Goal: Task Accomplishment & Management: Complete application form

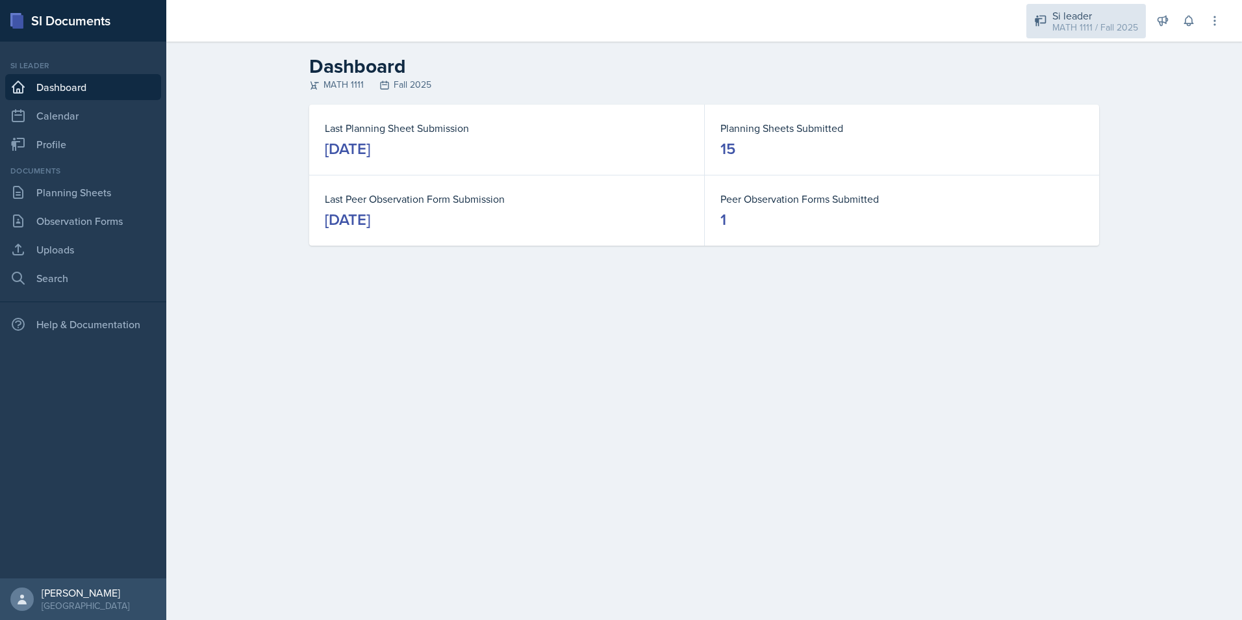
click at [1093, 37] on div "Si leader MATH 1111 / Fall 2025" at bounding box center [1087, 21] width 120 height 34
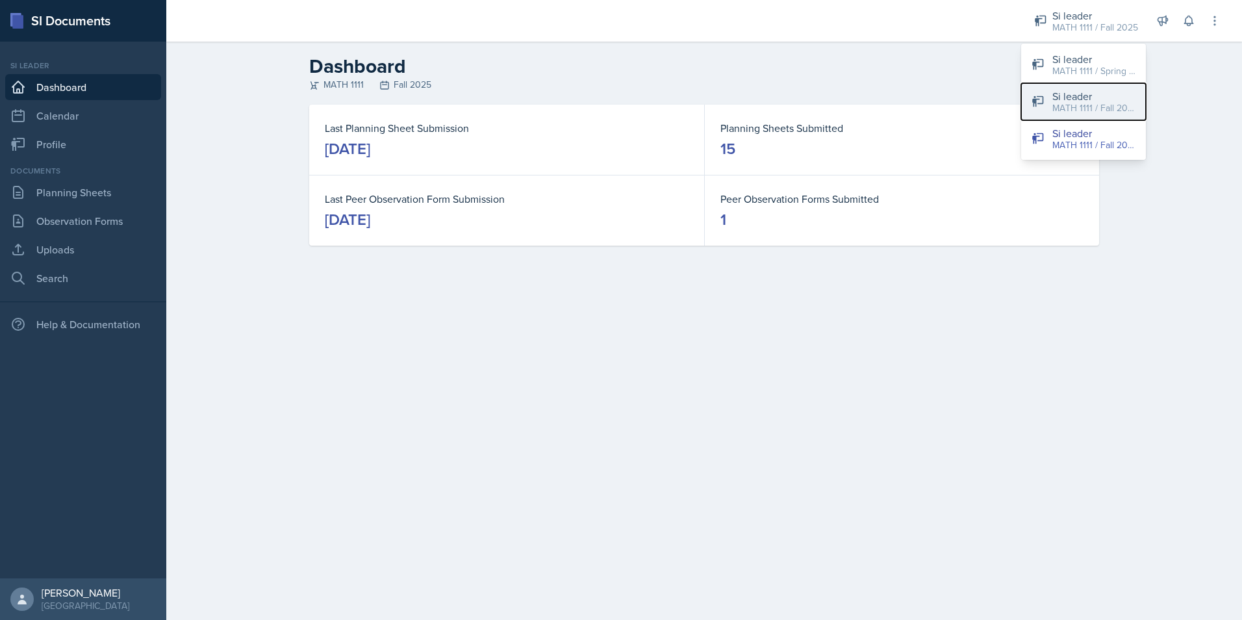
click at [1098, 109] on div "MATH 1111 / Fall 2025" at bounding box center [1094, 108] width 83 height 14
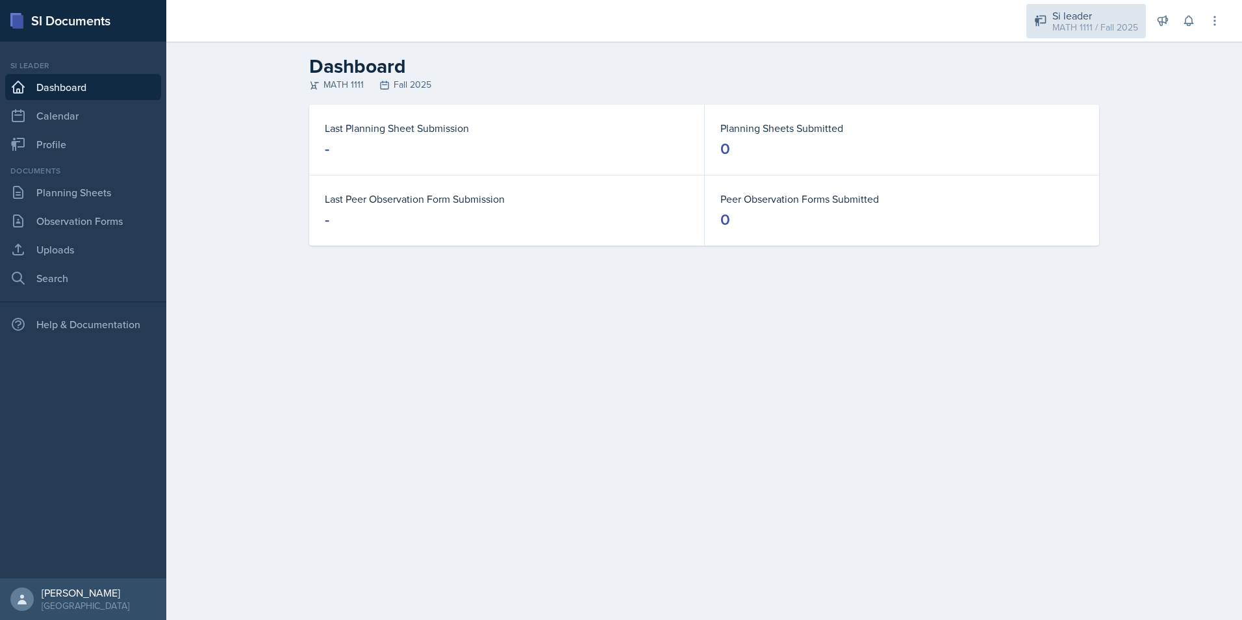
click at [1058, 13] on div "Si leader" at bounding box center [1096, 16] width 86 height 16
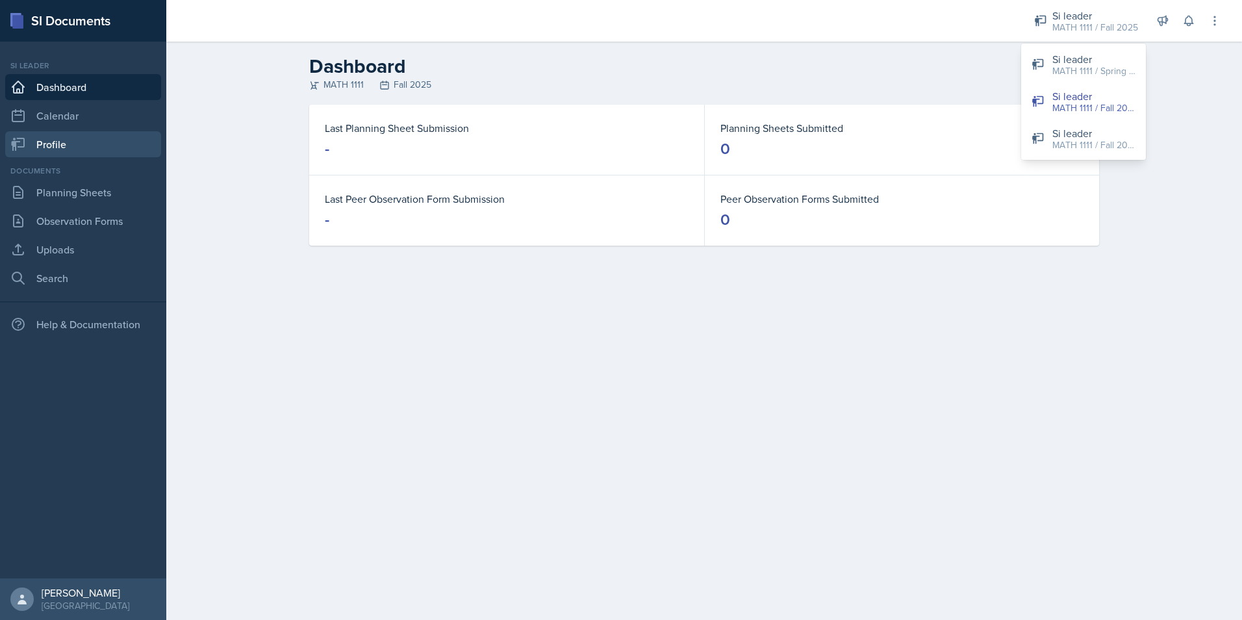
click at [57, 142] on link "Profile" at bounding box center [83, 144] width 156 height 26
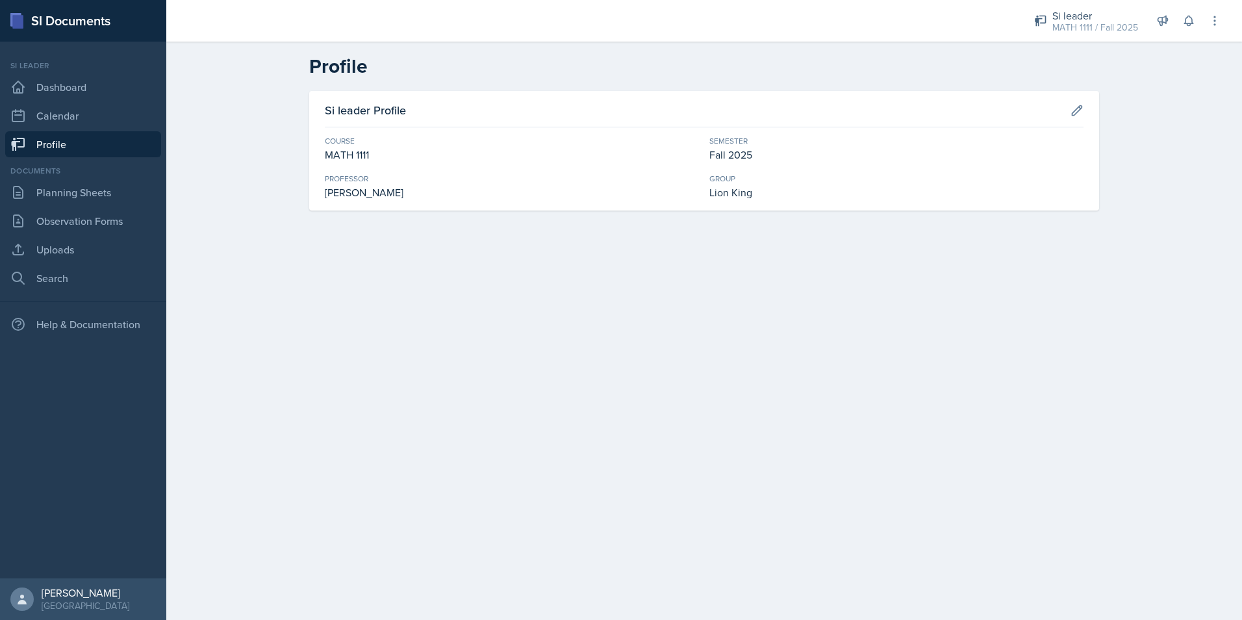
drag, startPoint x: 355, startPoint y: 189, endPoint x: 473, endPoint y: 186, distance: 118.3
click at [473, 186] on div "Cathy Schnakenburg" at bounding box center [512, 193] width 374 height 16
drag, startPoint x: 473, startPoint y: 186, endPoint x: 513, endPoint y: 300, distance: 120.6
click at [513, 300] on main "Profile Si leader Profile Course MATH 1111 Semester Fall 2025 Professor Cathy S…" at bounding box center [704, 331] width 1076 height 578
click at [1081, 14] on div "Si leader" at bounding box center [1096, 16] width 86 height 16
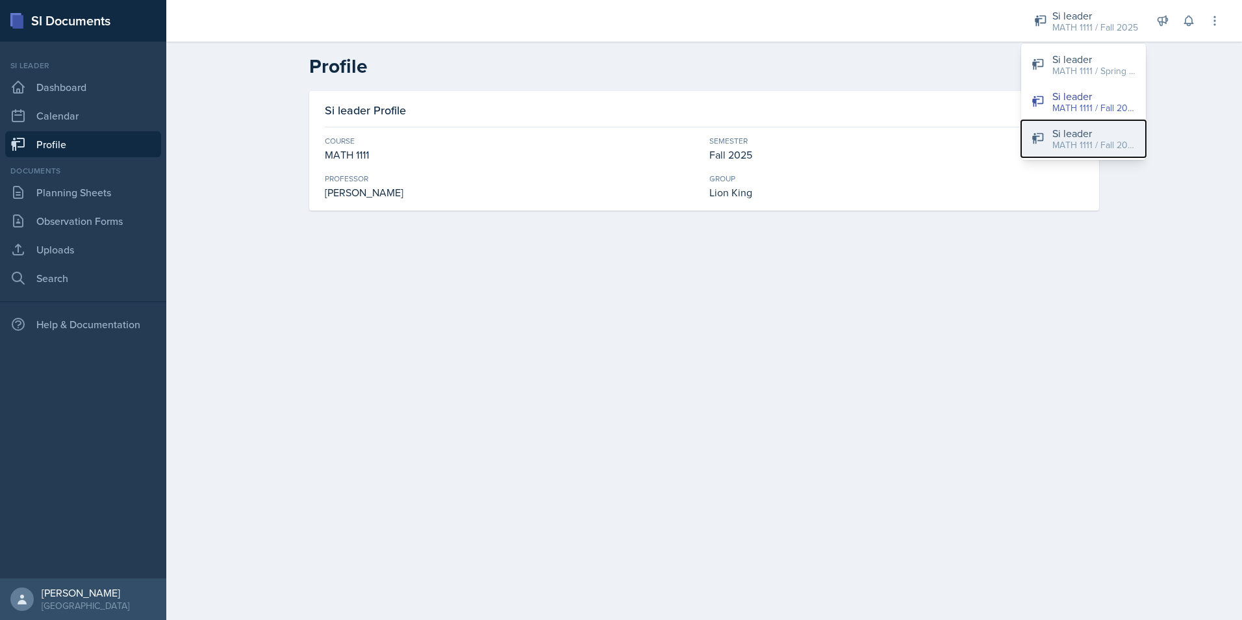
click at [1077, 138] on div "MATH 1111 / Fall 2025" at bounding box center [1094, 145] width 83 height 14
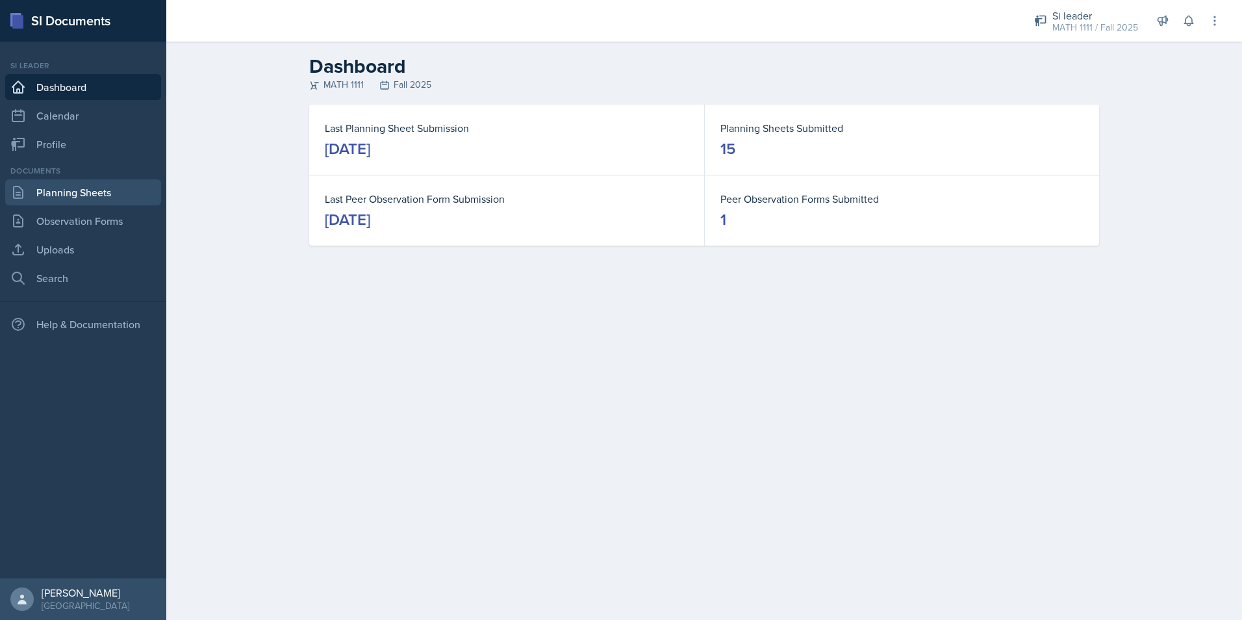
click at [79, 185] on link "Planning Sheets" at bounding box center [83, 192] width 156 height 26
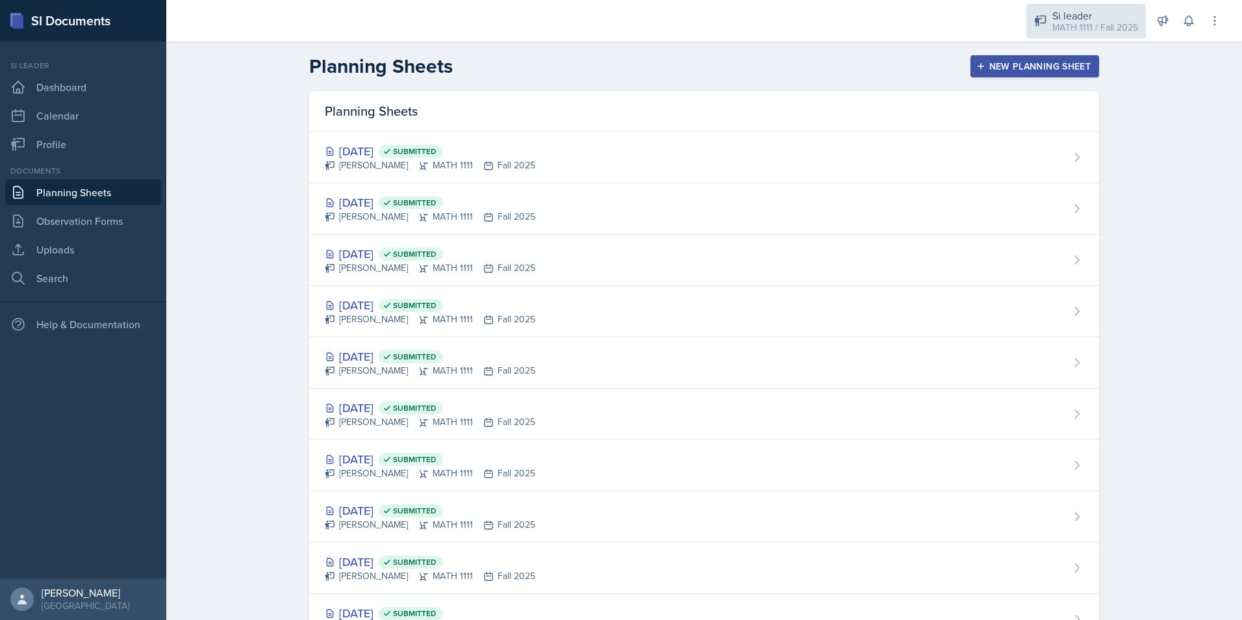
click at [1092, 18] on div "Si leader" at bounding box center [1096, 16] width 86 height 16
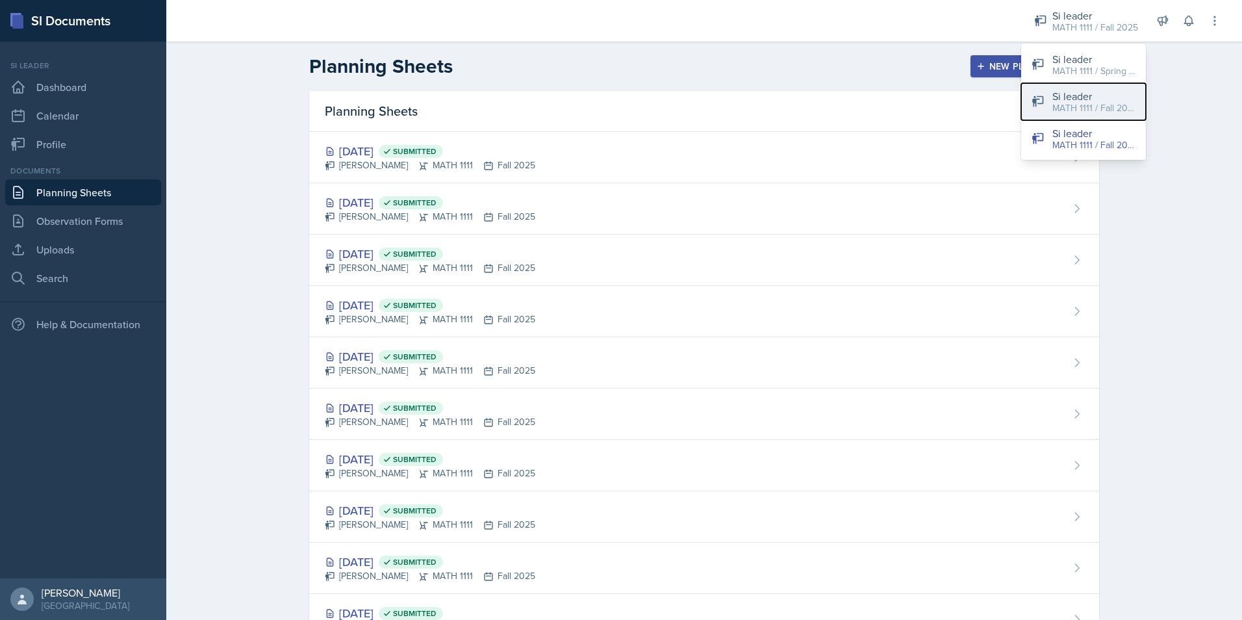
click at [1093, 112] on div "MATH 1111 / Fall 2025" at bounding box center [1094, 108] width 83 height 14
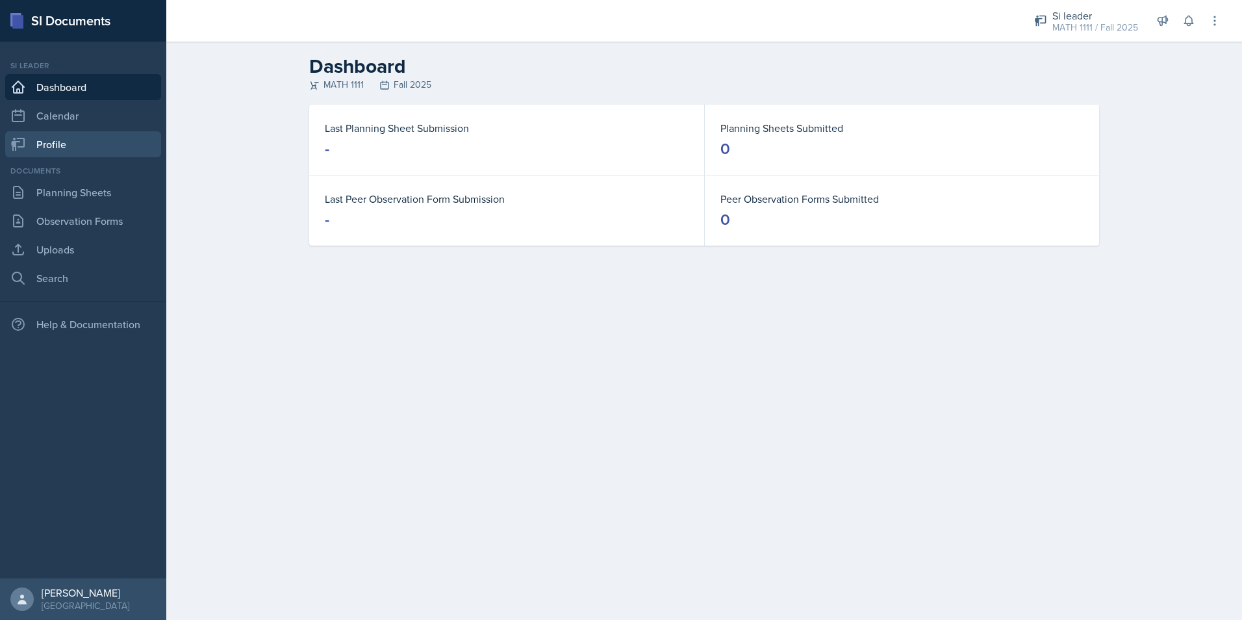
click at [99, 149] on link "Profile" at bounding box center [83, 144] width 156 height 26
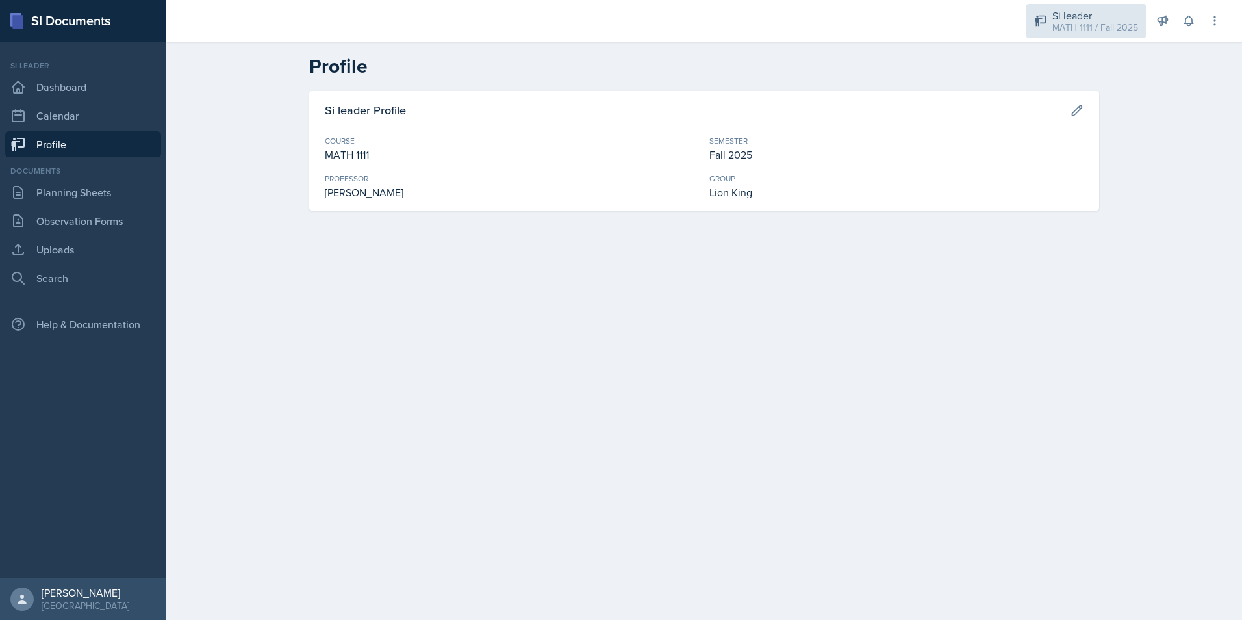
click at [1071, 31] on div "MATH 1111 / Fall 2025" at bounding box center [1096, 28] width 86 height 14
click at [77, 192] on link "Planning Sheets" at bounding box center [83, 192] width 156 height 26
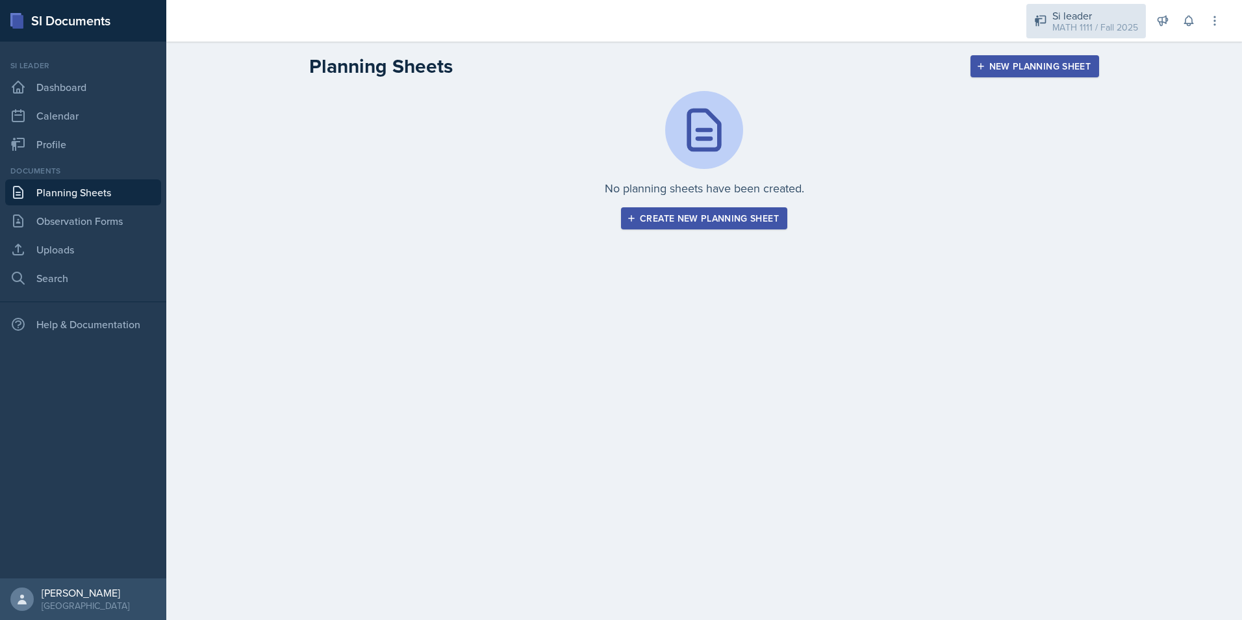
click at [1122, 21] on div "MATH 1111 / Fall 2025" at bounding box center [1096, 28] width 86 height 14
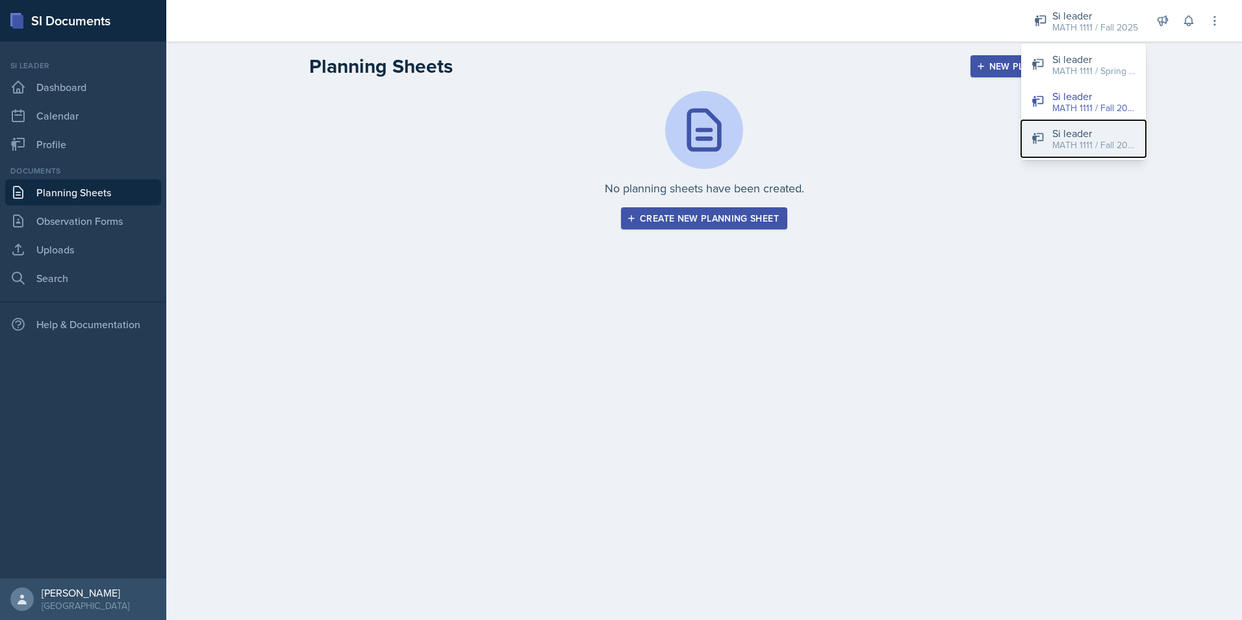
click at [1093, 148] on div "MATH 1111 / Fall 2025" at bounding box center [1094, 145] width 83 height 14
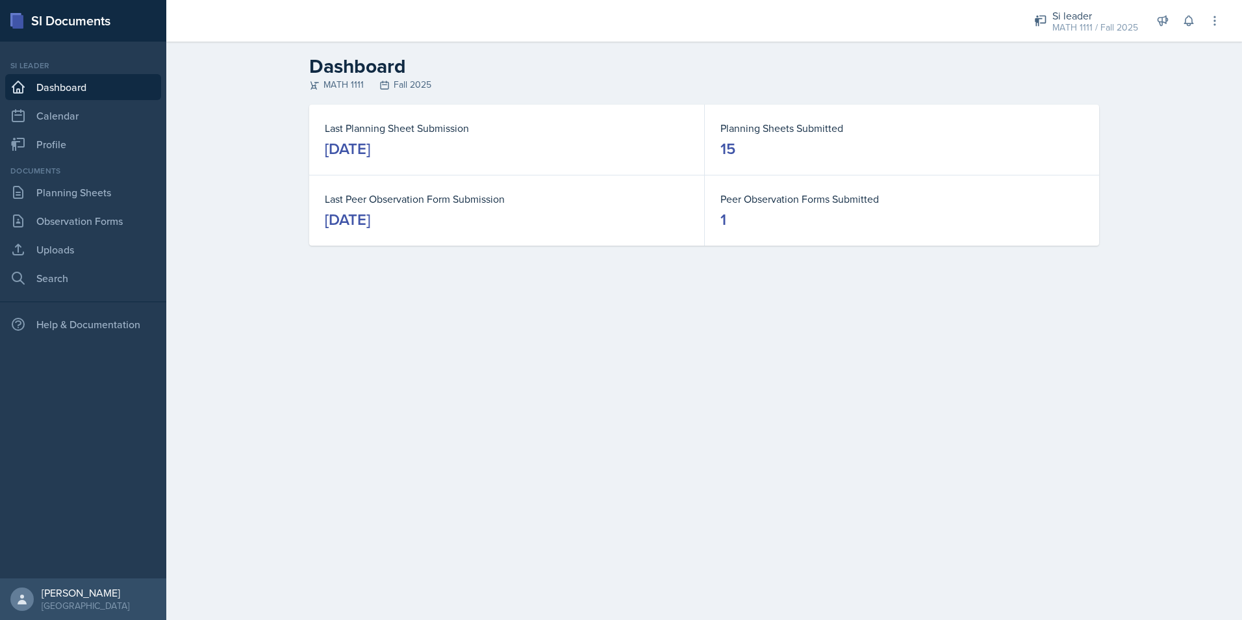
click at [1174, 170] on div "Dashboard MATH 1111 Fall 2025 Last Planning Sheet Submission September 18th, 20…" at bounding box center [704, 159] width 1076 height 235
click at [1083, 23] on div "MATH 1111 / Fall 2025" at bounding box center [1096, 28] width 86 height 14
click at [384, 130] on dt "Last Planning Sheet Submission" at bounding box center [507, 128] width 364 height 16
click at [73, 149] on link "Profile" at bounding box center [83, 144] width 156 height 26
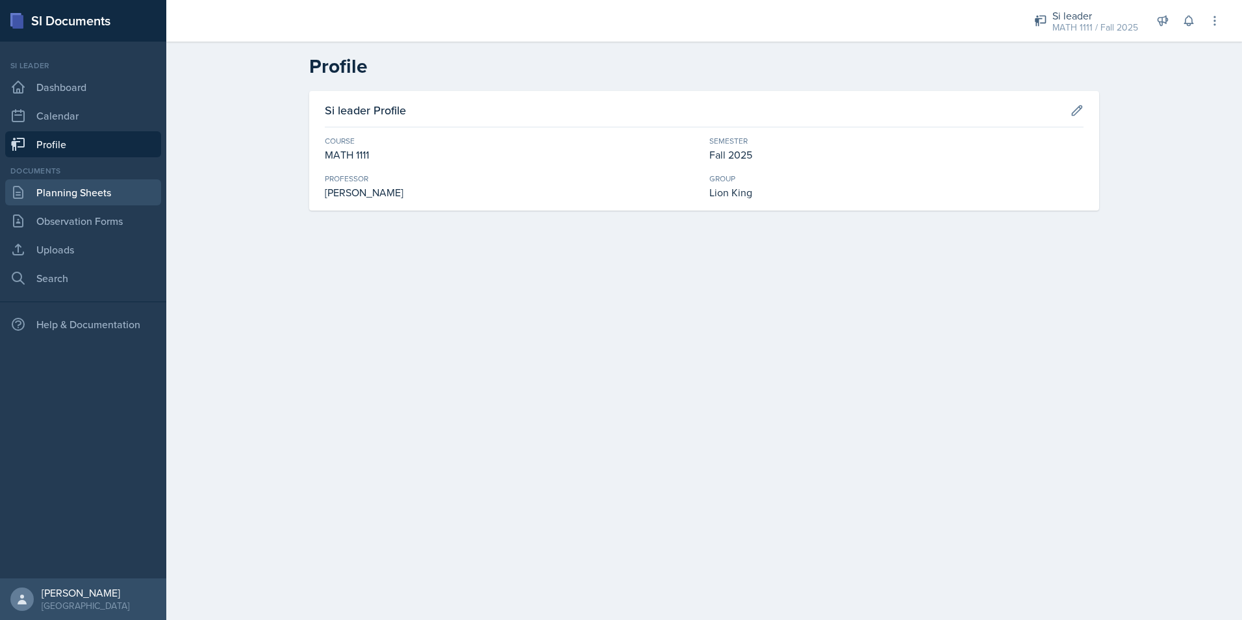
click at [64, 190] on link "Planning Sheets" at bounding box center [83, 192] width 156 height 26
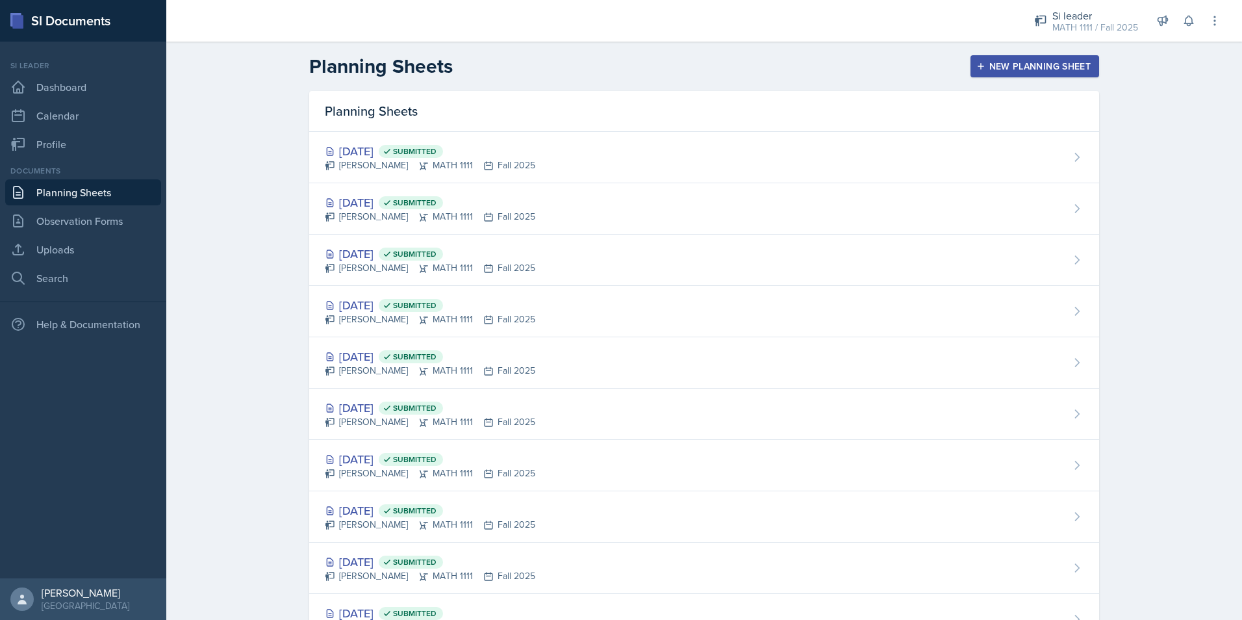
click at [1003, 64] on div "New Planning Sheet" at bounding box center [1035, 66] width 112 height 10
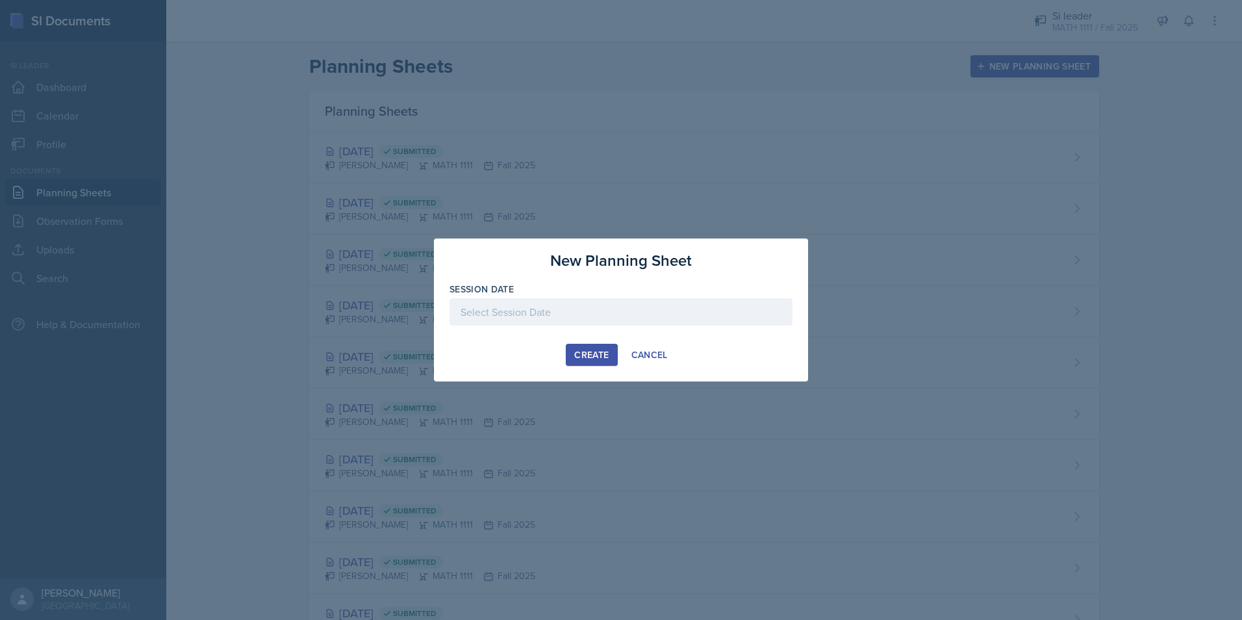
click at [501, 315] on div at bounding box center [621, 311] width 343 height 27
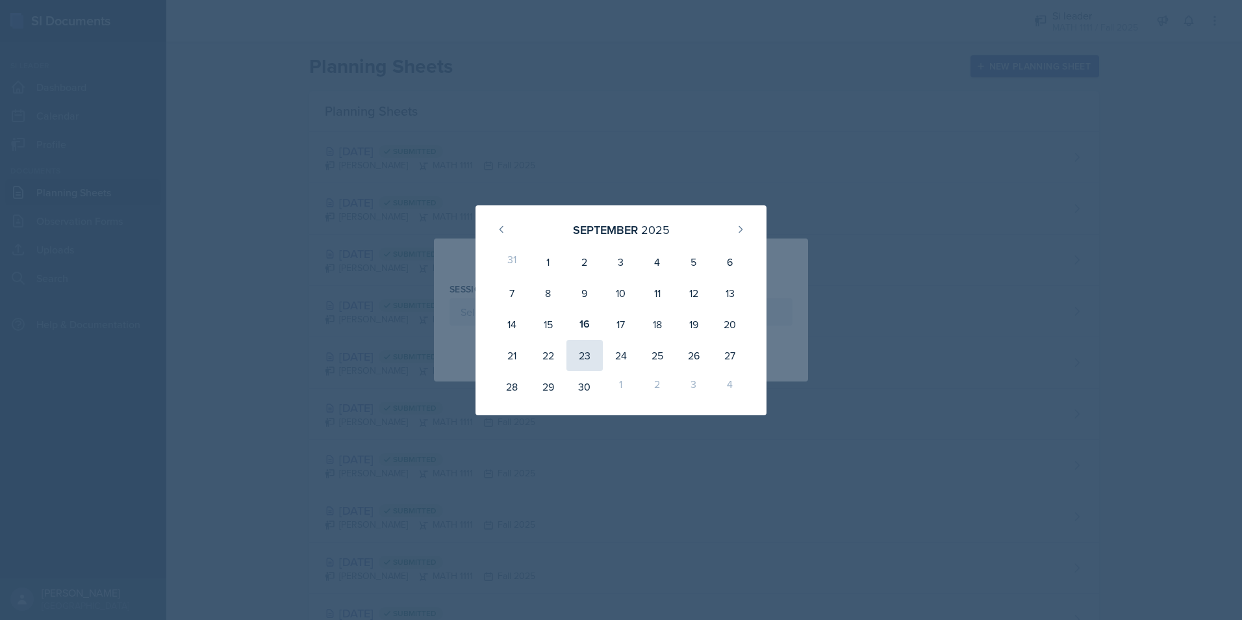
click at [578, 349] on div "23" at bounding box center [585, 355] width 36 height 31
type input "September 23rd, 2025"
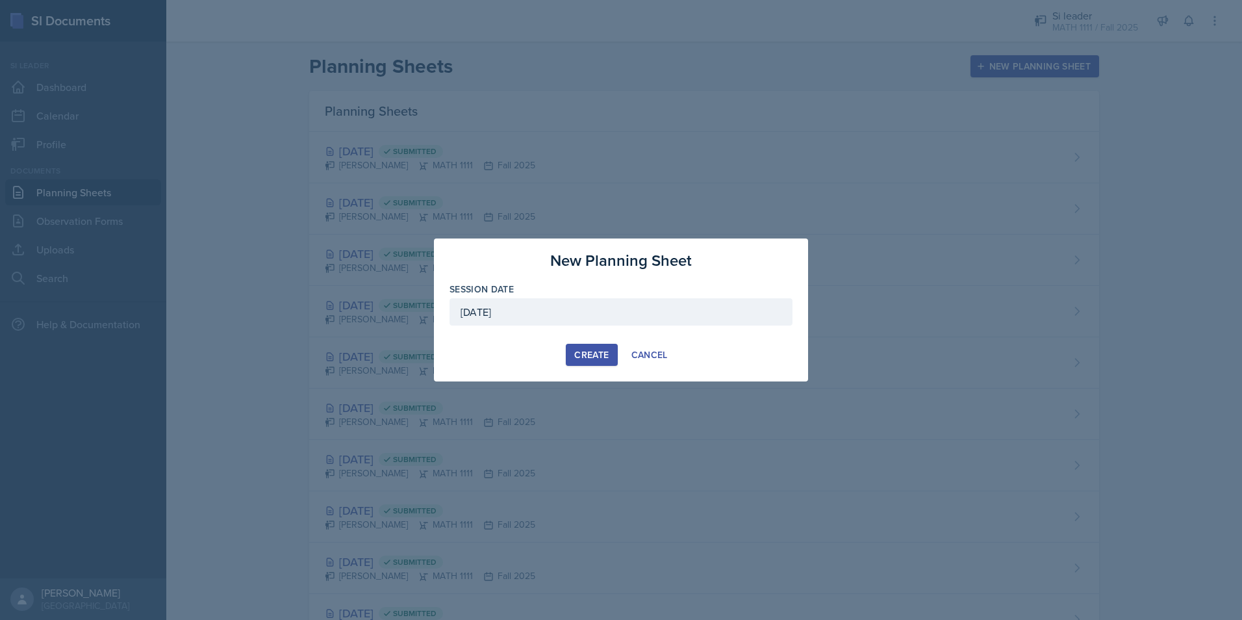
click at [586, 353] on div "Create" at bounding box center [591, 355] width 34 height 10
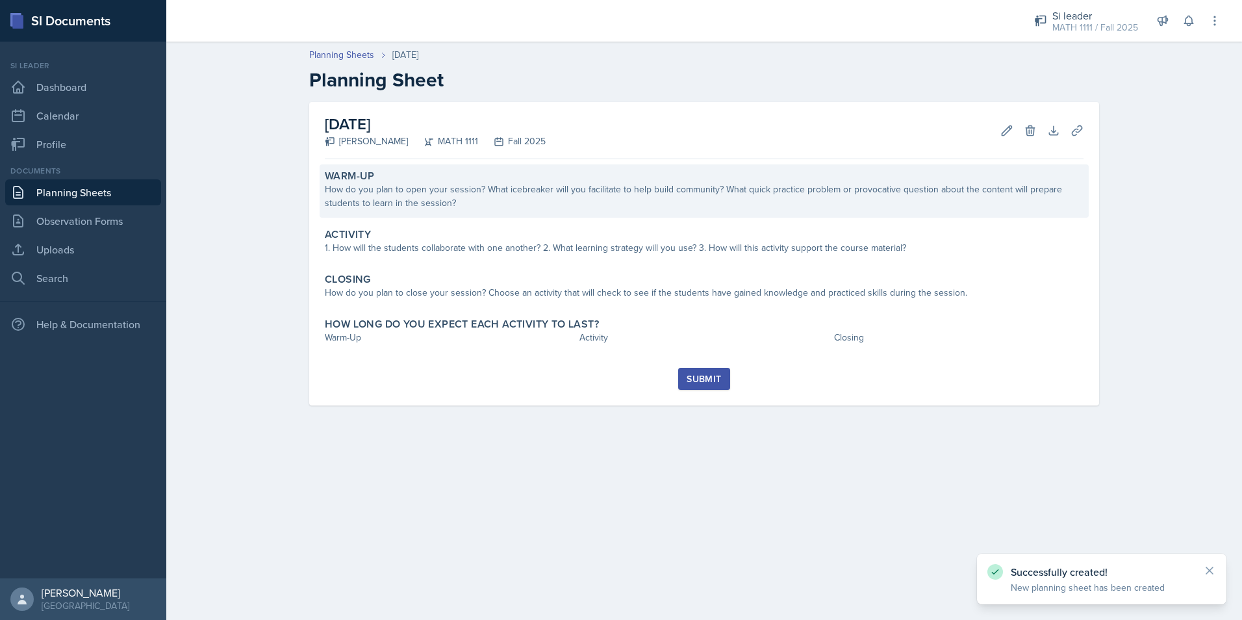
click at [544, 205] on div "How do you plan to open your session? What icebreaker will you facilitate to he…" at bounding box center [704, 196] width 759 height 27
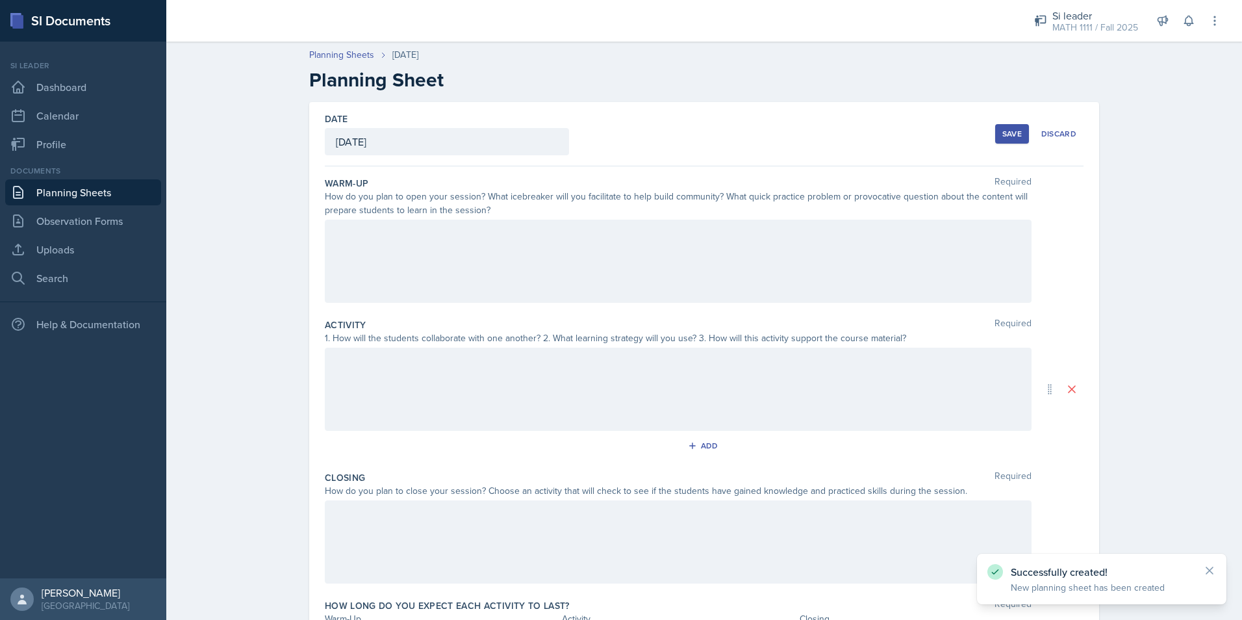
click at [541, 248] on div at bounding box center [678, 261] width 707 height 83
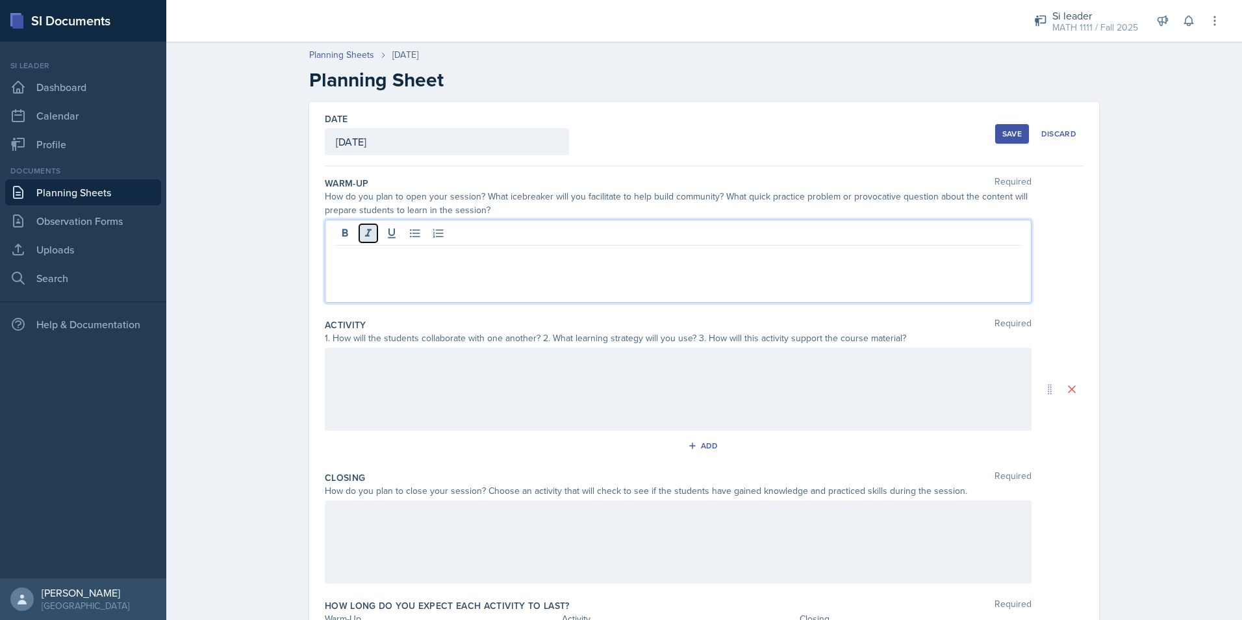
click at [368, 229] on icon at bounding box center [368, 233] width 13 height 13
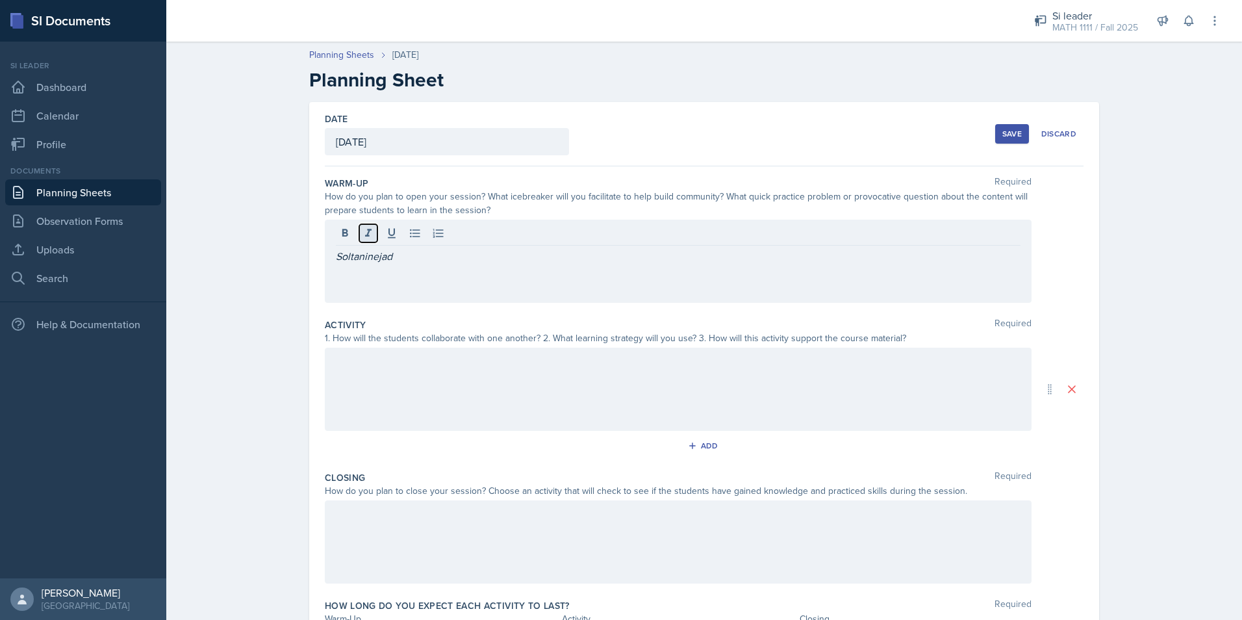
click at [368, 229] on icon at bounding box center [368, 233] width 13 height 13
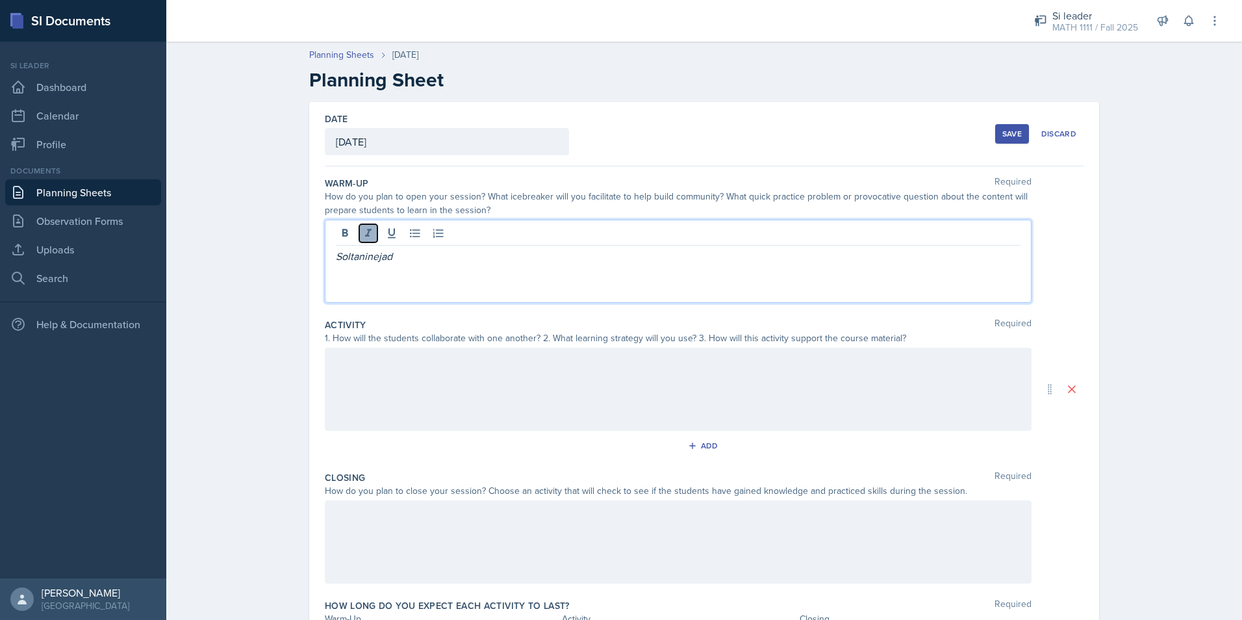
click at [369, 236] on icon at bounding box center [368, 233] width 13 height 13
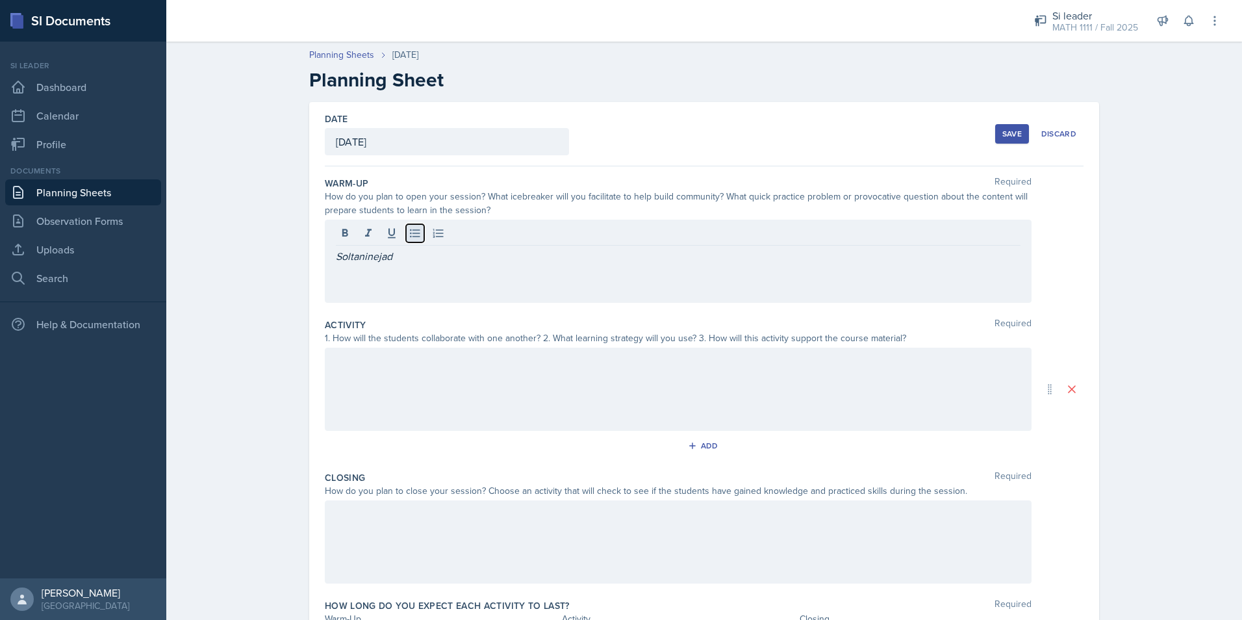
click at [410, 237] on icon at bounding box center [415, 233] width 10 height 8
click at [415, 233] on icon at bounding box center [415, 233] width 10 height 8
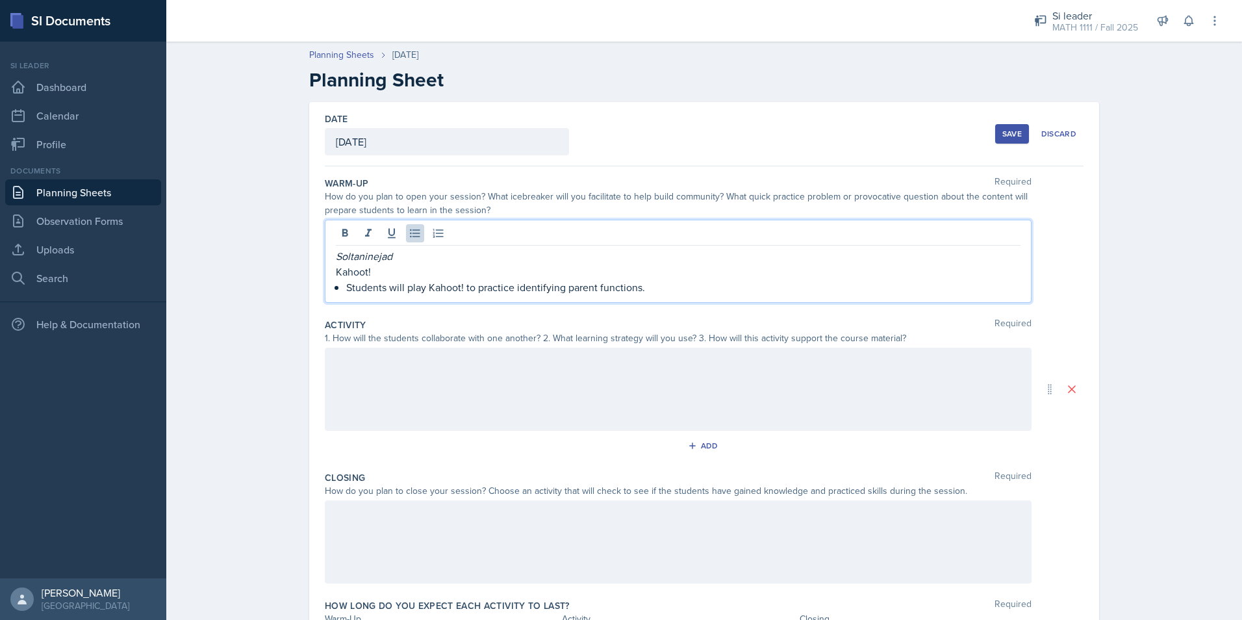
click at [380, 385] on div at bounding box center [678, 389] width 707 height 83
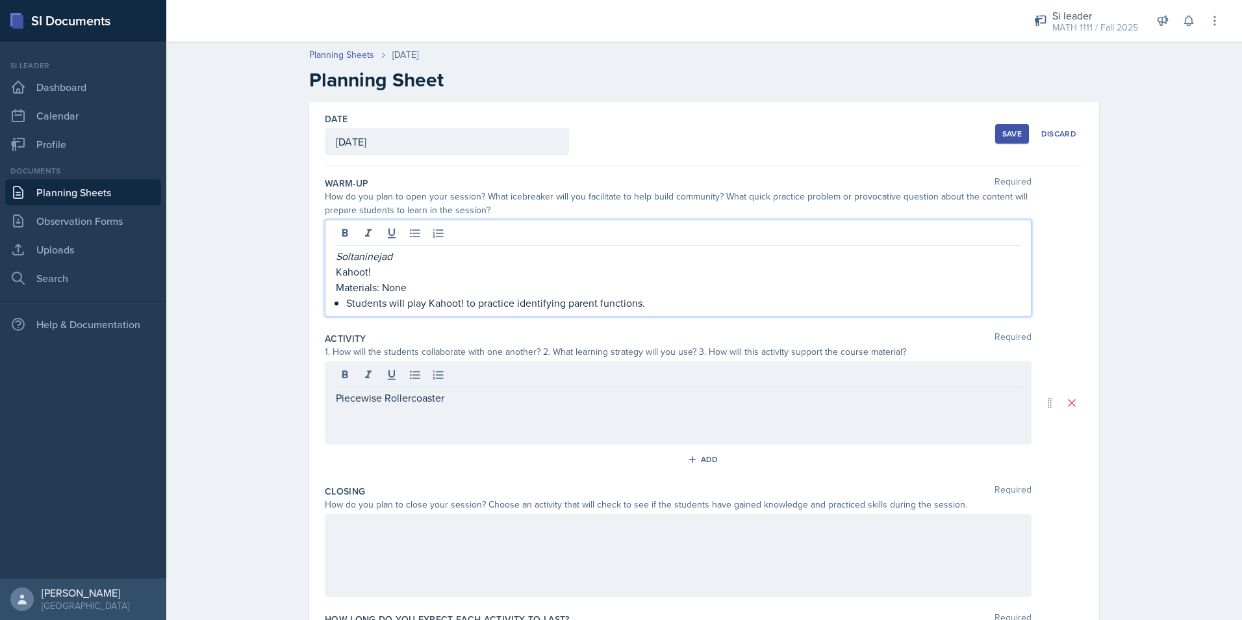
click at [458, 396] on p "Piecewise Rollercoaster" at bounding box center [678, 398] width 685 height 16
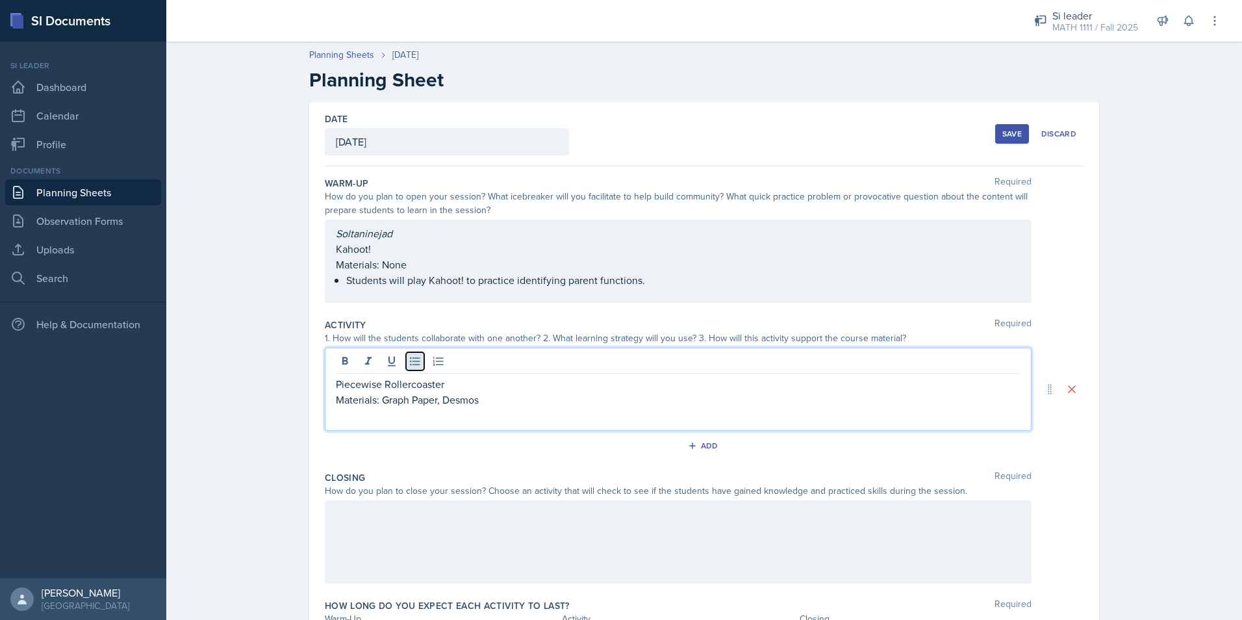
click at [409, 367] on icon at bounding box center [415, 361] width 13 height 13
click at [536, 526] on div at bounding box center [678, 541] width 707 height 83
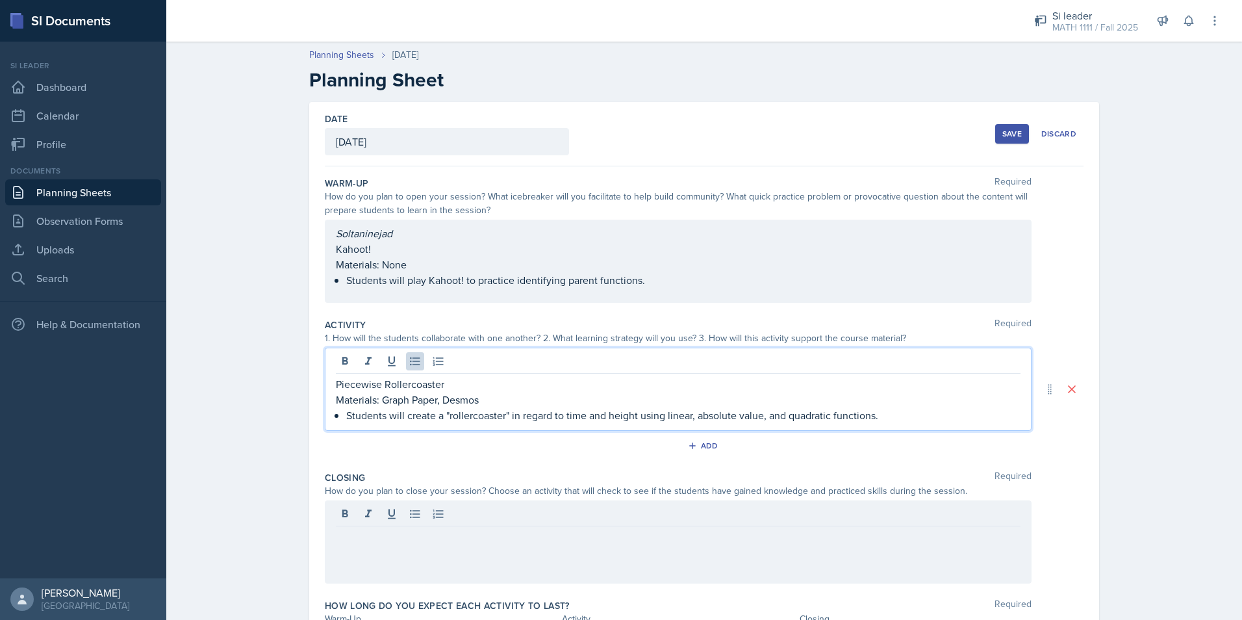
click at [890, 396] on div "Piecewise Rollercoaster Materials: Graph Paper, Desmos Students will create a "…" at bounding box center [678, 399] width 685 height 47
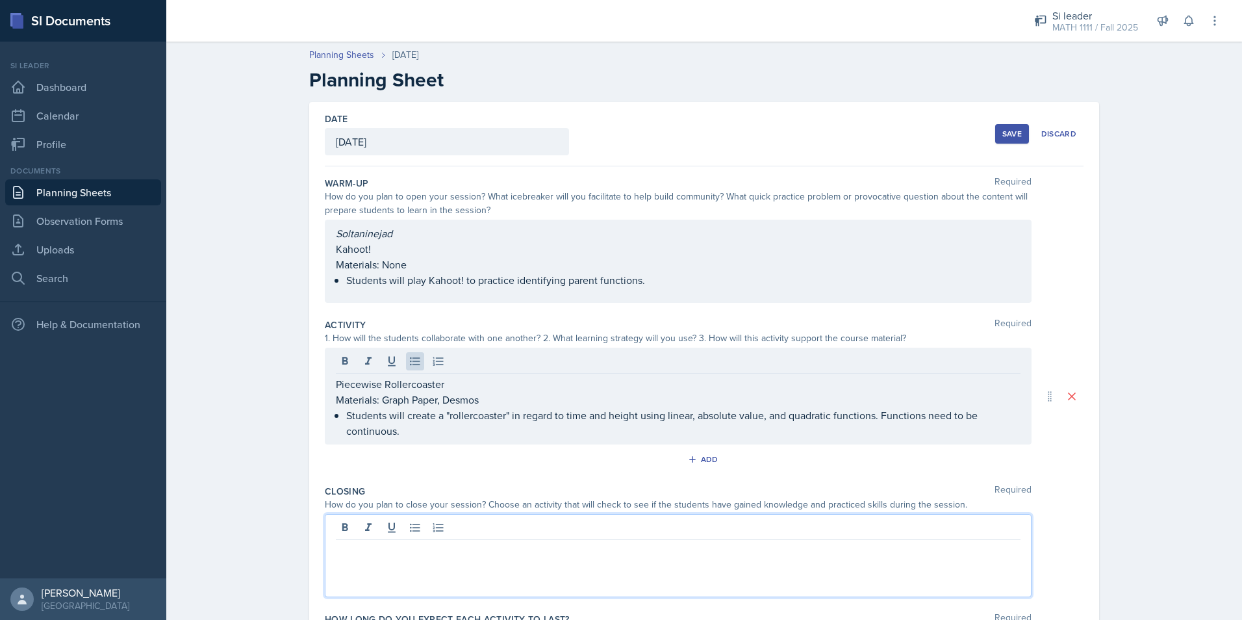
click at [541, 532] on div at bounding box center [678, 555] width 707 height 83
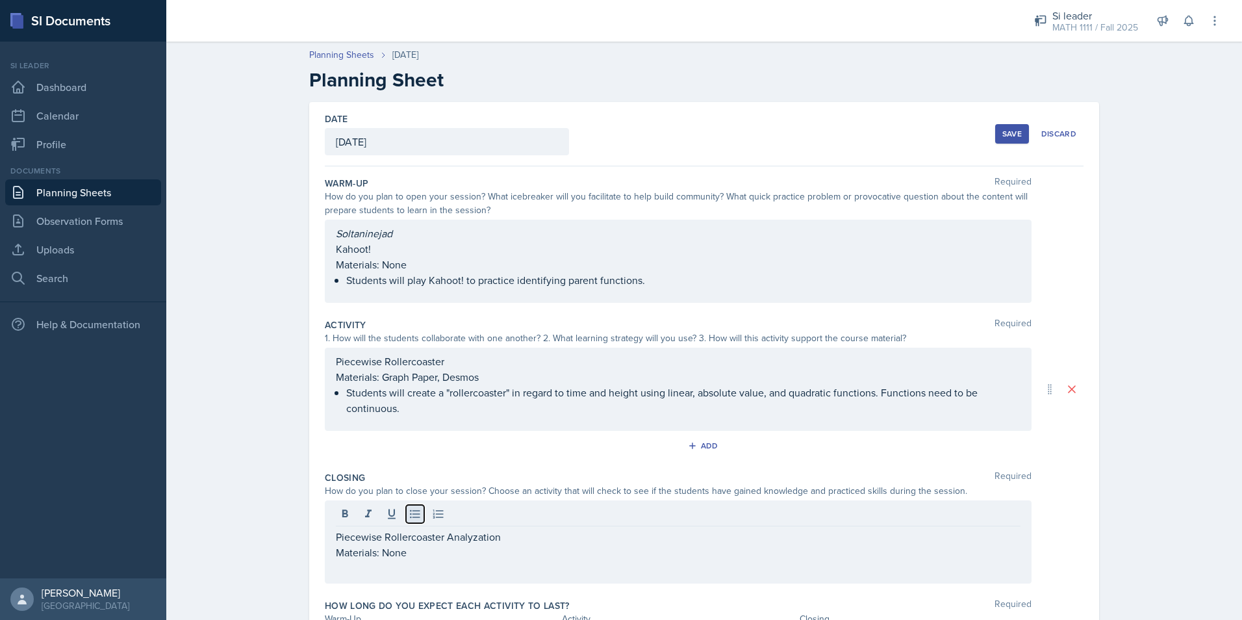
click at [412, 506] on button at bounding box center [415, 514] width 18 height 18
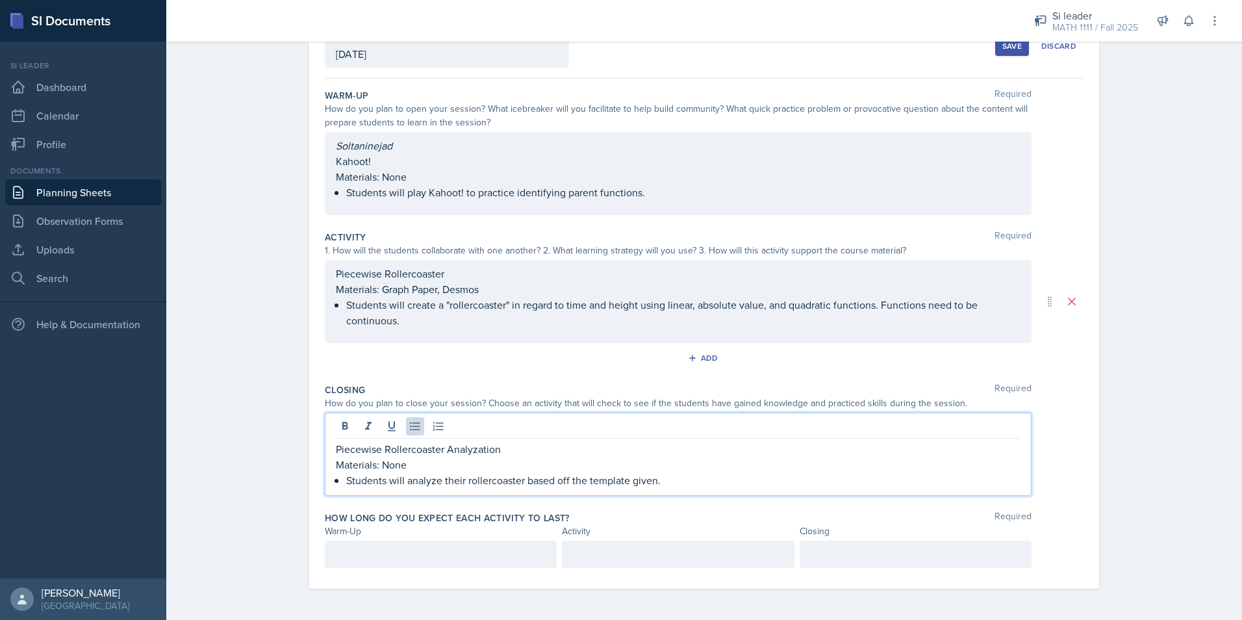
scroll to position [110, 0]
click at [423, 553] on p at bounding box center [441, 554] width 210 height 16
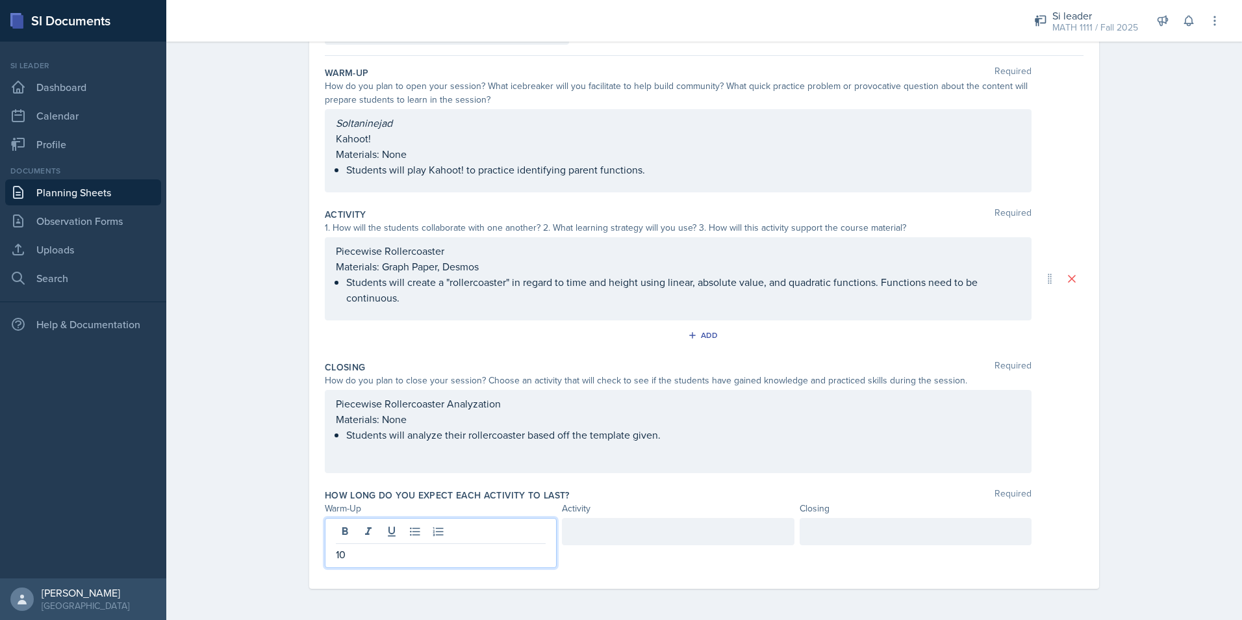
click at [615, 532] on div at bounding box center [678, 531] width 232 height 27
click at [812, 533] on div at bounding box center [916, 543] width 232 height 50
click at [1220, 491] on div "Planning Sheets Sep 23rd, 2025 Planning Sheet Date September 23rd, 2025 Septemb…" at bounding box center [704, 272] width 1076 height 695
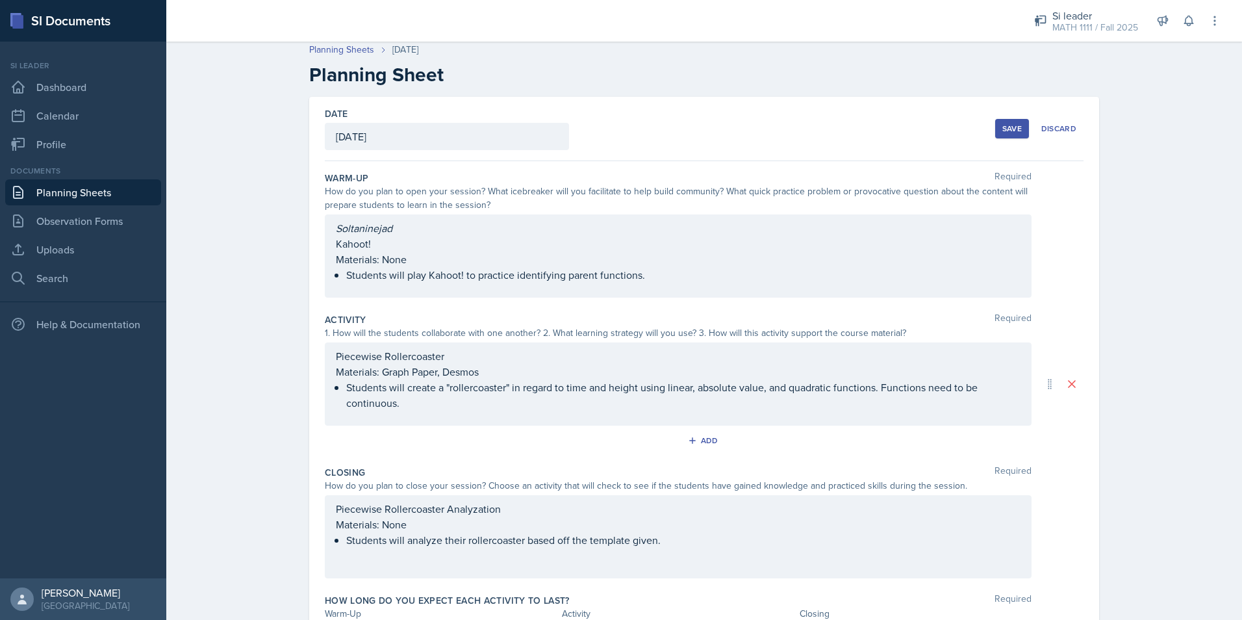
scroll to position [0, 0]
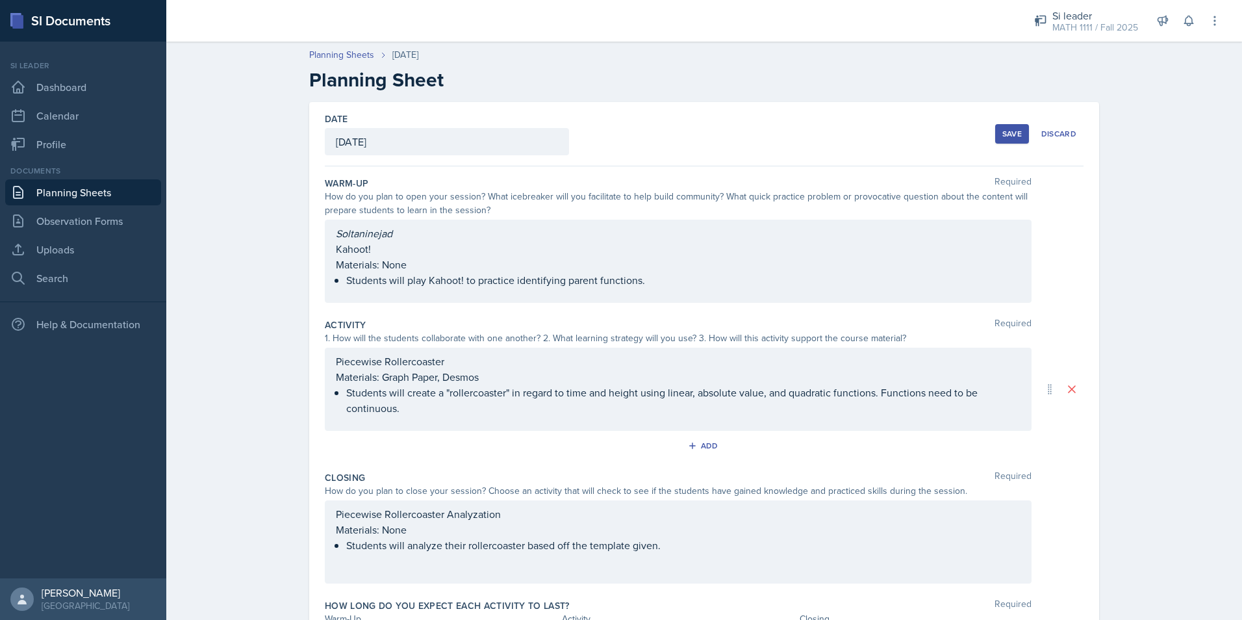
click at [1011, 135] on div "Save" at bounding box center [1012, 134] width 19 height 10
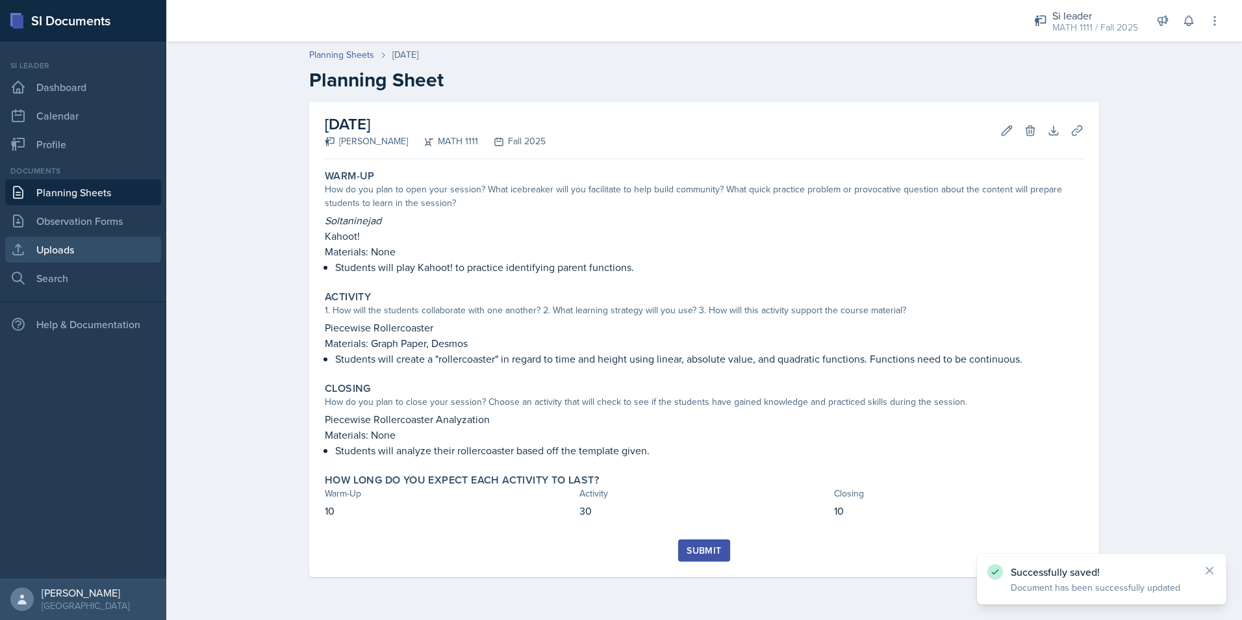
click at [75, 260] on link "Uploads" at bounding box center [83, 250] width 156 height 26
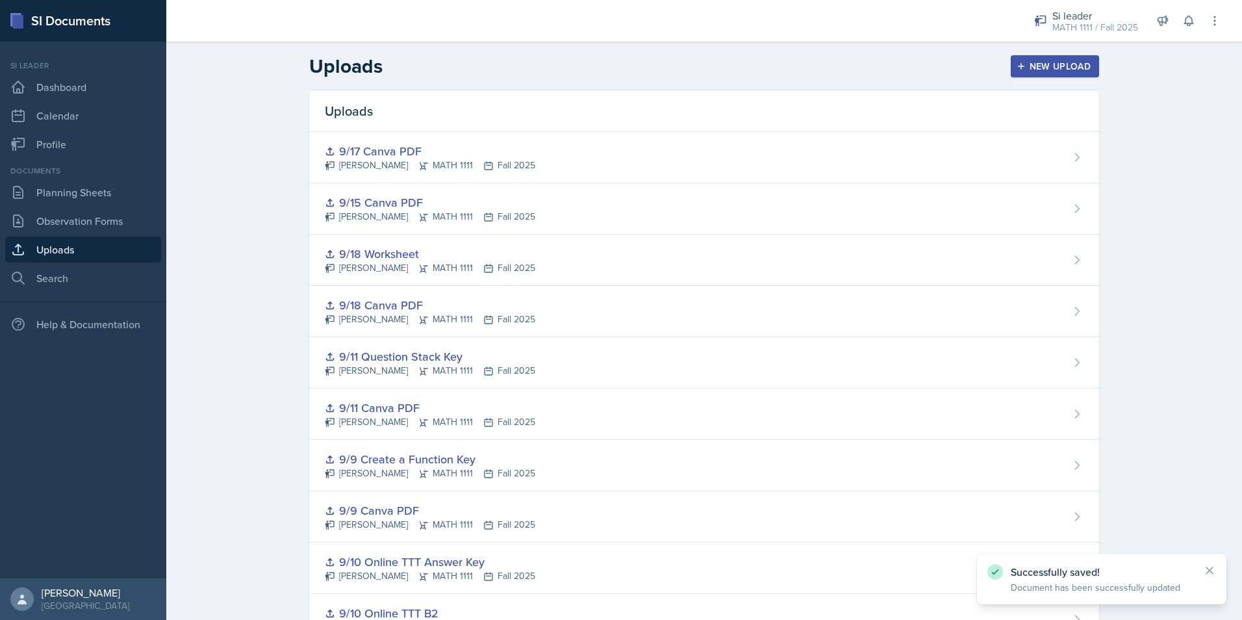
click at [1044, 67] on div "New Upload" at bounding box center [1056, 66] width 72 height 10
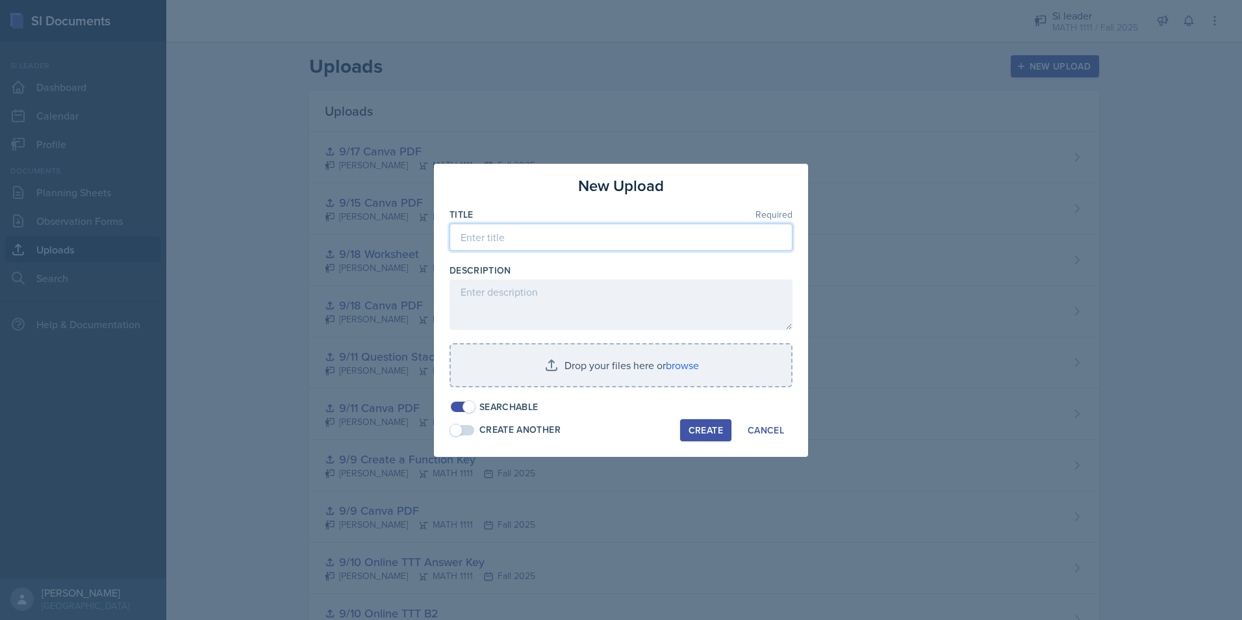
click at [564, 237] on input at bounding box center [621, 237] width 343 height 27
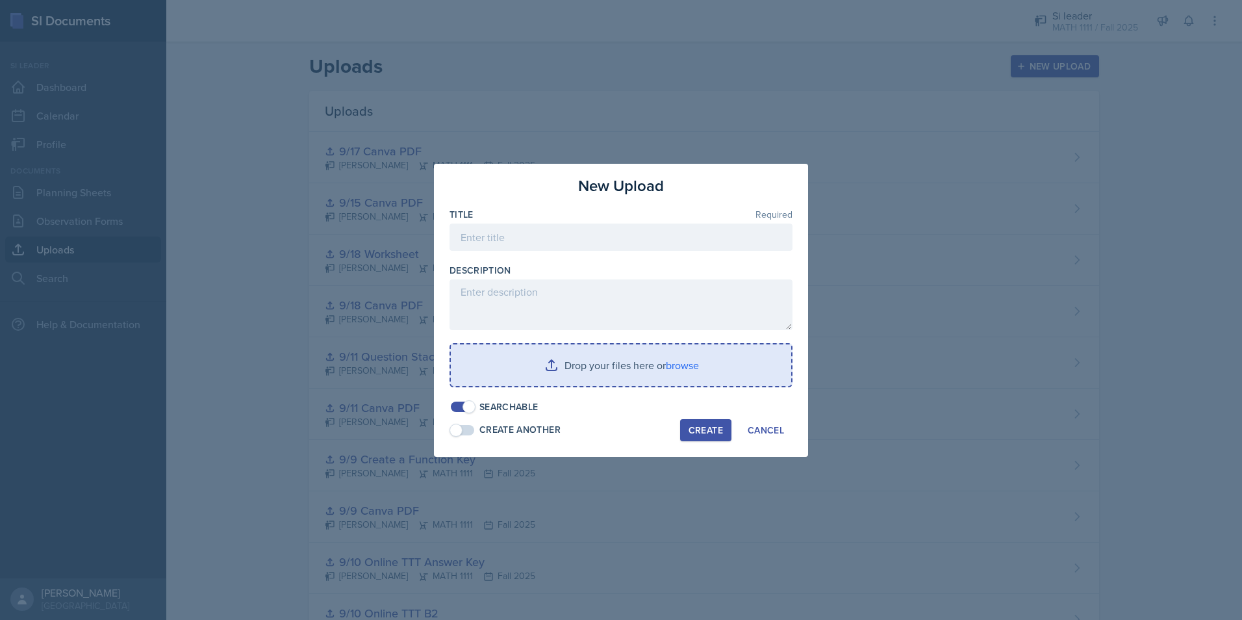
click at [539, 359] on input "file" at bounding box center [621, 365] width 340 height 42
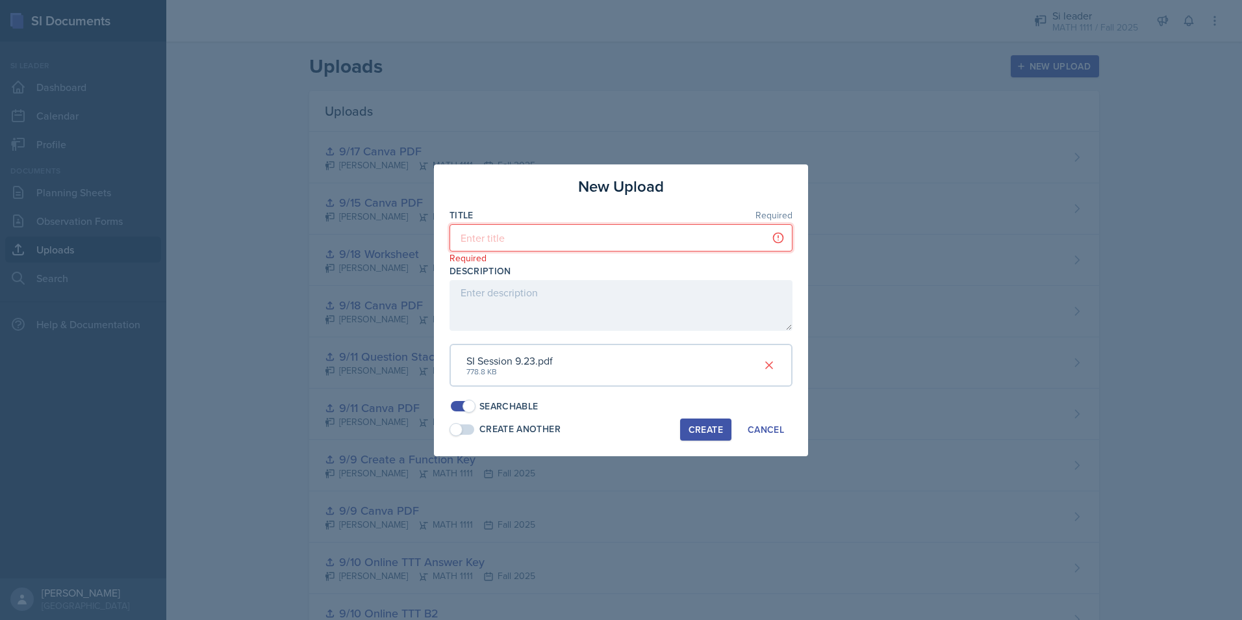
click at [518, 240] on input at bounding box center [621, 237] width 343 height 27
type input "9/23 Canva PDF"
click at [717, 433] on div "Create" at bounding box center [706, 429] width 34 height 10
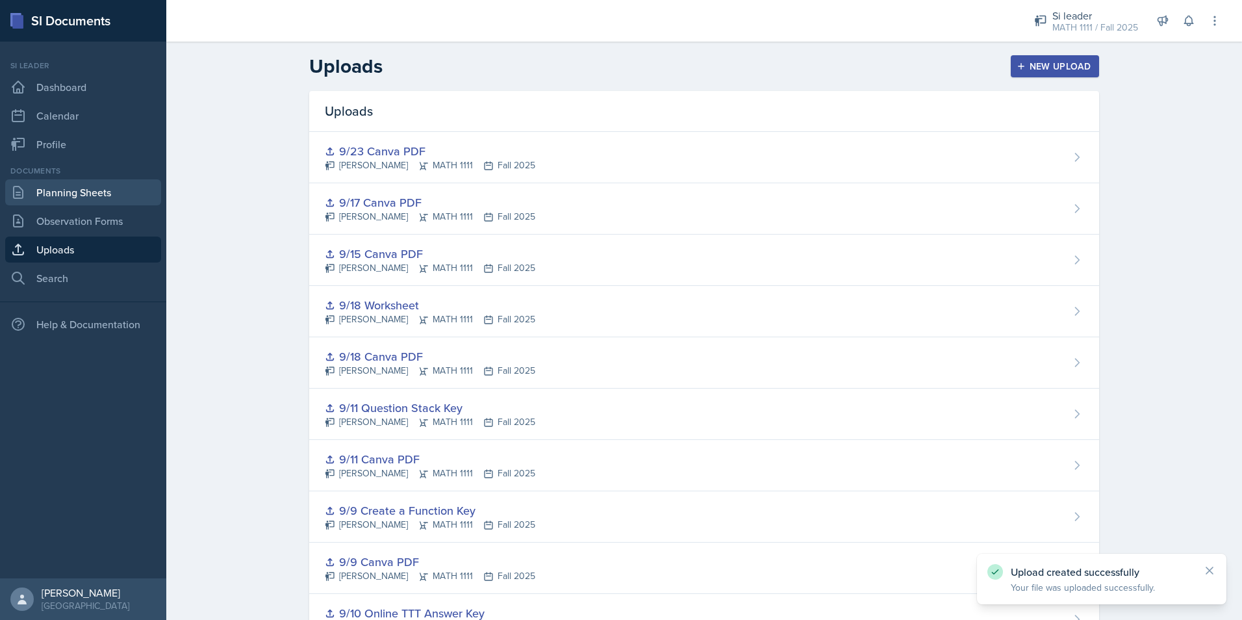
click at [96, 199] on link "Planning Sheets" at bounding box center [83, 192] width 156 height 26
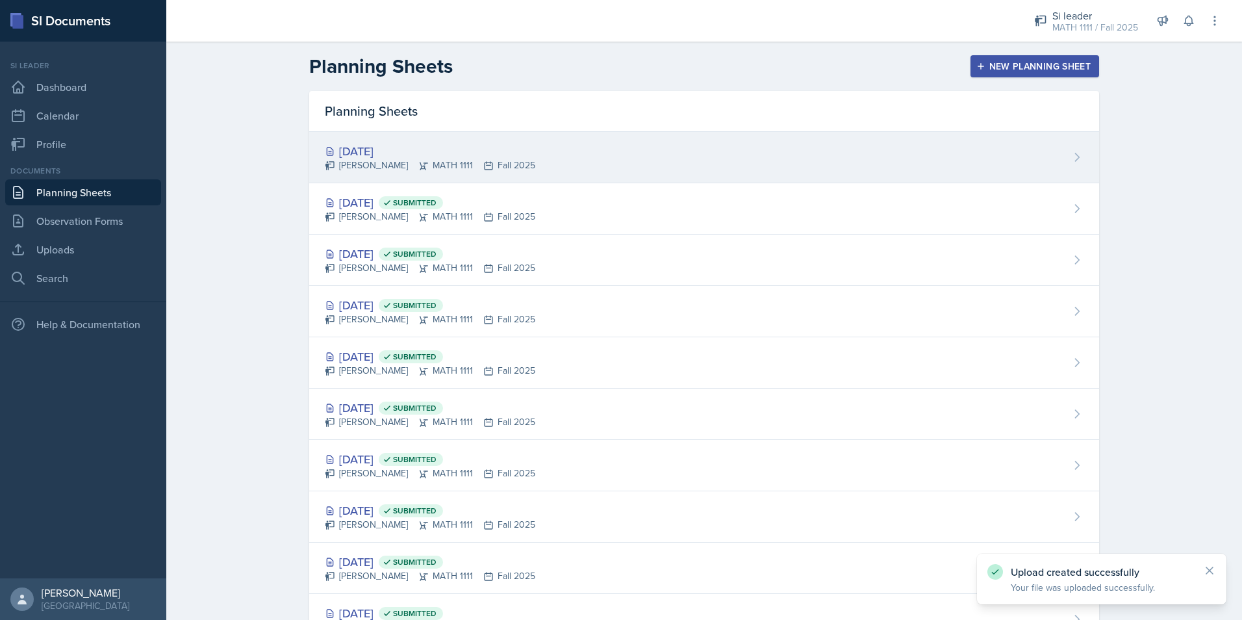
click at [734, 145] on div "Sep 23rd, 2025 Alyssa Bryant MATH 1111 Fall 2025" at bounding box center [704, 157] width 790 height 51
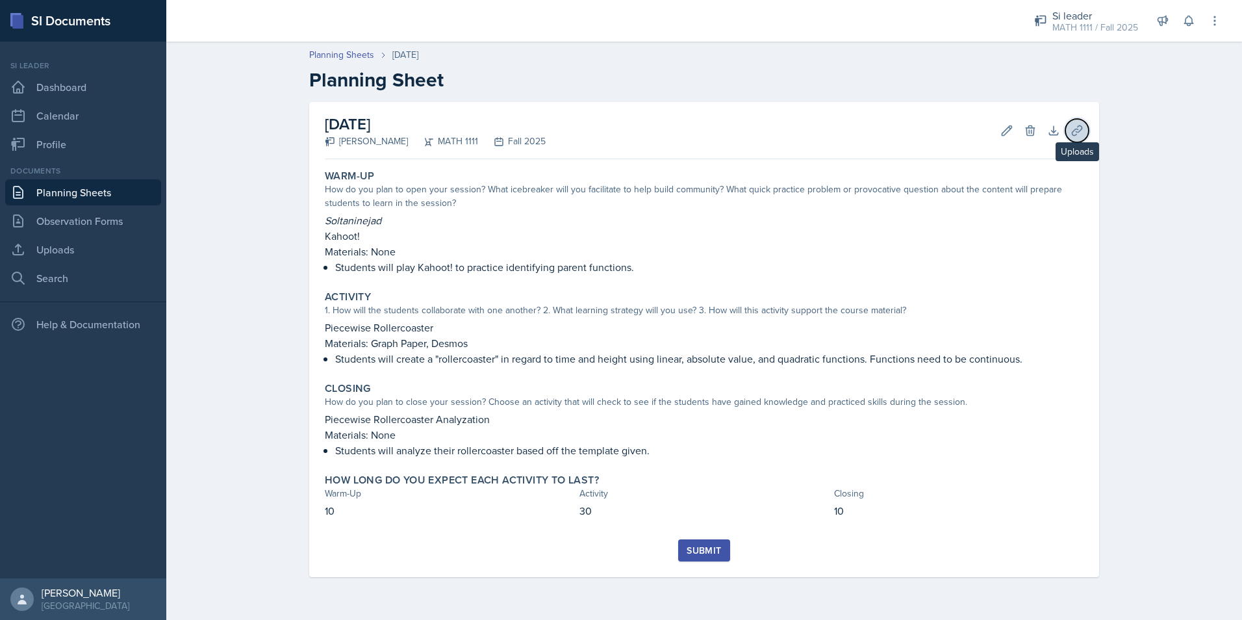
click at [1073, 136] on icon at bounding box center [1077, 130] width 13 height 13
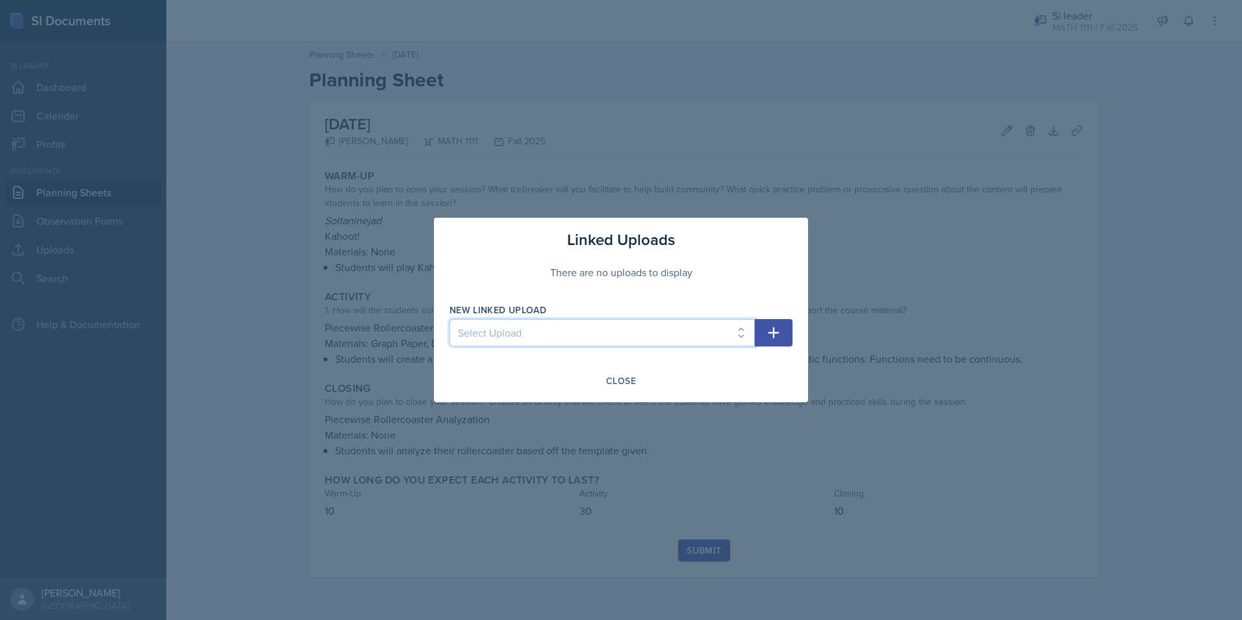
click at [467, 334] on select "Select Upload Mock Session Plan 8/26 Canva PDF 8/28 Canva PDF 8/28 Worksheet 9/…" at bounding box center [602, 332] width 305 height 27
select select "79088b11-ea84-4acc-89f8-def777d8885a"
click at [450, 319] on select "Select Upload Mock Session Plan 8/26 Canva PDF 8/28 Canva PDF 8/28 Worksheet 9/…" at bounding box center [602, 332] width 305 height 27
click at [765, 326] on button "button" at bounding box center [774, 332] width 38 height 27
select select
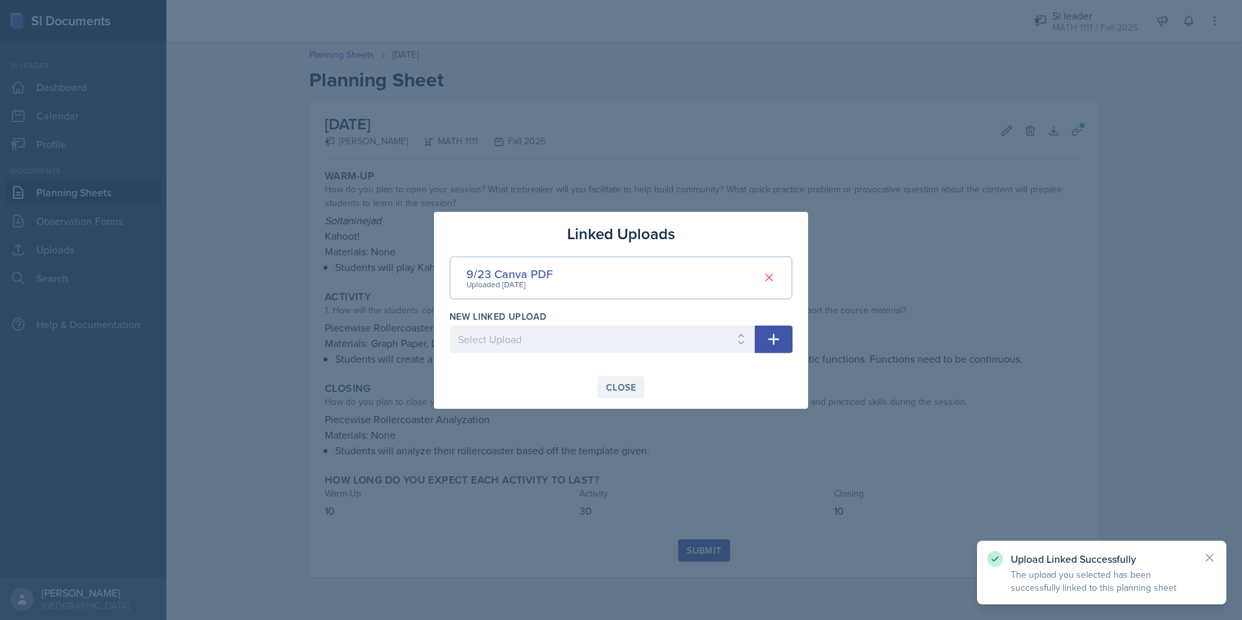
click at [623, 388] on div "Close" at bounding box center [621, 387] width 30 height 10
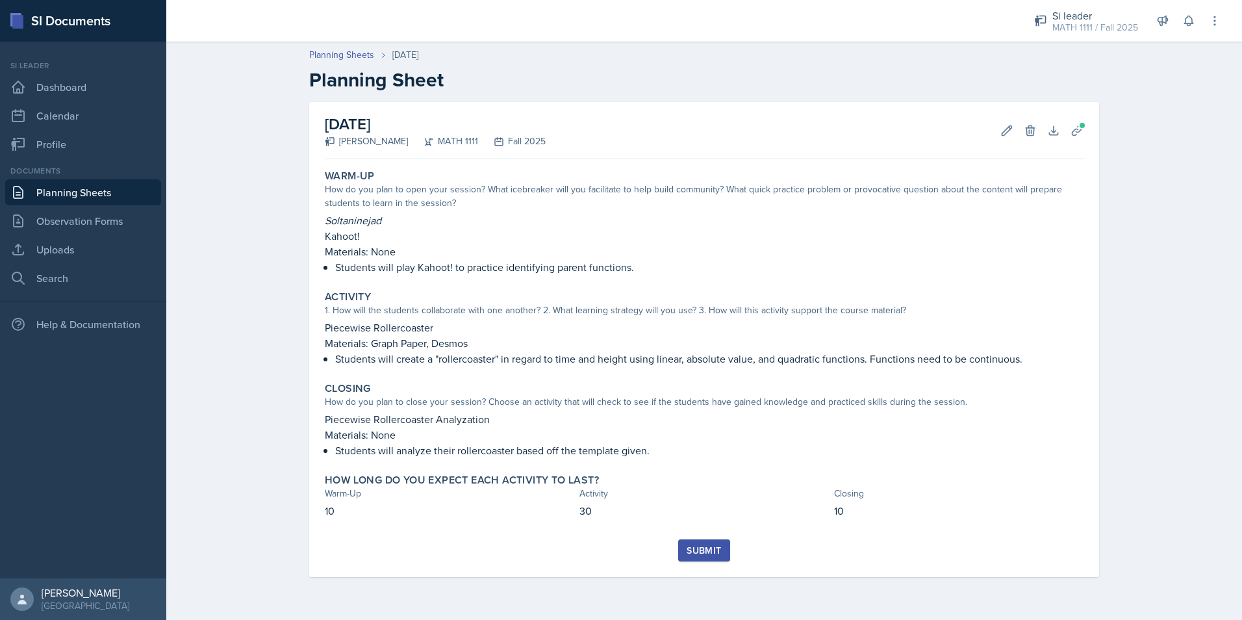
click at [701, 549] on div "Submit" at bounding box center [704, 550] width 34 height 10
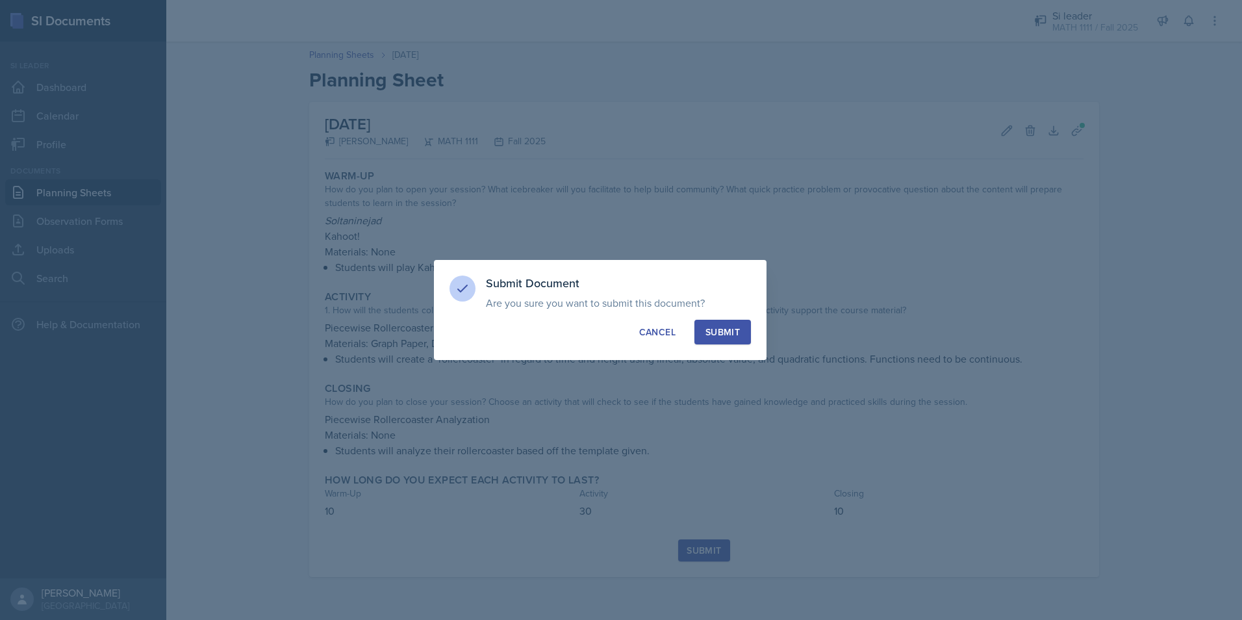
click at [730, 335] on div "Submit" at bounding box center [723, 332] width 34 height 13
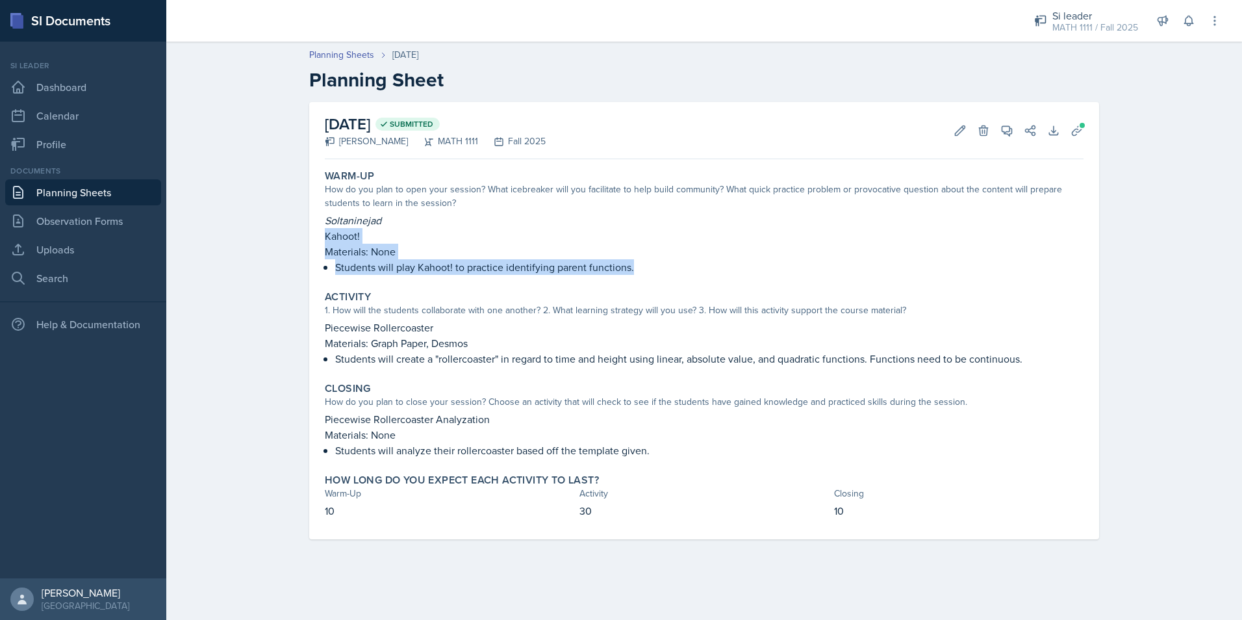
drag, startPoint x: 326, startPoint y: 240, endPoint x: 661, endPoint y: 267, distance: 337.0
click at [661, 267] on div "Soltaninejad Kahoot! Materials: None Students will play Kahoot! to practice ide…" at bounding box center [704, 243] width 759 height 62
copy div "Kahoot! Materials: None Students will play Kahoot! to practice identifying pare…"
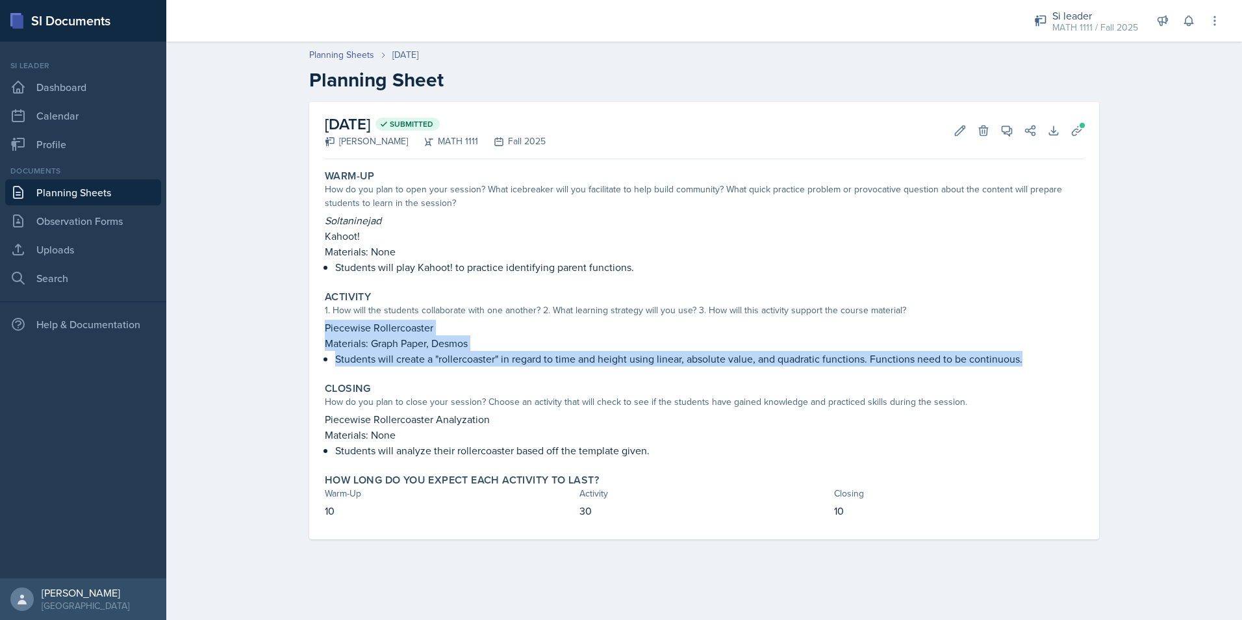
drag, startPoint x: 327, startPoint y: 328, endPoint x: 1070, endPoint y: 371, distance: 744.0
click at [1070, 371] on div "Activity 1. How will the students collaborate with one another? 2. What learnin…" at bounding box center [704, 328] width 769 height 86
copy div "Piecewise Rollercoaster Materials: Graph Paper, Desmos Students will create a "…"
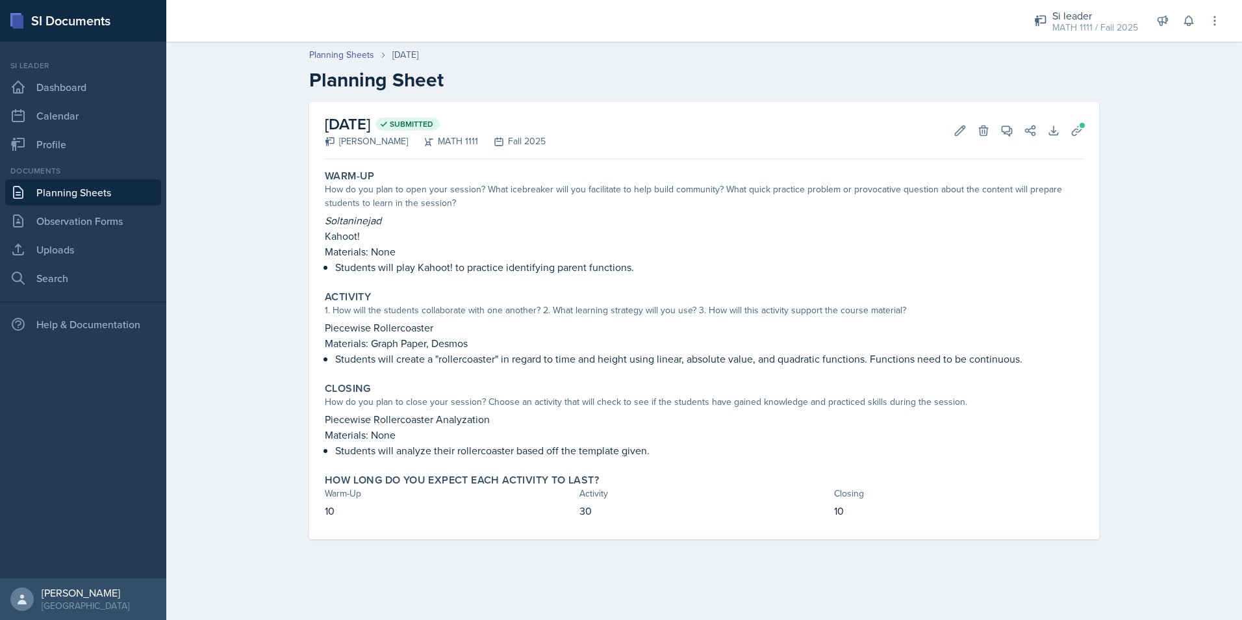
click at [420, 309] on div "1. How will the students collaborate with one another? 2. What learning strateg…" at bounding box center [704, 310] width 759 height 14
drag, startPoint x: 326, startPoint y: 331, endPoint x: 479, endPoint y: 350, distance: 153.8
click at [479, 350] on div "Piecewise Rollercoaster Materials: Graph Paper, Desmos Students will create a "…" at bounding box center [704, 343] width 759 height 47
copy div "Piecewise Rollercoaster Materials: Graph Paper, Desmos"
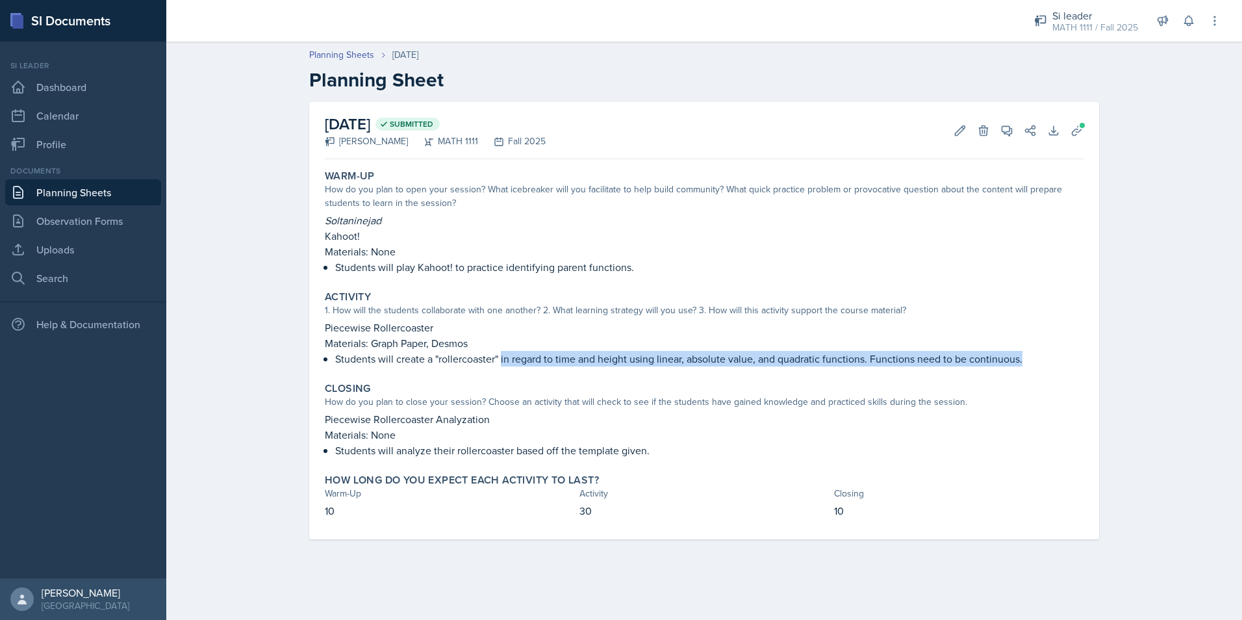
drag, startPoint x: 502, startPoint y: 359, endPoint x: 1024, endPoint y: 355, distance: 522.5
click at [1024, 355] on p "Students will create a "rollercoaster" in regard to time and height using linea…" at bounding box center [709, 359] width 749 height 16
copy p "in regard to time and height using linear, absolute value, and quadratic functi…"
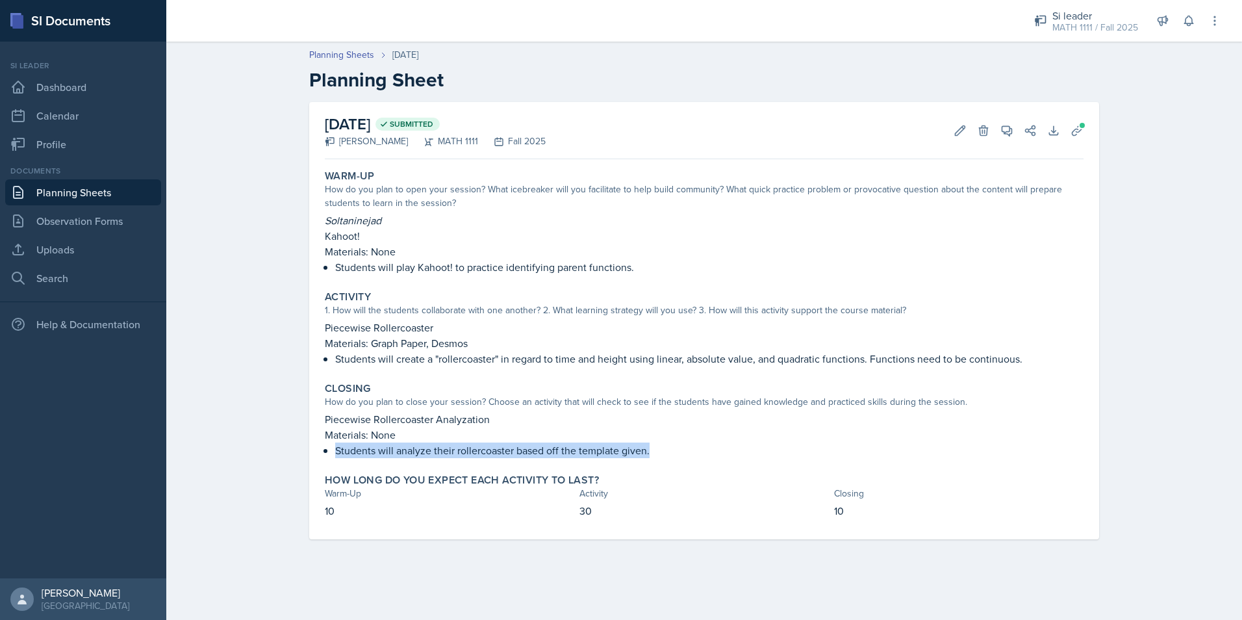
drag, startPoint x: 336, startPoint y: 449, endPoint x: 672, endPoint y: 448, distance: 335.9
click at [672, 448] on p "Students will analyze their rollercoaster based off the template given." at bounding box center [709, 451] width 749 height 16
copy p "Students will analyze their rollercoaster based off the template given."
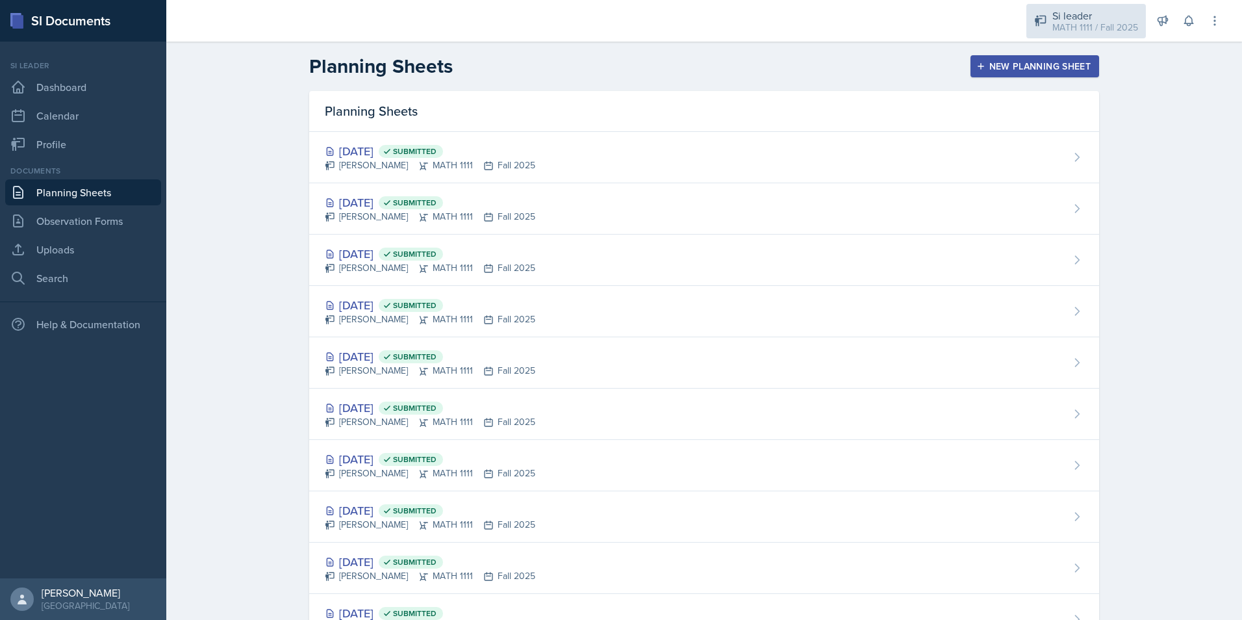
click at [1062, 15] on div "Si leader" at bounding box center [1096, 16] width 86 height 16
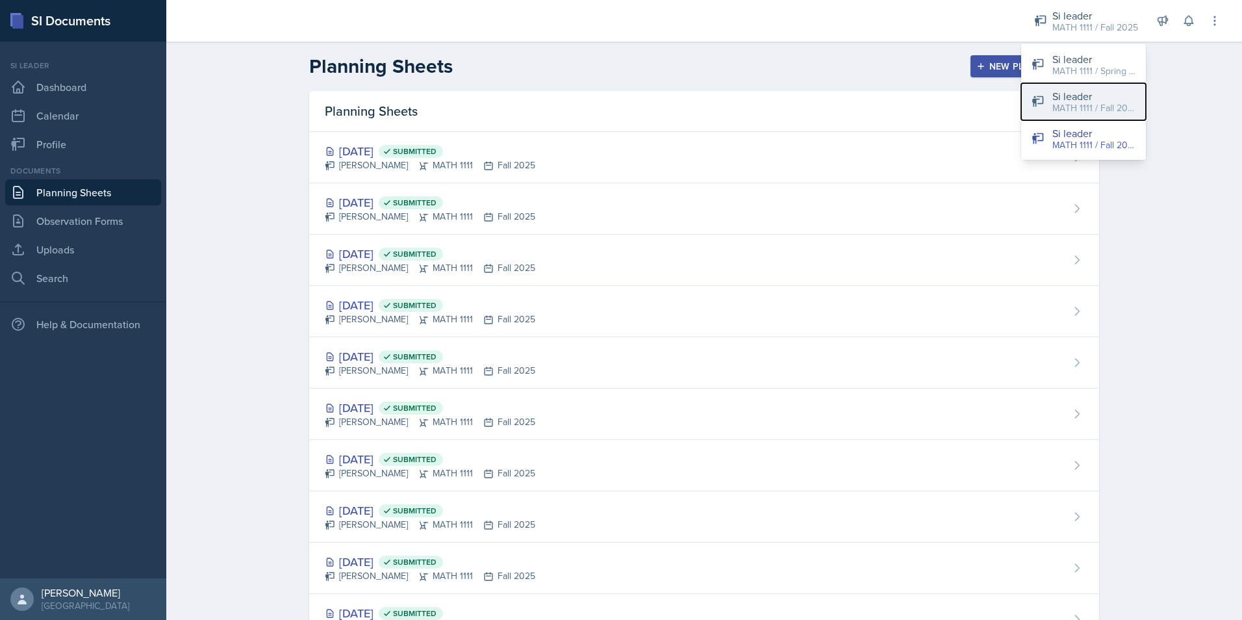
click at [1077, 109] on div "MATH 1111 / Fall 2025" at bounding box center [1094, 108] width 83 height 14
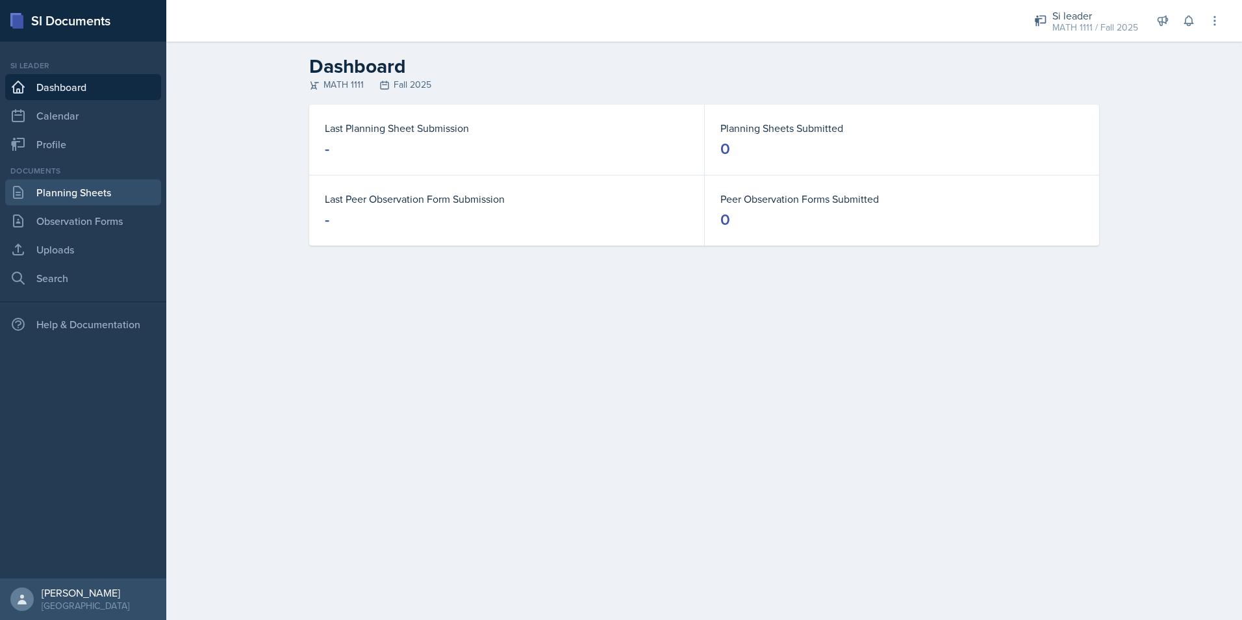
click at [70, 192] on link "Planning Sheets" at bounding box center [83, 192] width 156 height 26
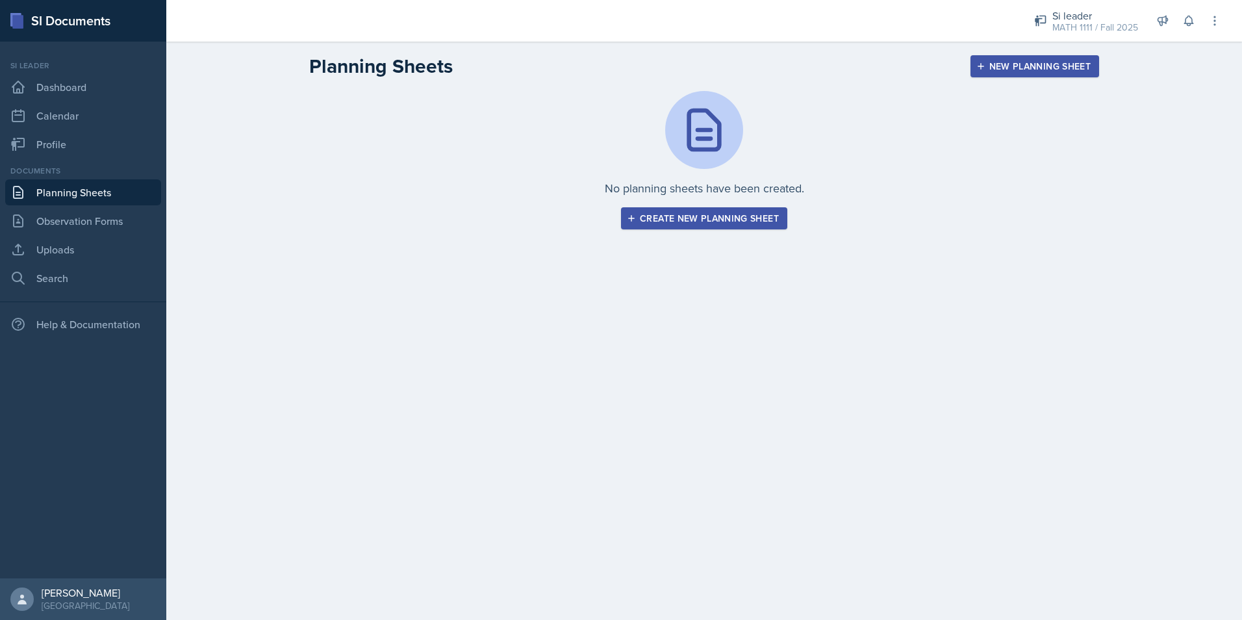
click at [661, 213] on div "Create new planning sheet" at bounding box center [704, 218] width 149 height 10
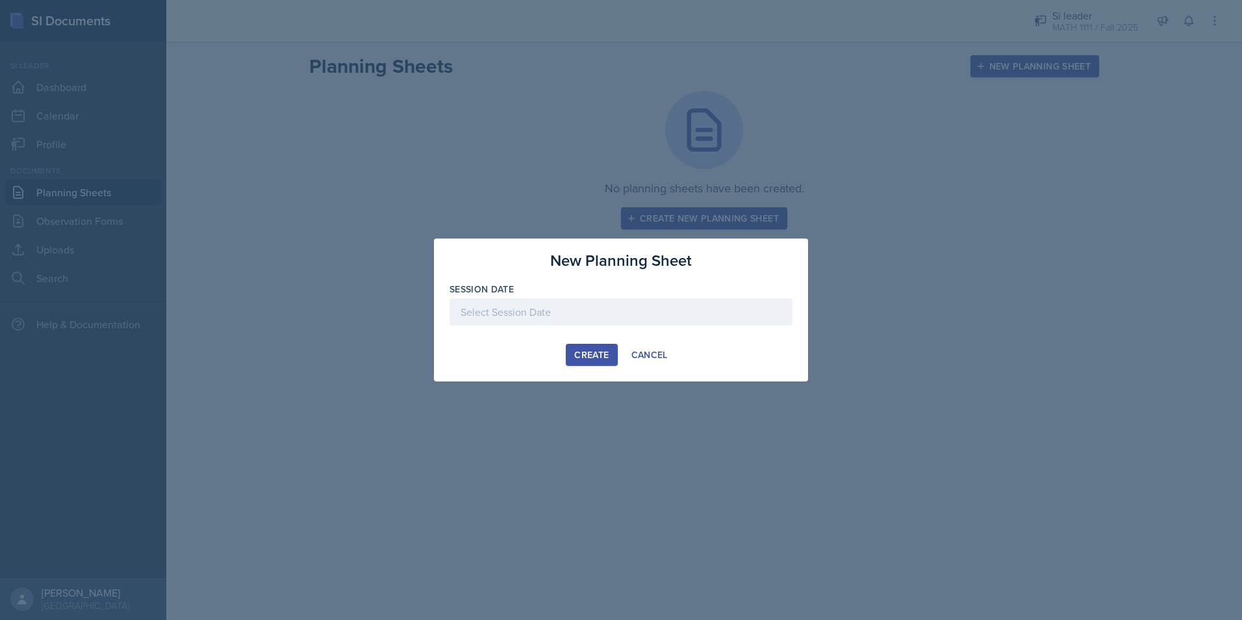
click at [656, 305] on div at bounding box center [621, 311] width 343 height 27
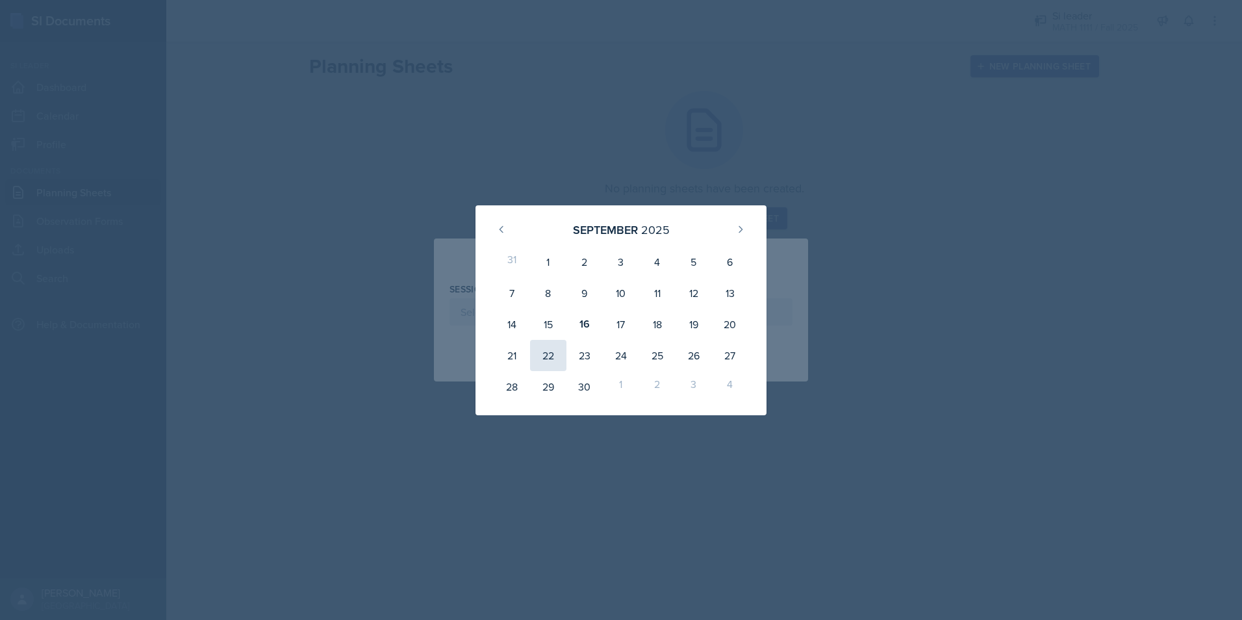
click at [546, 358] on div "22" at bounding box center [548, 355] width 36 height 31
type input "[DATE]"
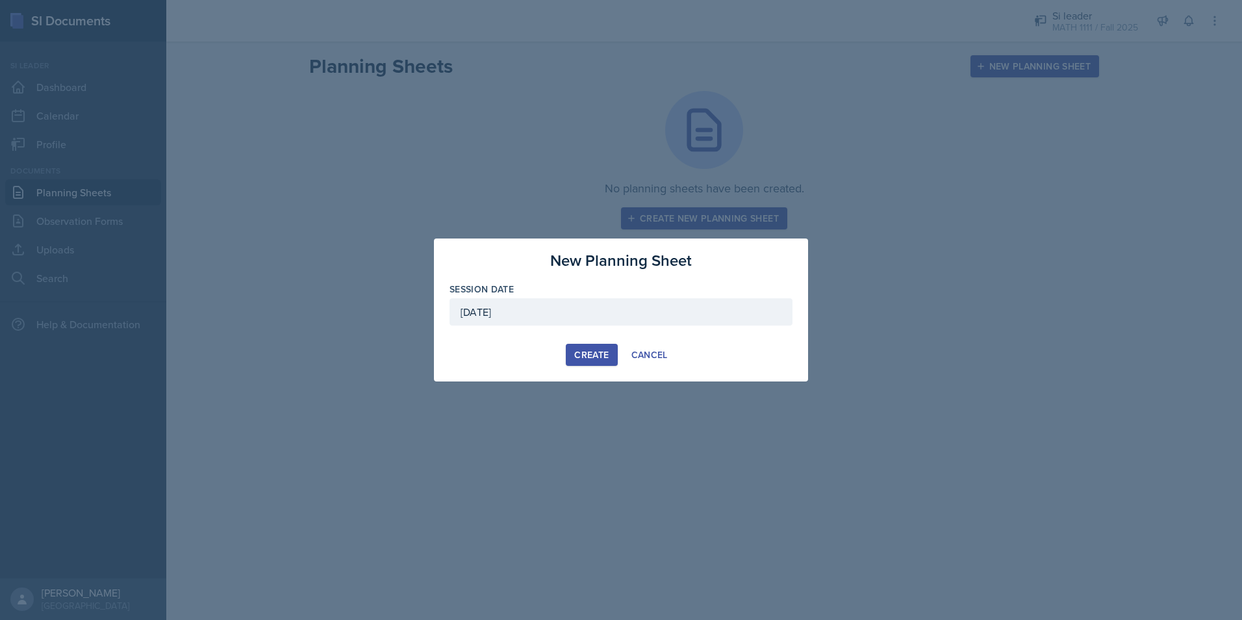
click at [600, 360] on div "Create" at bounding box center [591, 355] width 34 height 10
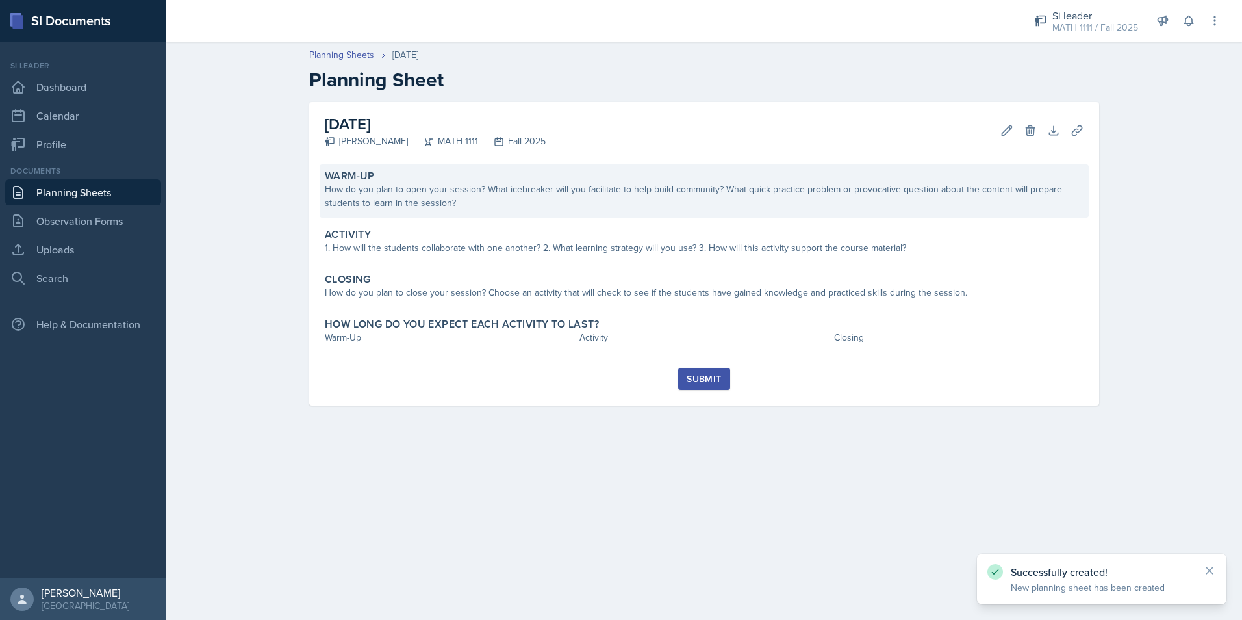
click at [508, 183] on div "How do you plan to open your session? What icebreaker will you facilitate to he…" at bounding box center [704, 196] width 759 height 27
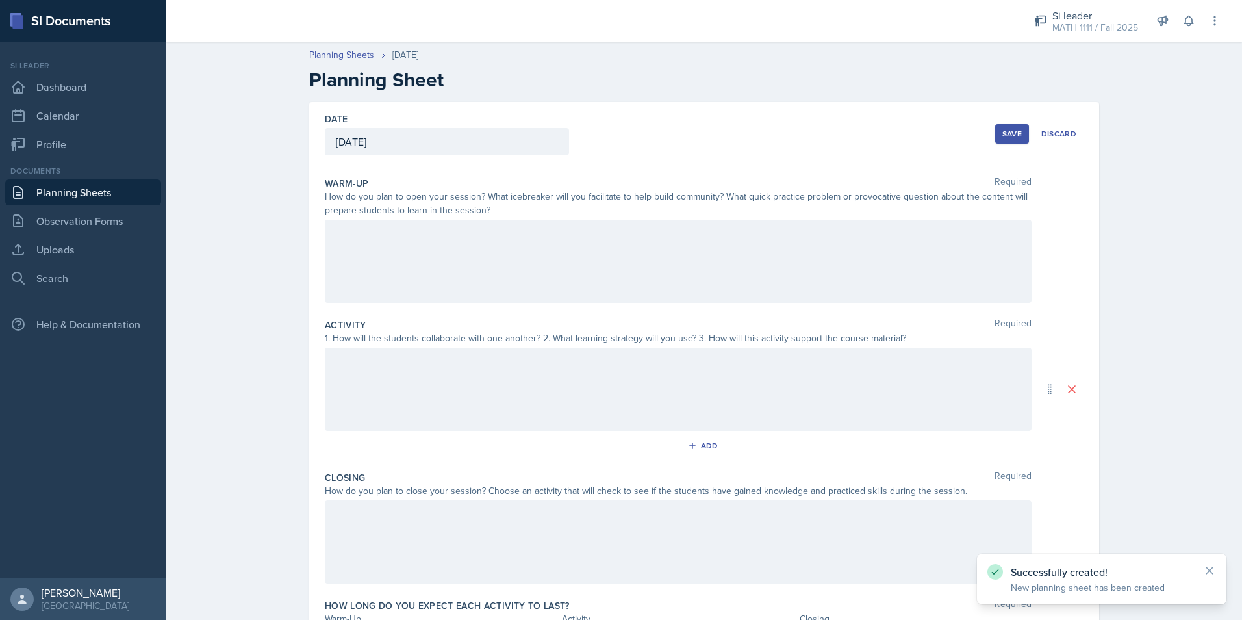
click at [504, 243] on div at bounding box center [678, 261] width 707 height 83
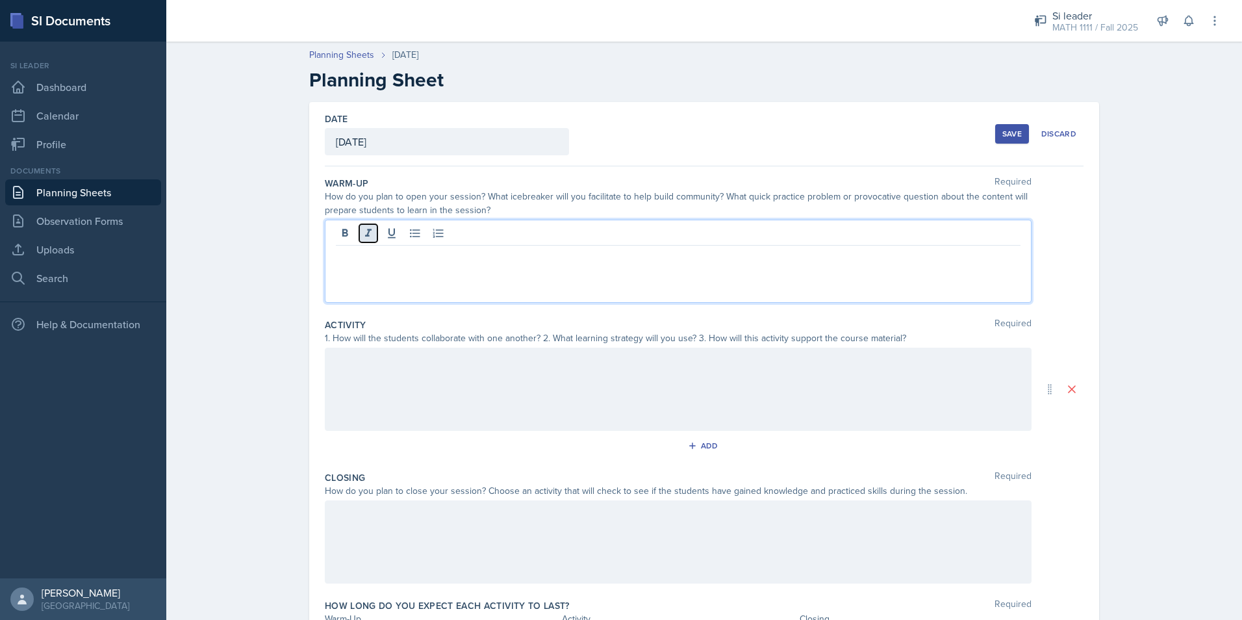
click at [368, 232] on icon at bounding box center [368, 233] width 13 height 13
drag, startPoint x: 407, startPoint y: 260, endPoint x: 287, endPoint y: 277, distance: 121.5
click at [289, 277] on div "Date [DATE] [DATE] 31 1 2 3 4 5 6 7 8 9 10 11 12 13 14 15 16 17 18 19 20 21 22 …" at bounding box center [705, 405] width 832 height 606
click at [393, 269] on div "Schnackenburg" at bounding box center [678, 261] width 707 height 83
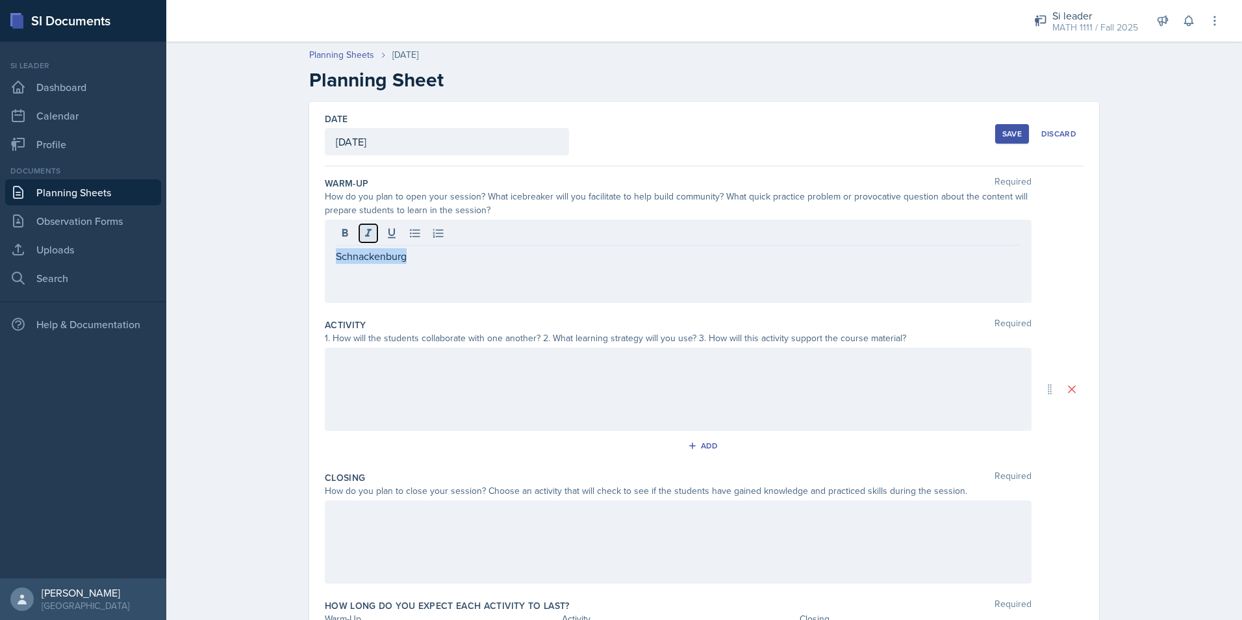
click at [359, 229] on button at bounding box center [368, 233] width 18 height 18
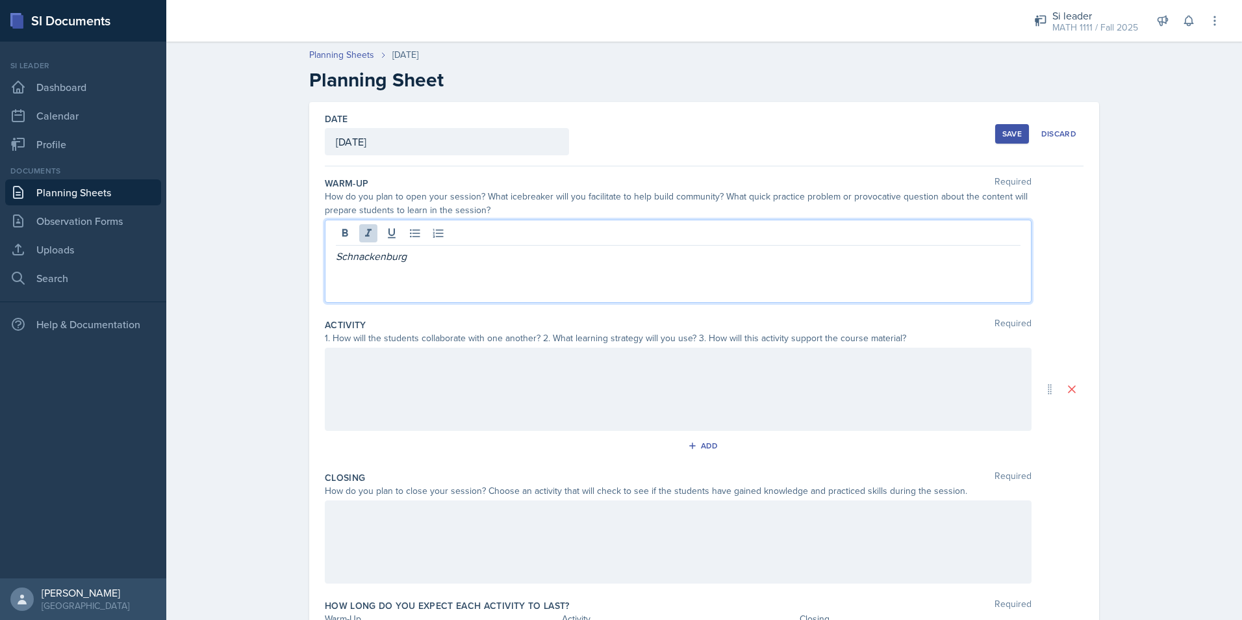
click at [428, 252] on p "Schnackenburg" at bounding box center [678, 256] width 685 height 16
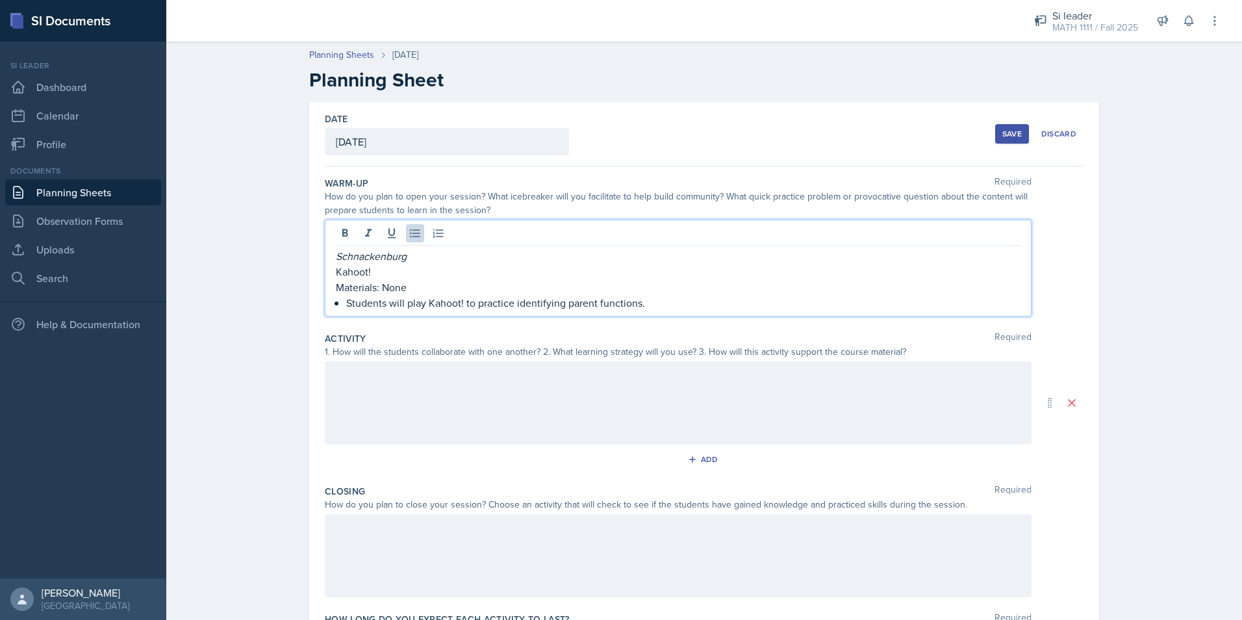
click at [391, 384] on div at bounding box center [678, 402] width 707 height 83
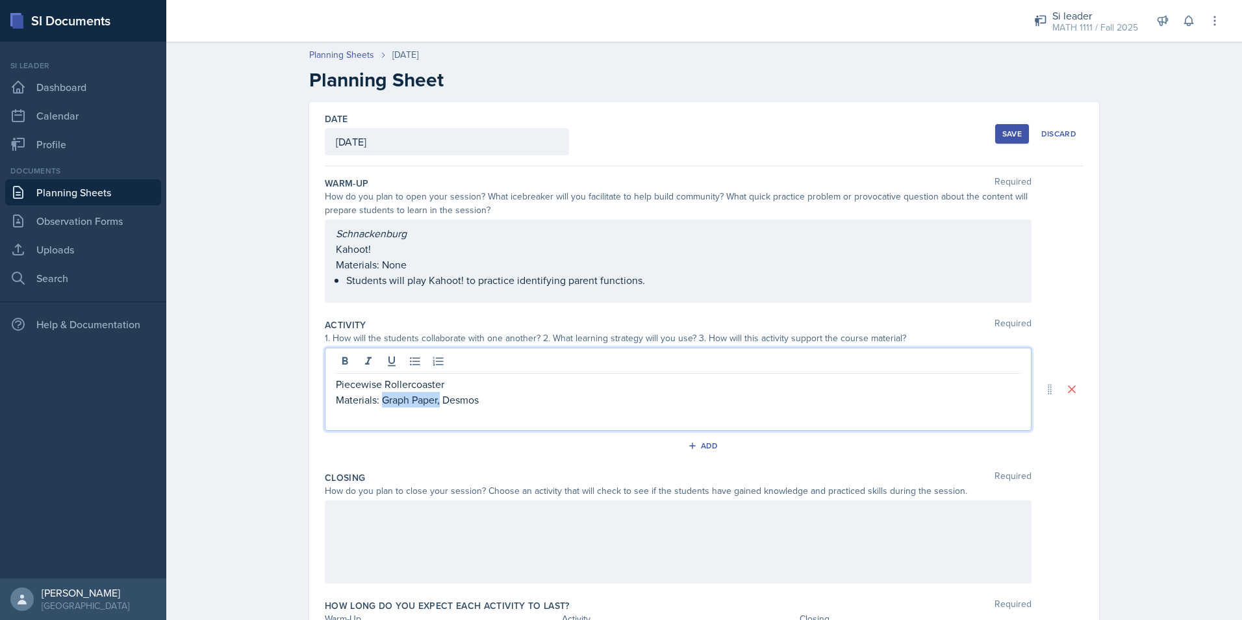
drag, startPoint x: 437, startPoint y: 405, endPoint x: 377, endPoint y: 405, distance: 59.8
click at [377, 405] on p "Materials: Graph Paper, Desmos" at bounding box center [678, 400] width 685 height 16
click at [442, 407] on p at bounding box center [678, 415] width 685 height 16
click at [410, 368] on button at bounding box center [415, 361] width 18 height 18
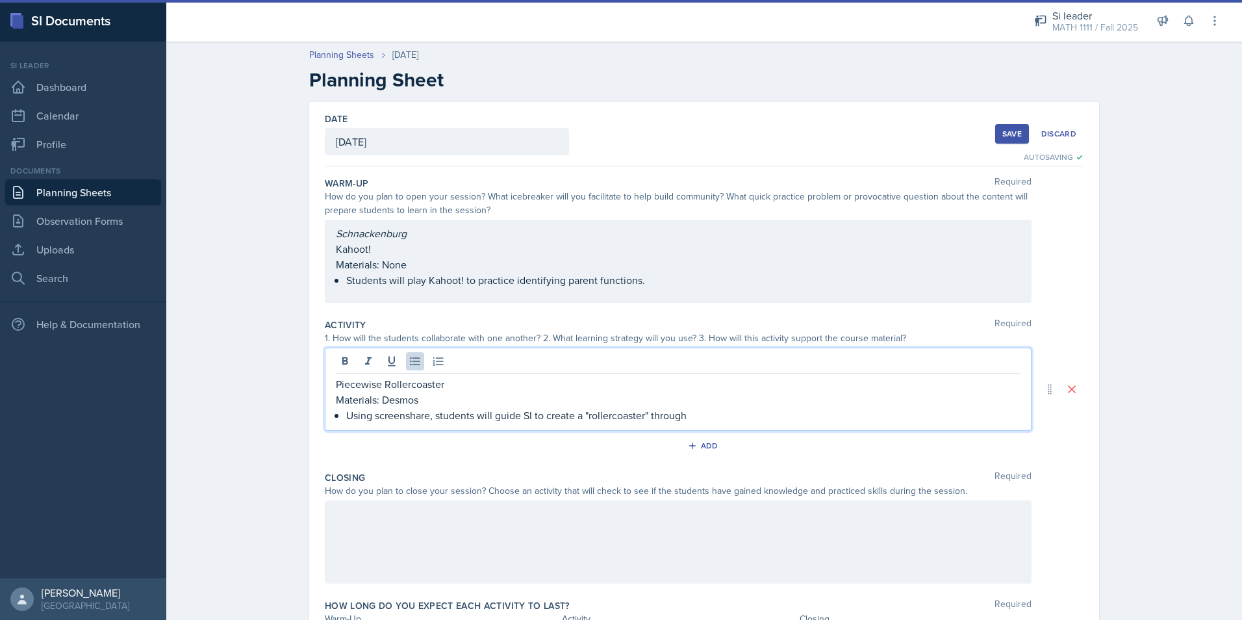
drag, startPoint x: 647, startPoint y: 418, endPoint x: 693, endPoint y: 417, distance: 46.1
click at [693, 417] on p "Using screenshare, students will guide SI to create a "rollercoaster" through" at bounding box center [683, 415] width 674 height 16
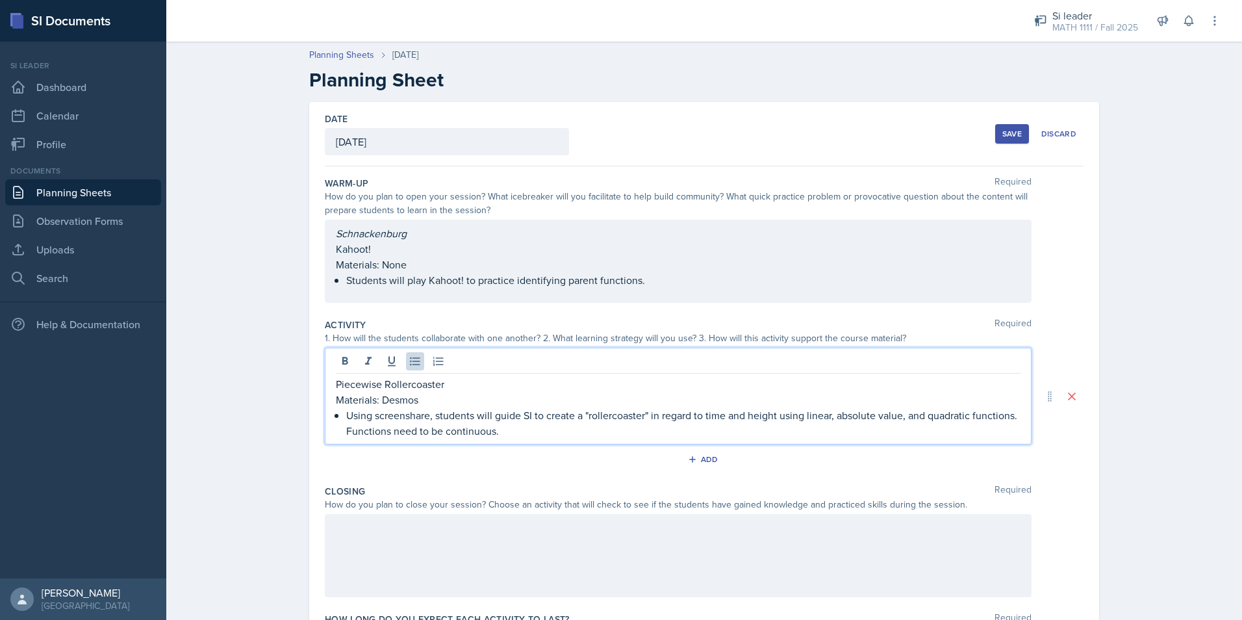
click at [637, 567] on div at bounding box center [678, 555] width 707 height 83
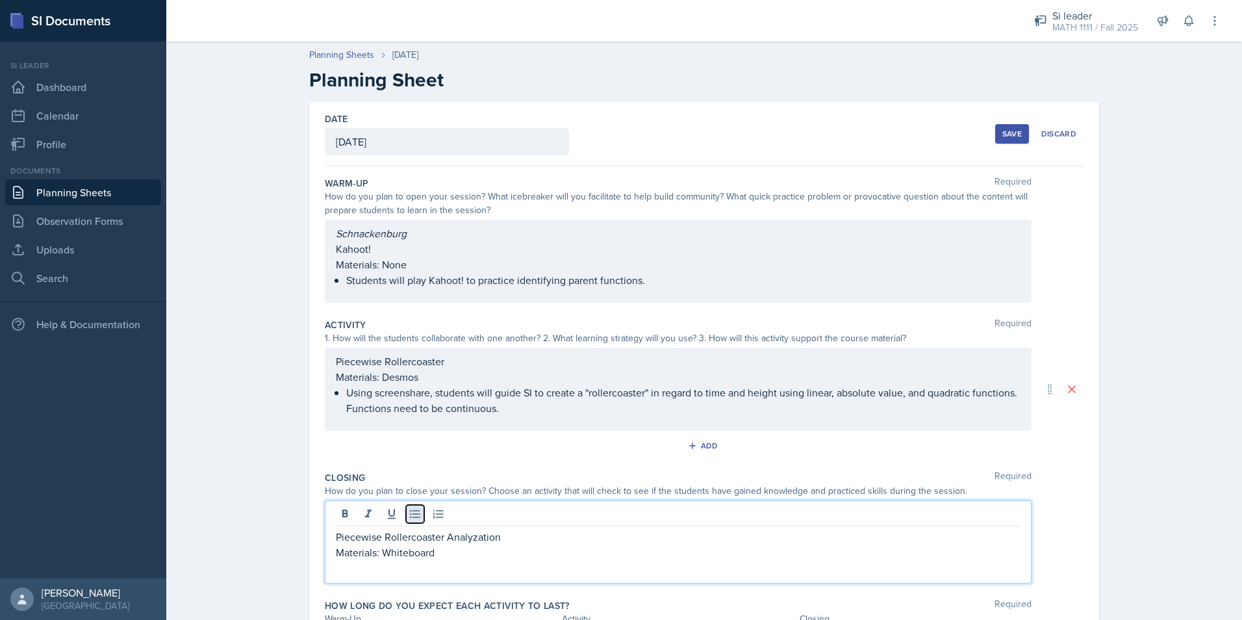
click at [409, 519] on icon at bounding box center [415, 513] width 13 height 13
drag, startPoint x: 506, startPoint y: 566, endPoint x: 342, endPoint y: 580, distance: 164.3
click at [342, 580] on div "Piecewise Rollercoaster Analyzation Materials: Whiteboard Students will analyze…" at bounding box center [678, 541] width 707 height 83
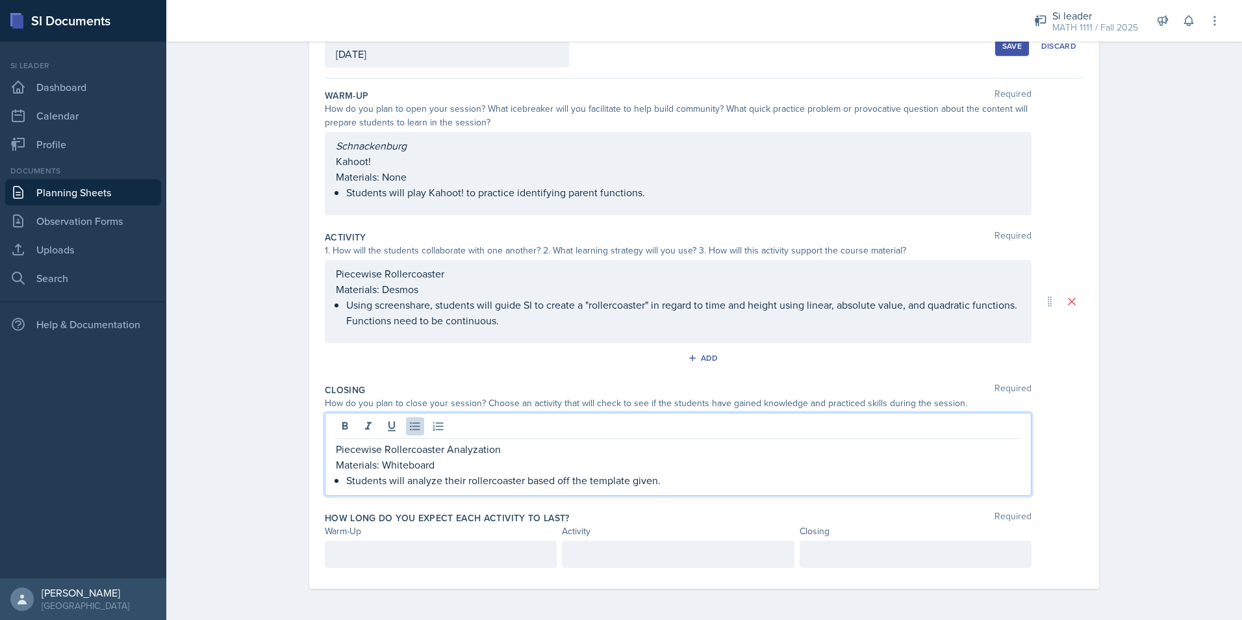
click at [456, 558] on p at bounding box center [441, 554] width 210 height 16
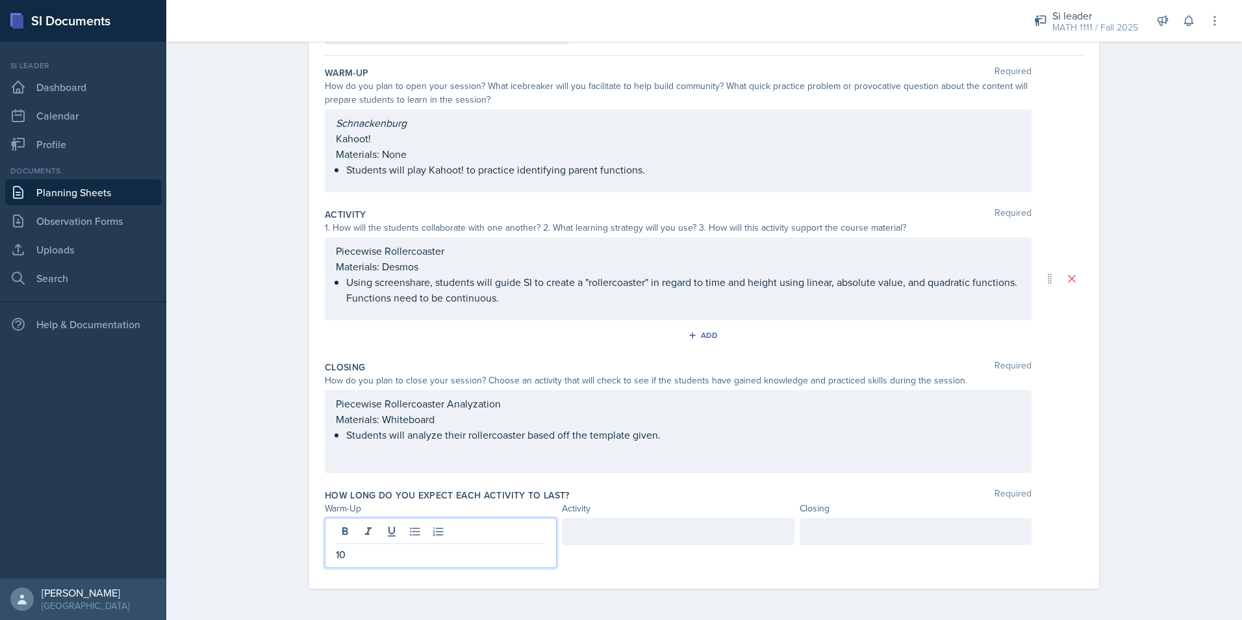
click at [592, 531] on div at bounding box center [678, 531] width 232 height 27
click at [948, 526] on div at bounding box center [916, 531] width 232 height 27
click at [1156, 425] on div "Planning Sheets [DATE] Planning Sheet Date [DATE] [DATE] 31 1 2 3 4 5 6 7 8 9 1…" at bounding box center [704, 272] width 1076 height 695
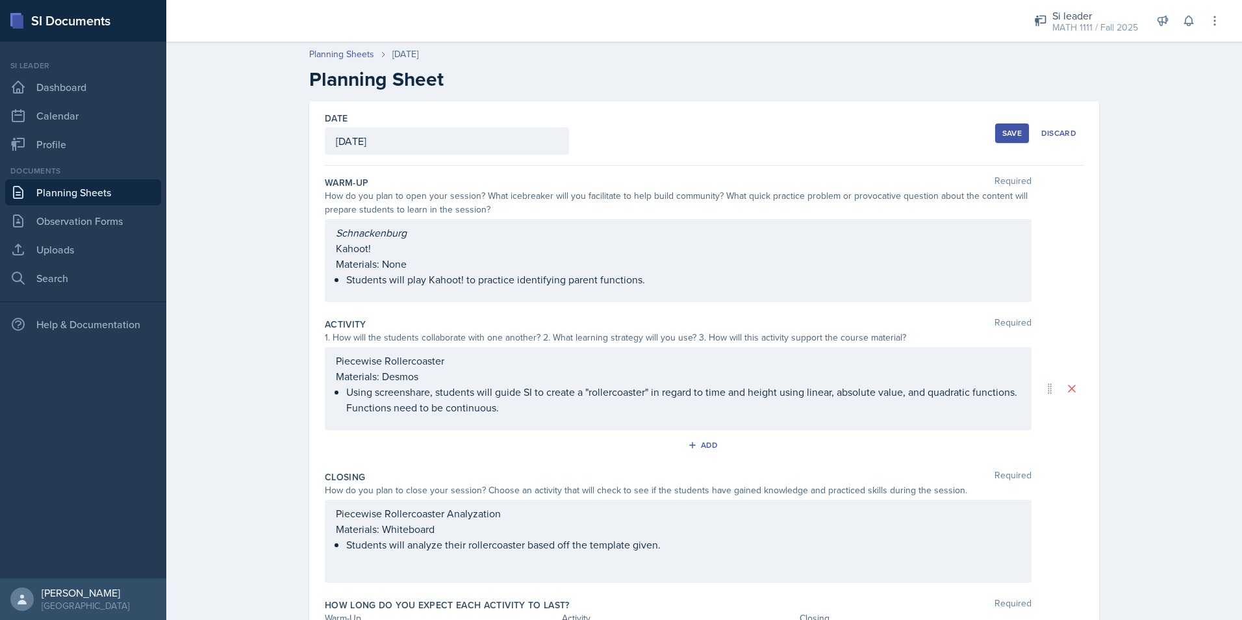
scroll to position [0, 0]
click at [1003, 140] on button "Save" at bounding box center [1012, 133] width 34 height 19
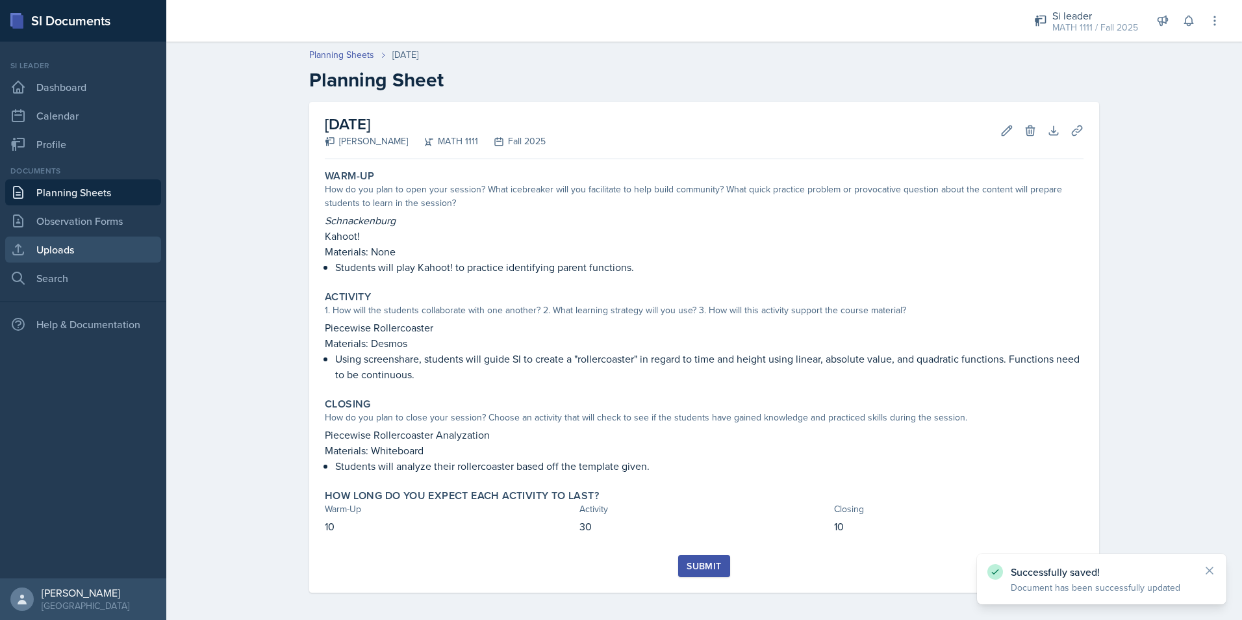
click at [127, 242] on link "Uploads" at bounding box center [83, 250] width 156 height 26
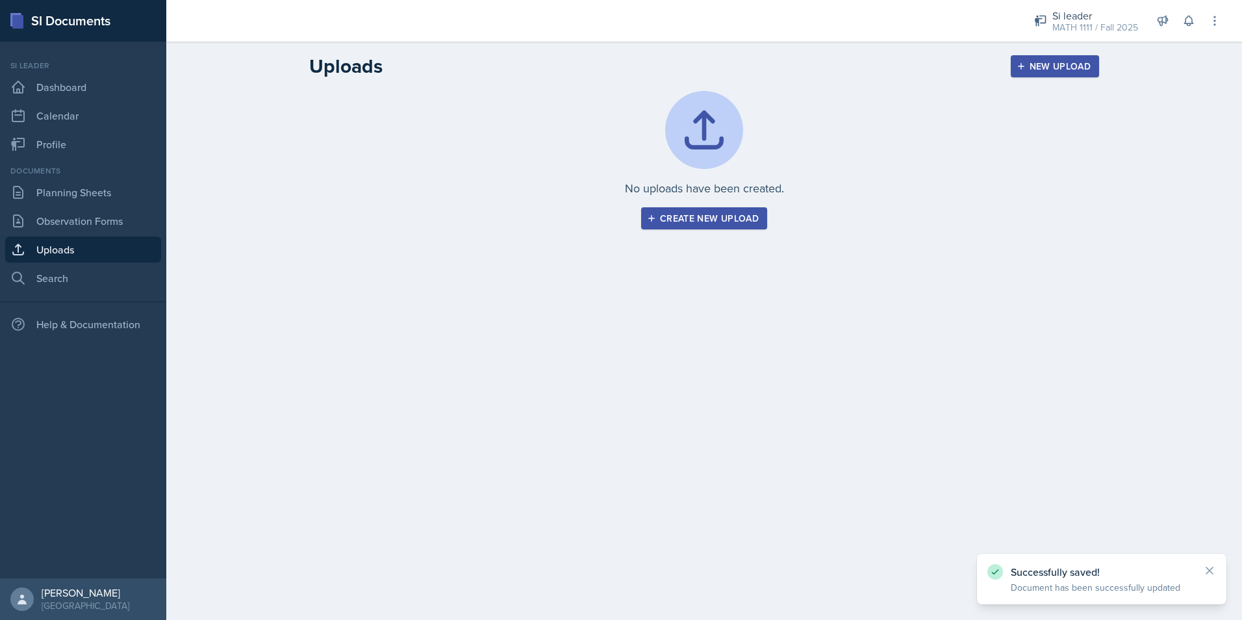
click at [659, 208] on button "Create new upload" at bounding box center [704, 218] width 126 height 22
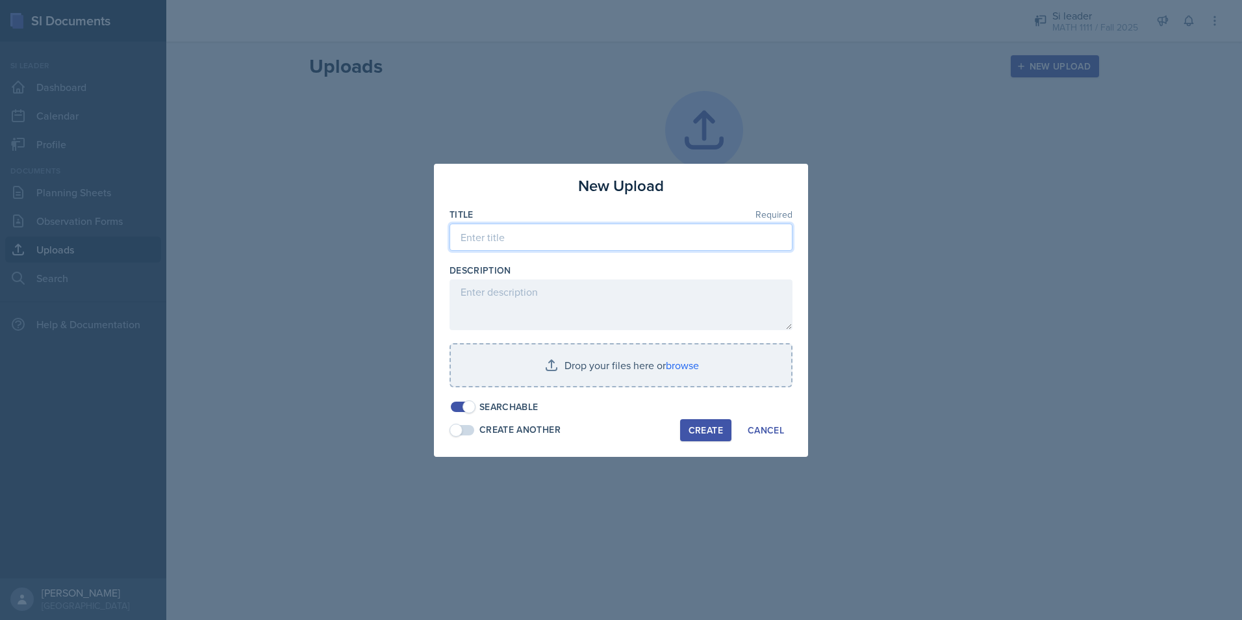
click at [615, 235] on input at bounding box center [621, 237] width 343 height 27
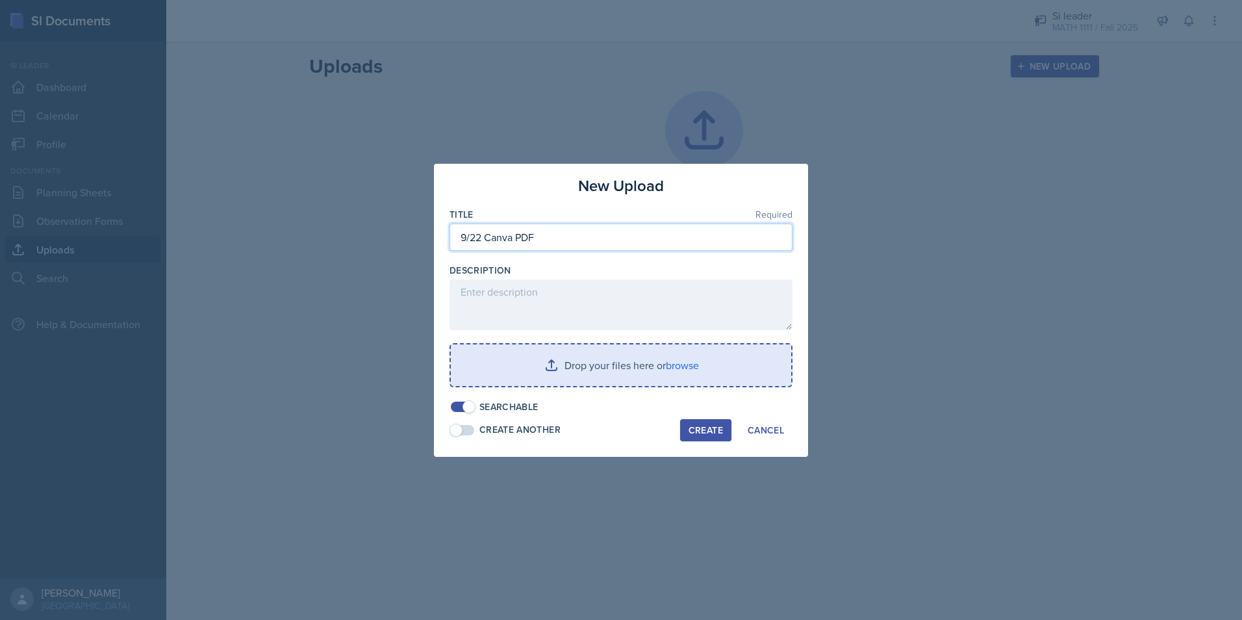
type input "9/22 Canva PDF"
click at [613, 353] on input "file" at bounding box center [621, 365] width 340 height 42
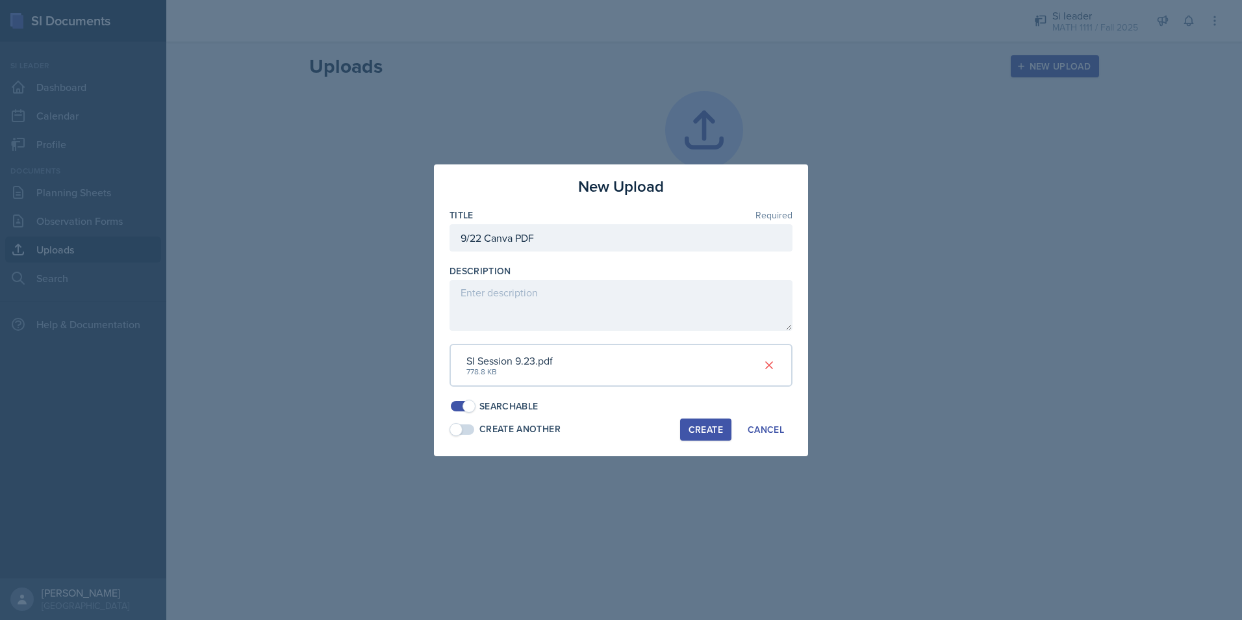
click at [693, 421] on button "Create" at bounding box center [705, 429] width 51 height 22
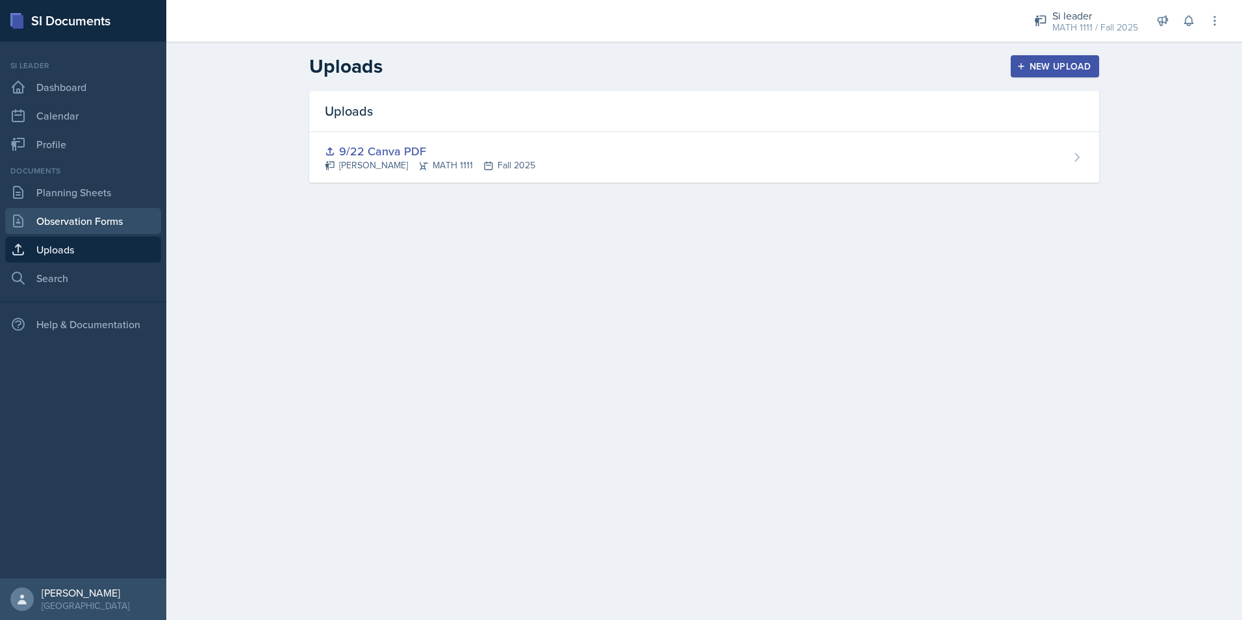
click at [90, 222] on link "Observation Forms" at bounding box center [83, 221] width 156 height 26
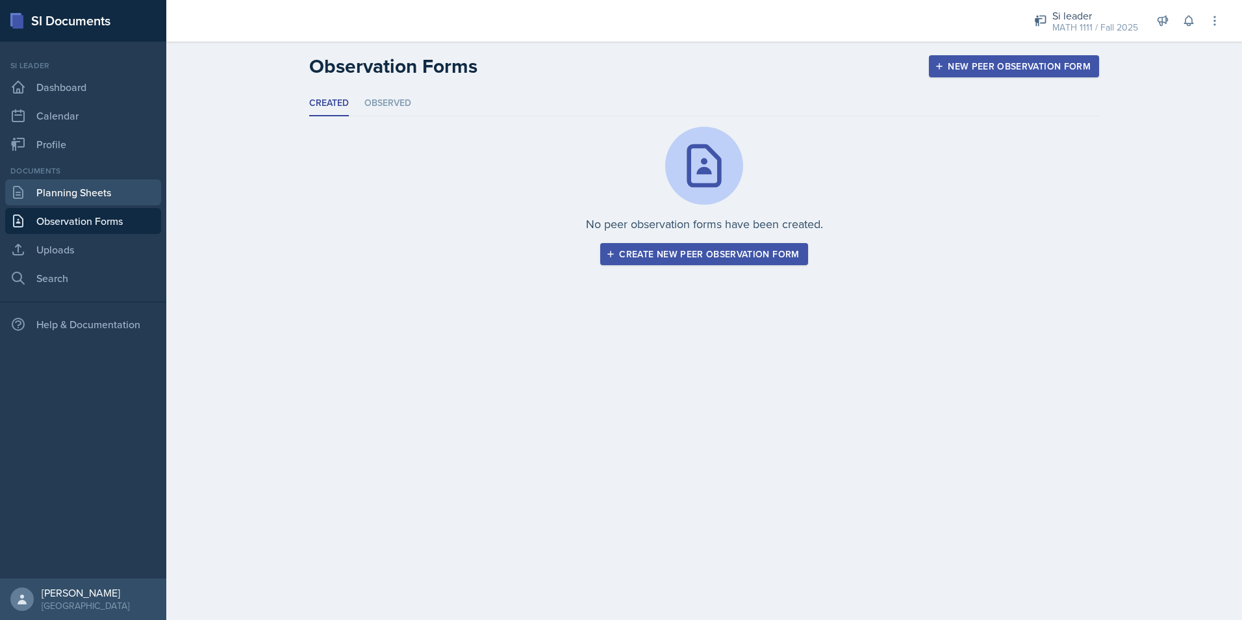
click at [39, 194] on link "Planning Sheets" at bounding box center [83, 192] width 156 height 26
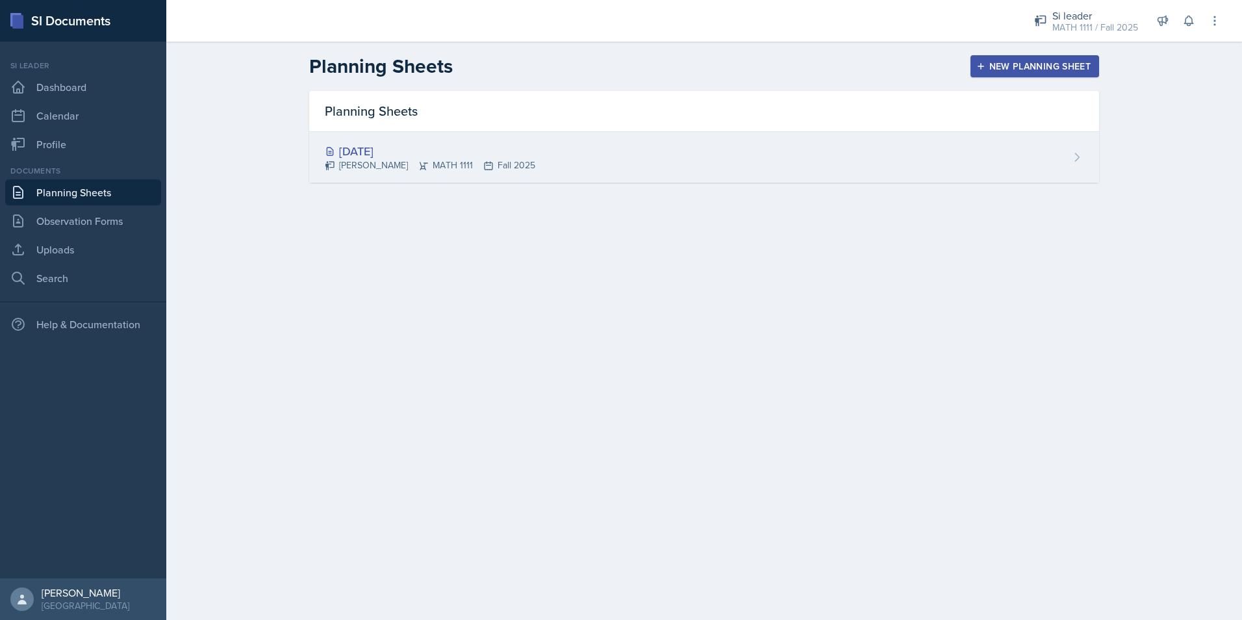
click at [936, 151] on div "[DATE] [PERSON_NAME] MATH 1111 Fall 2025" at bounding box center [704, 157] width 790 height 51
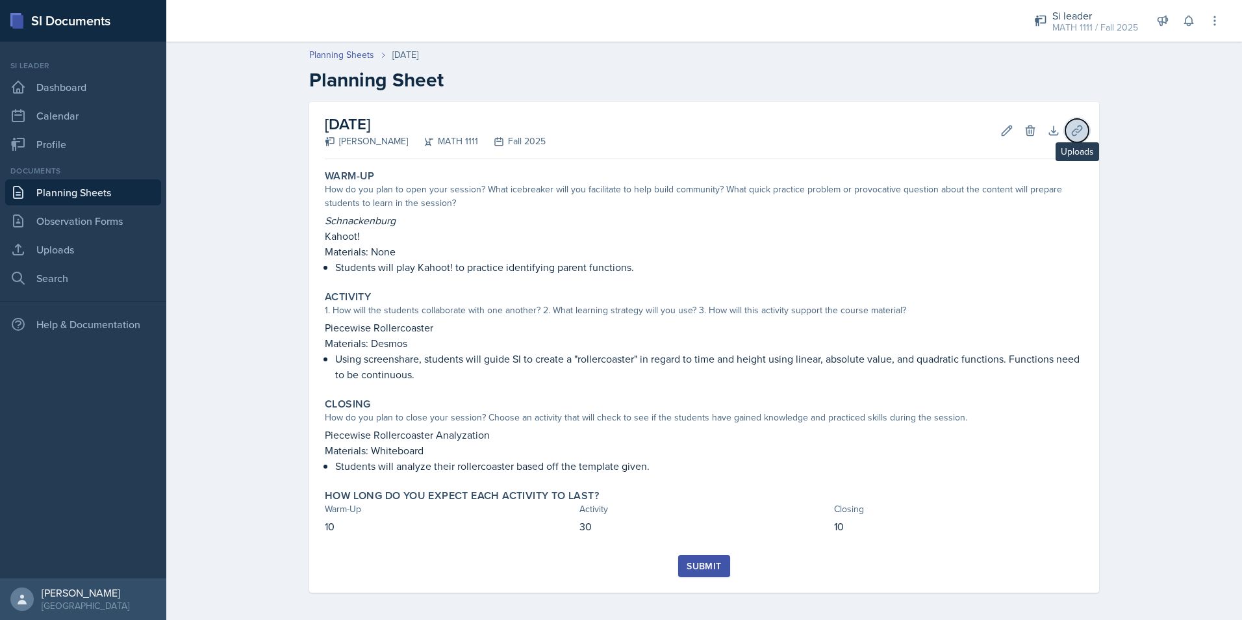
click at [1066, 136] on button "Uploads" at bounding box center [1077, 130] width 23 height 23
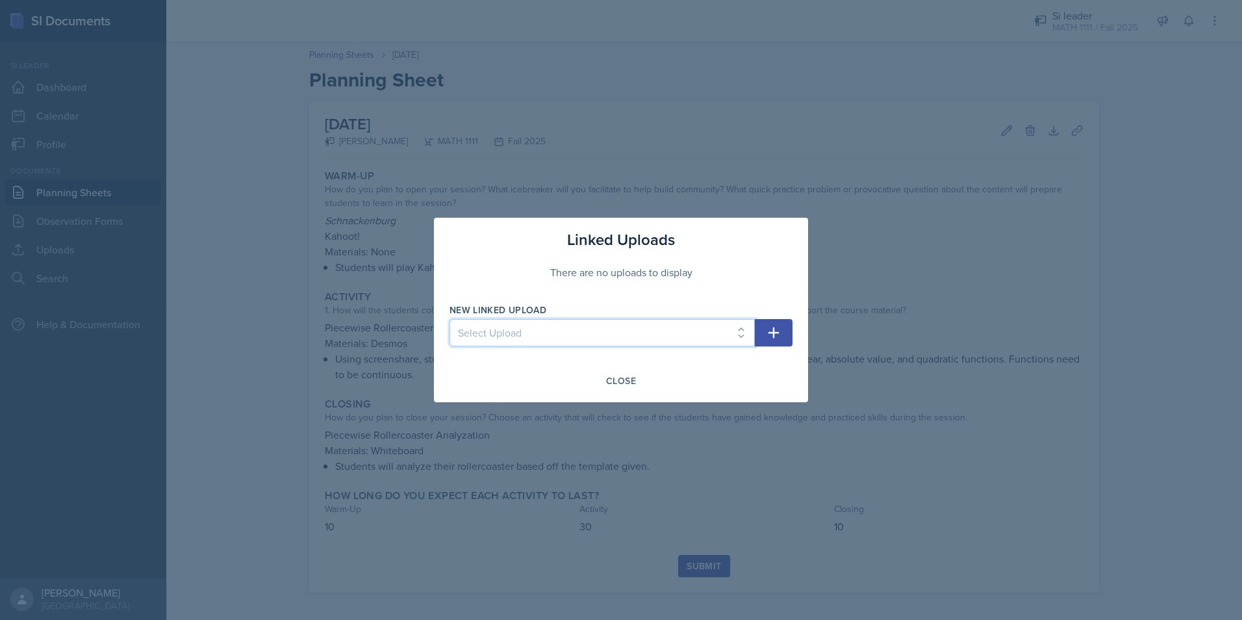
click at [531, 339] on select "Select Upload 9/22 Canva PDF" at bounding box center [602, 332] width 305 height 27
select select "cc404286-08c8-4af4-b3ca-a4ab8a0c2555"
click at [450, 319] on select "Select Upload 9/22 Canva PDF" at bounding box center [602, 332] width 305 height 27
click at [776, 334] on icon "button" at bounding box center [774, 333] width 16 height 16
select select
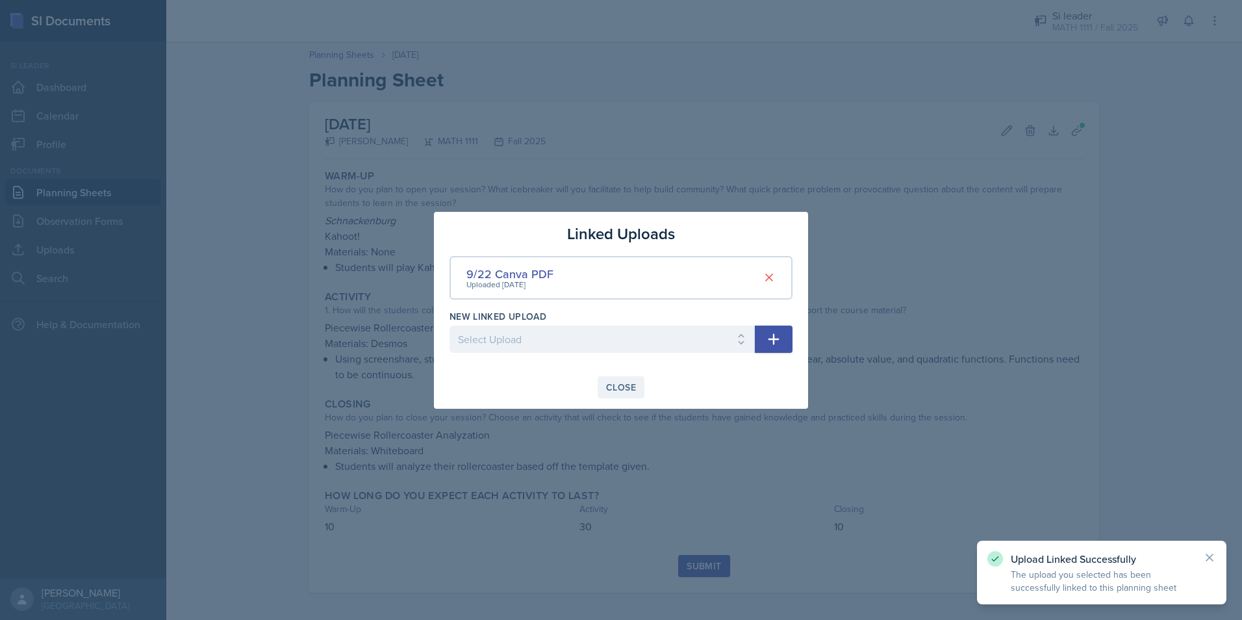
click at [615, 382] on div "Close" at bounding box center [621, 387] width 30 height 10
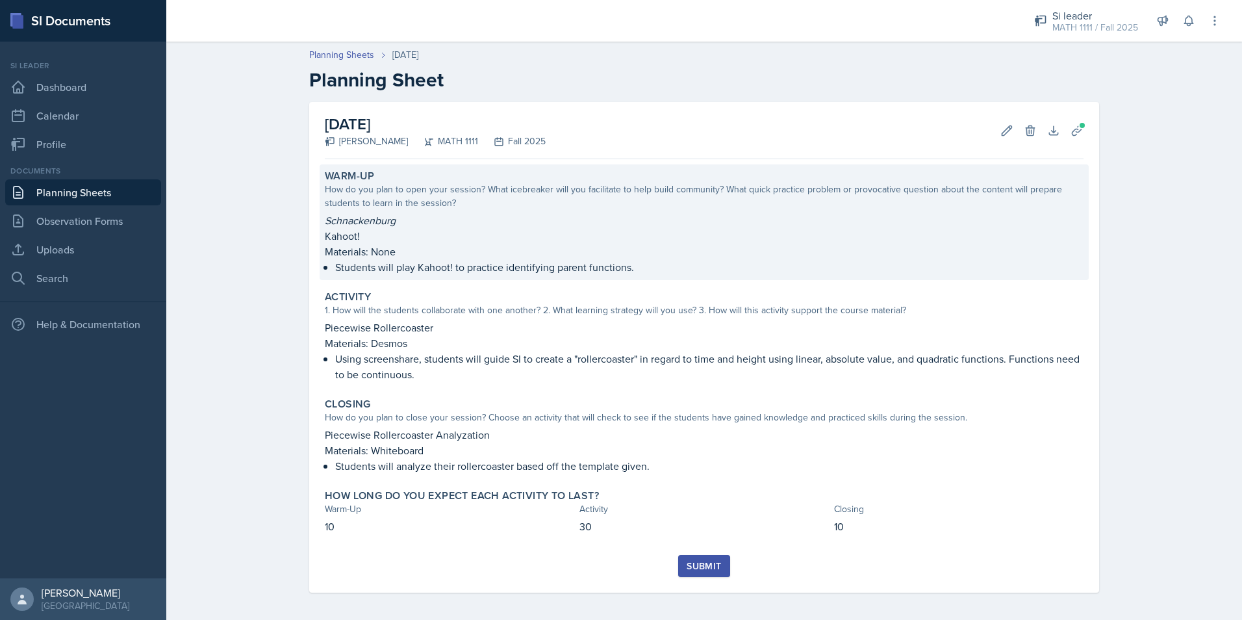
click at [693, 266] on p "Students will play Kahoot! to practice identifying parent functions." at bounding box center [709, 267] width 749 height 16
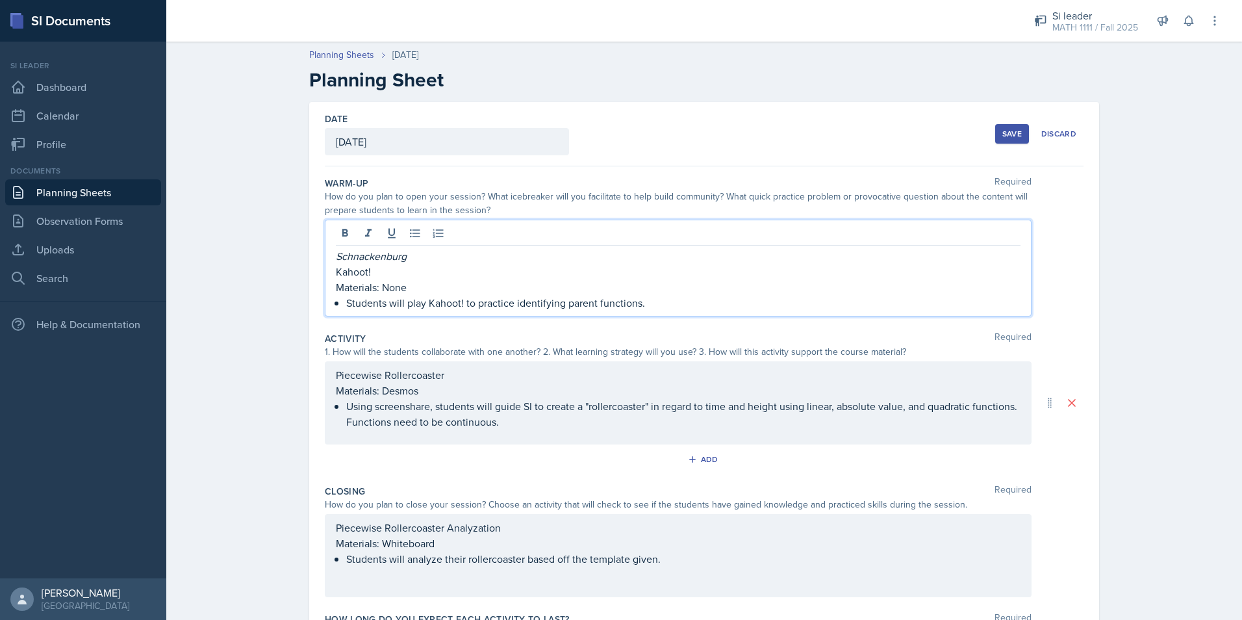
click at [453, 267] on p "Kahoot!" at bounding box center [678, 272] width 685 height 16
click at [330, 275] on div "Schnackenburg Kahoot! Materials: None Students will play Kahoot! to practice id…" at bounding box center [678, 268] width 707 height 97
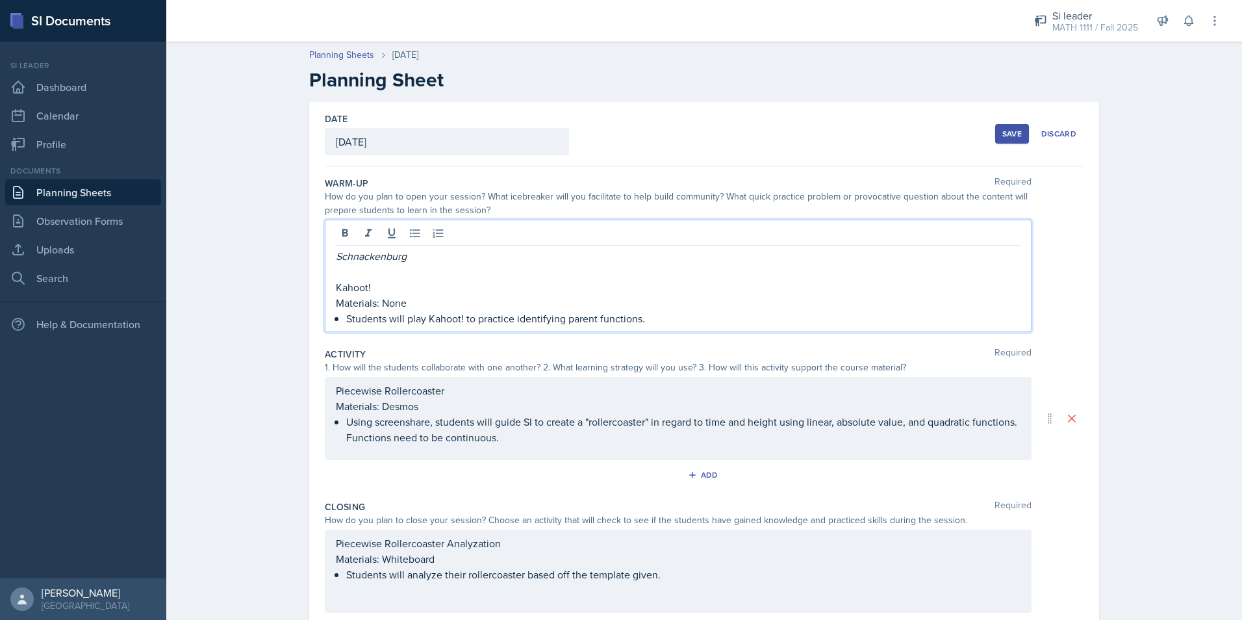
click at [391, 268] on p at bounding box center [678, 272] width 685 height 16
click at [1006, 140] on button "Save" at bounding box center [1012, 133] width 34 height 19
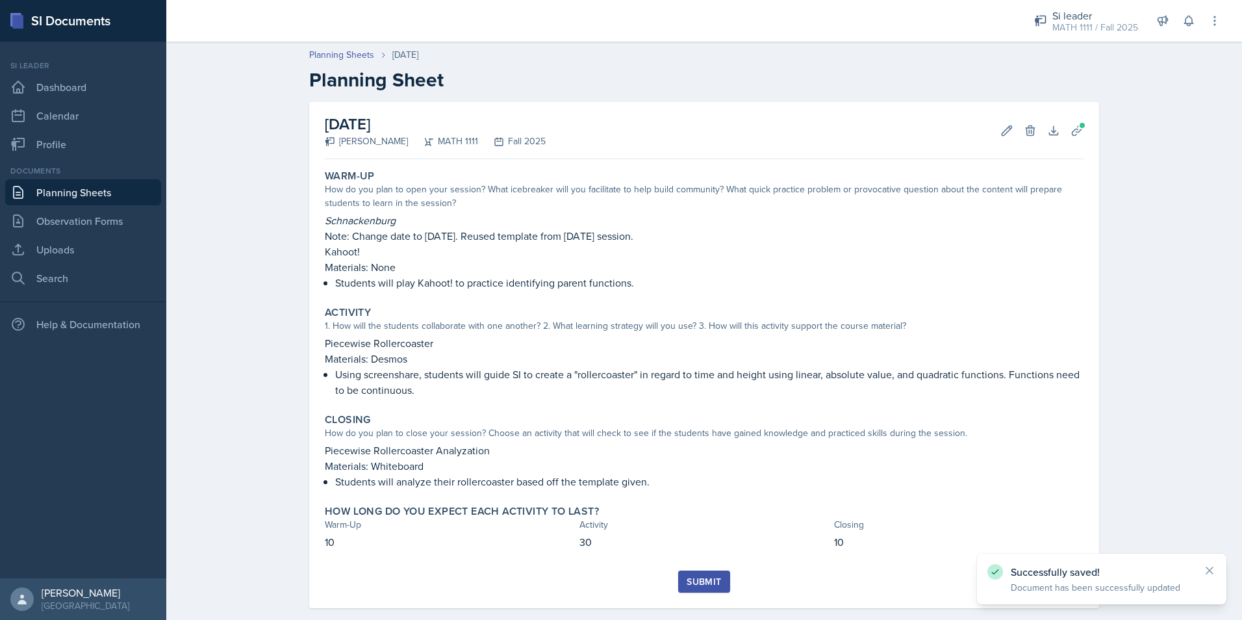
click at [712, 580] on div "Submit" at bounding box center [704, 581] width 34 height 10
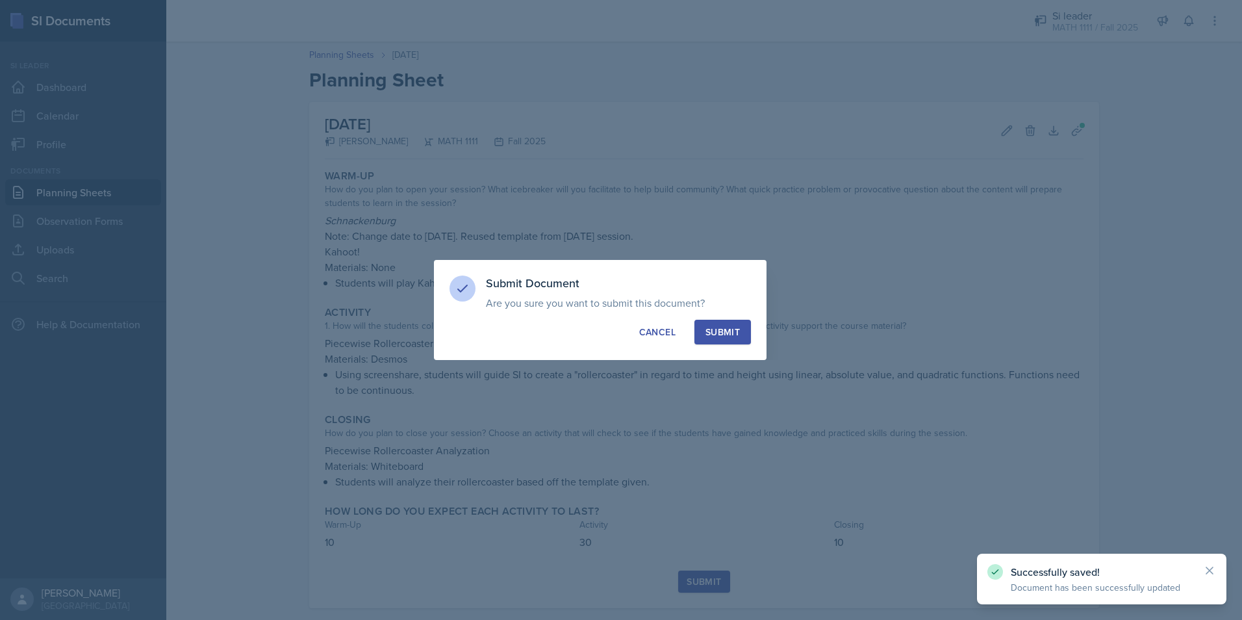
click at [742, 323] on button "Submit" at bounding box center [723, 332] width 57 height 25
